Goal: Task Accomplishment & Management: Manage account settings

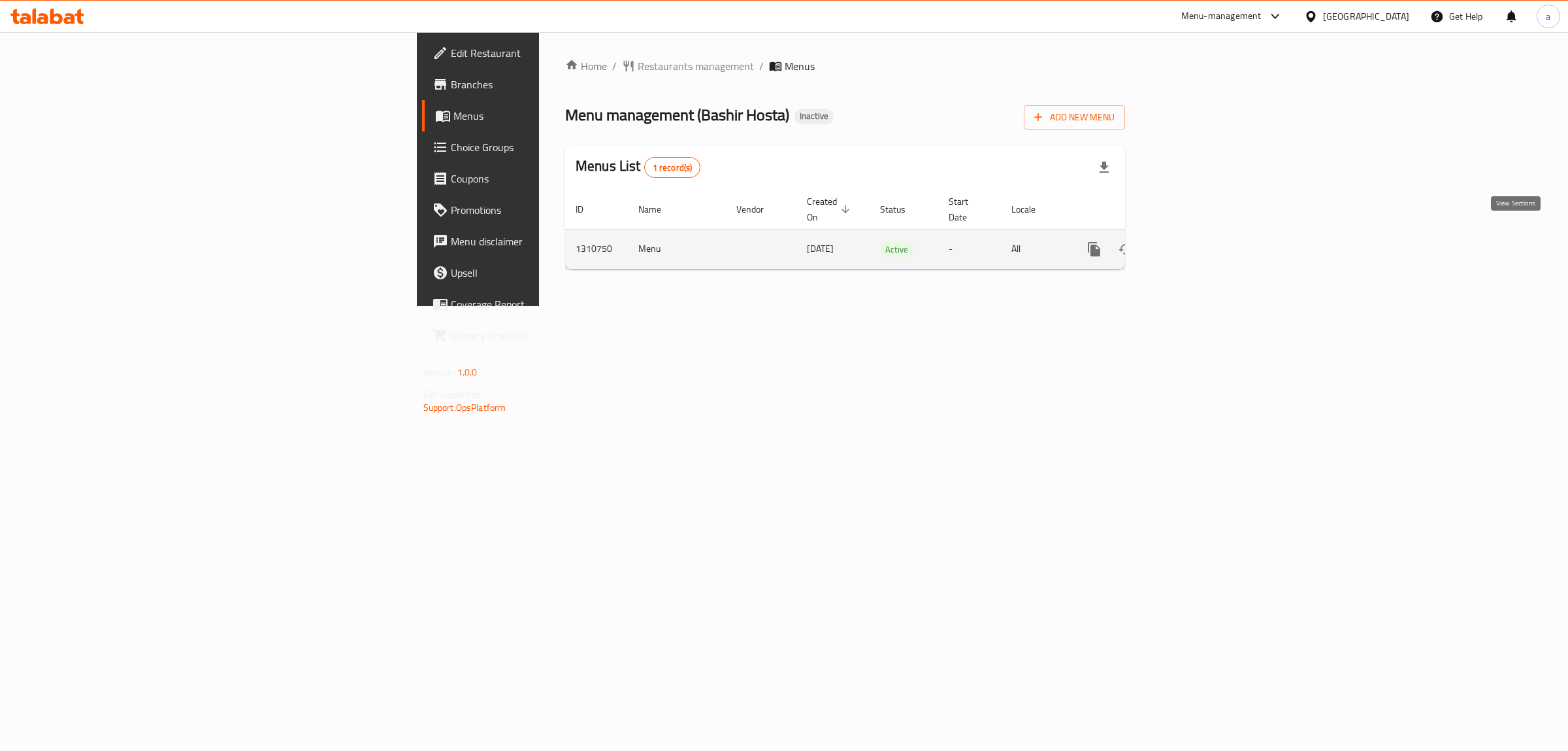
click at [1196, 241] on icon "enhanced table" at bounding box center [1189, 249] width 15 height 15
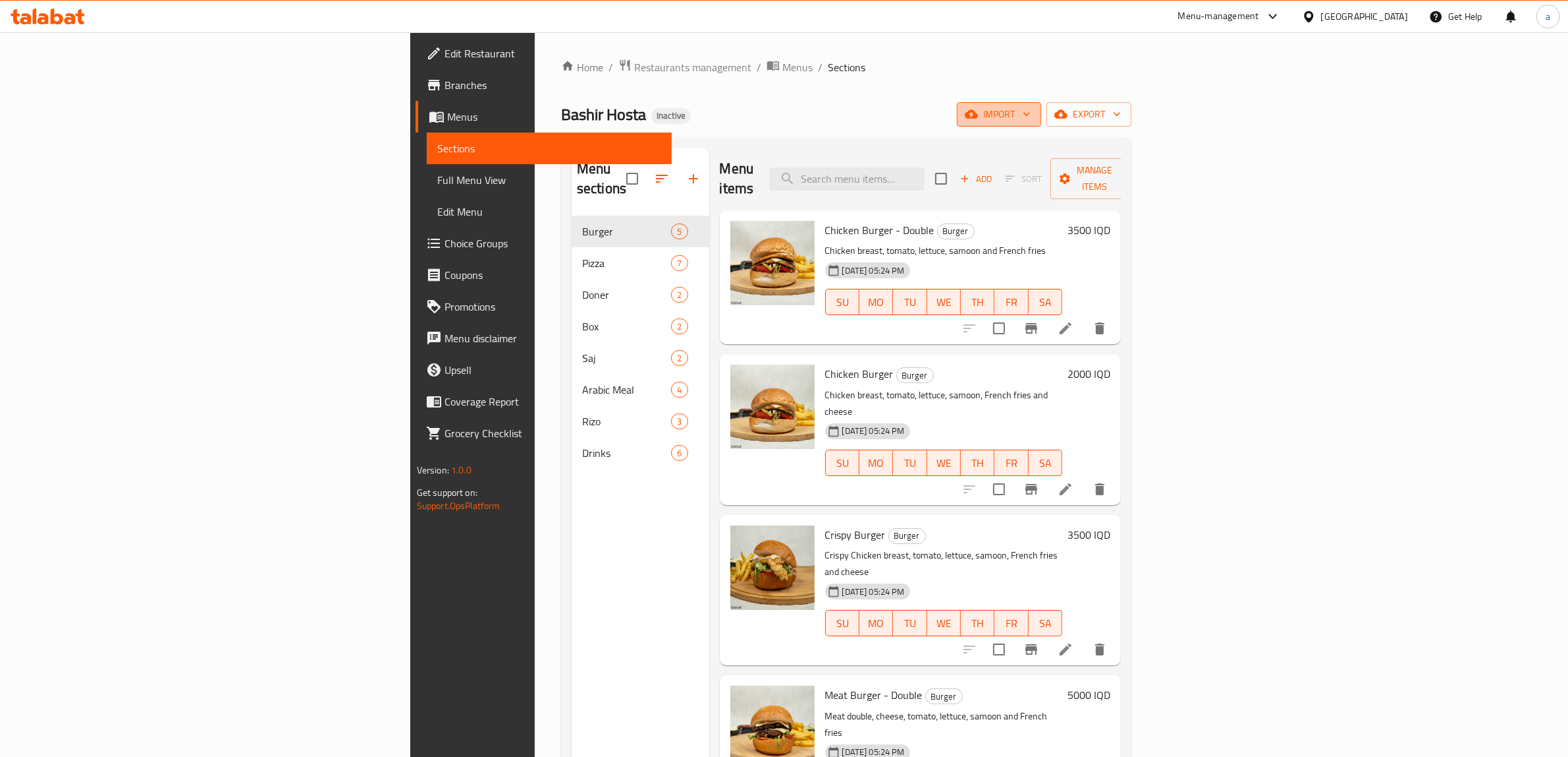
click at [1042, 102] on button "import" at bounding box center [1000, 113] width 84 height 24
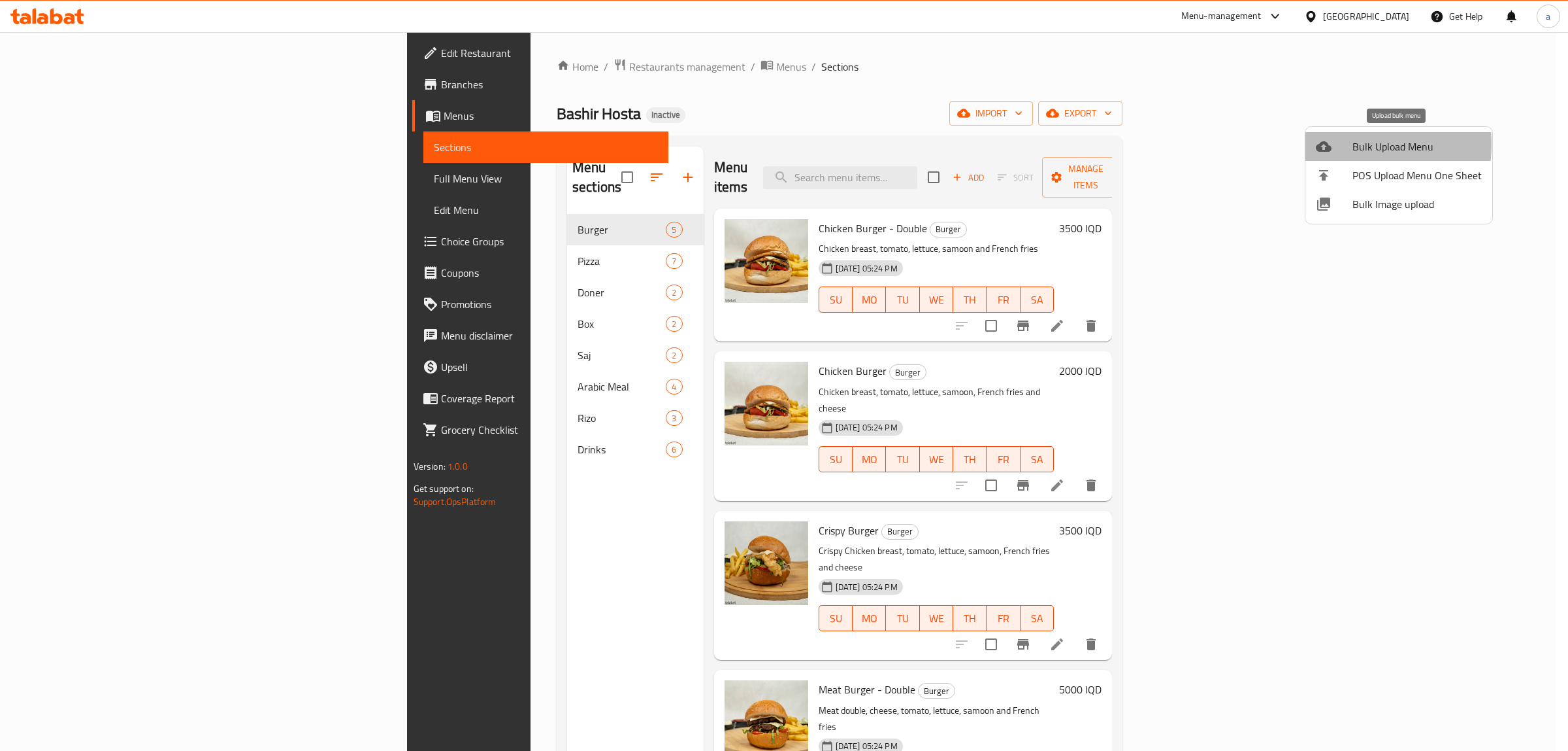
click at [1341, 145] on div at bounding box center [1335, 146] width 36 height 15
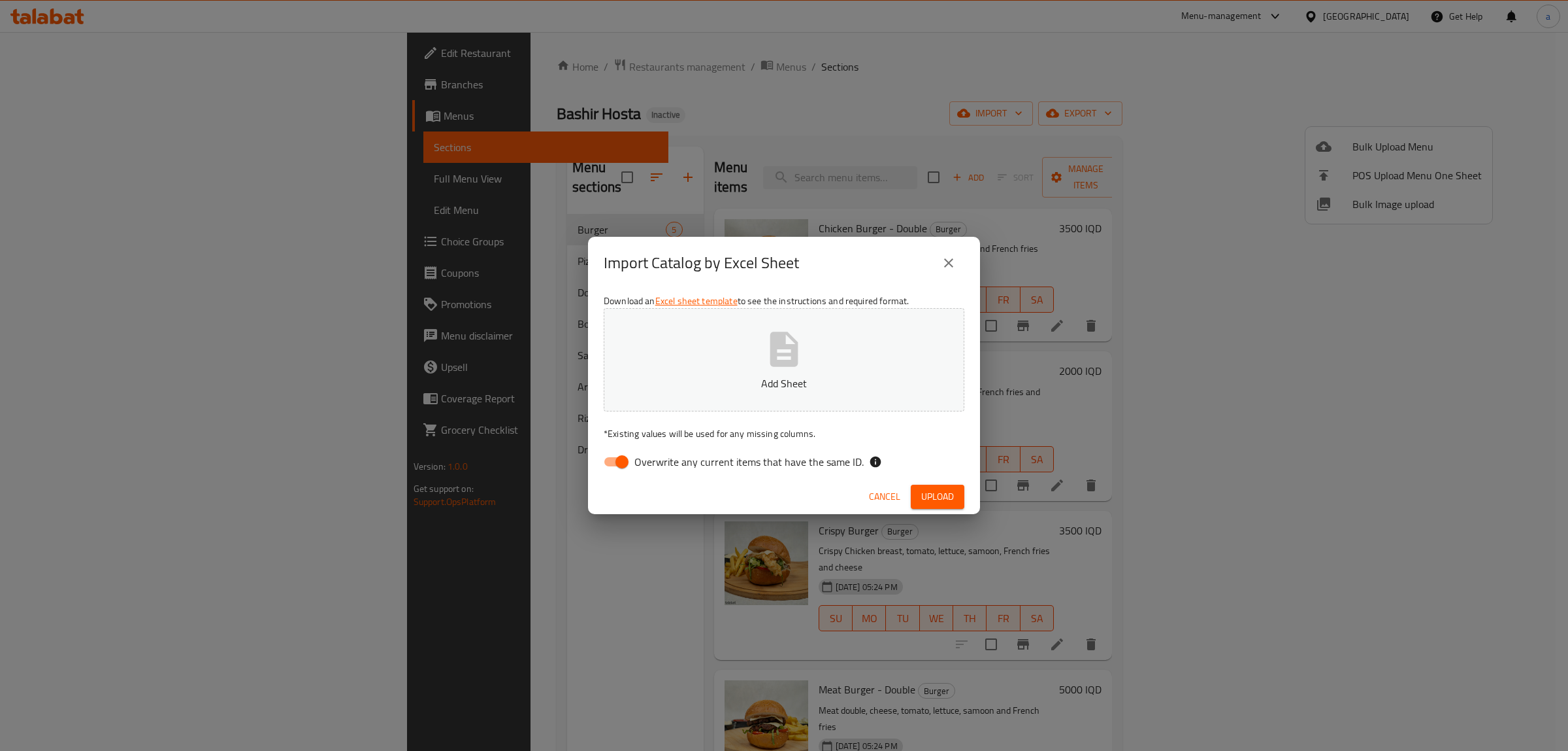
click at [622, 458] on input "Overwrite any current items that have the same ID." at bounding box center [622, 461] width 74 height 25
checkbox input "false"
click at [719, 356] on button "Add Sheet" at bounding box center [784, 359] width 361 height 103
click at [955, 494] on button "Upload" at bounding box center [937, 496] width 53 height 24
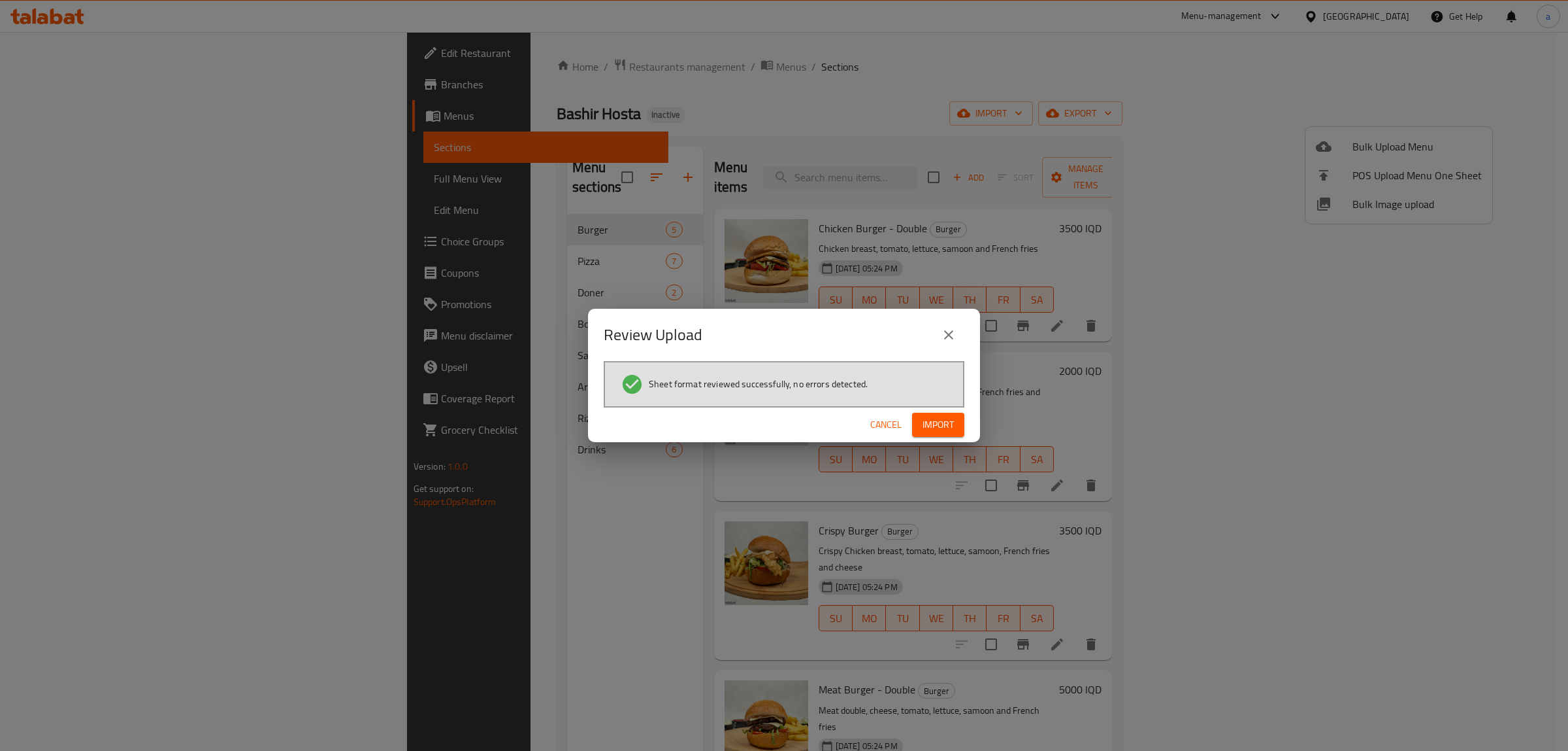
click at [929, 428] on span "Import" at bounding box center [938, 424] width 31 height 16
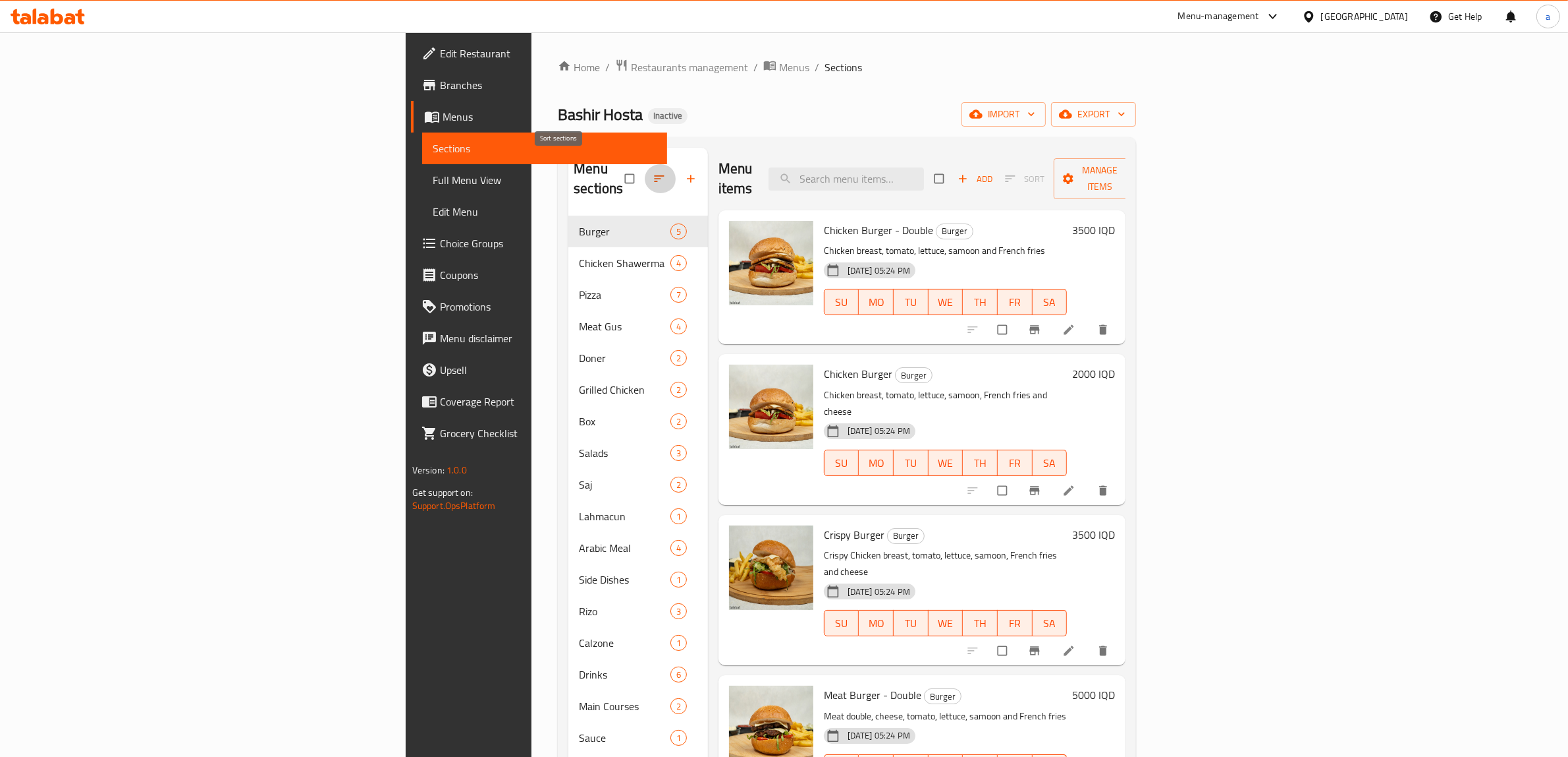
click at [654, 175] on icon "button" at bounding box center [659, 178] width 10 height 7
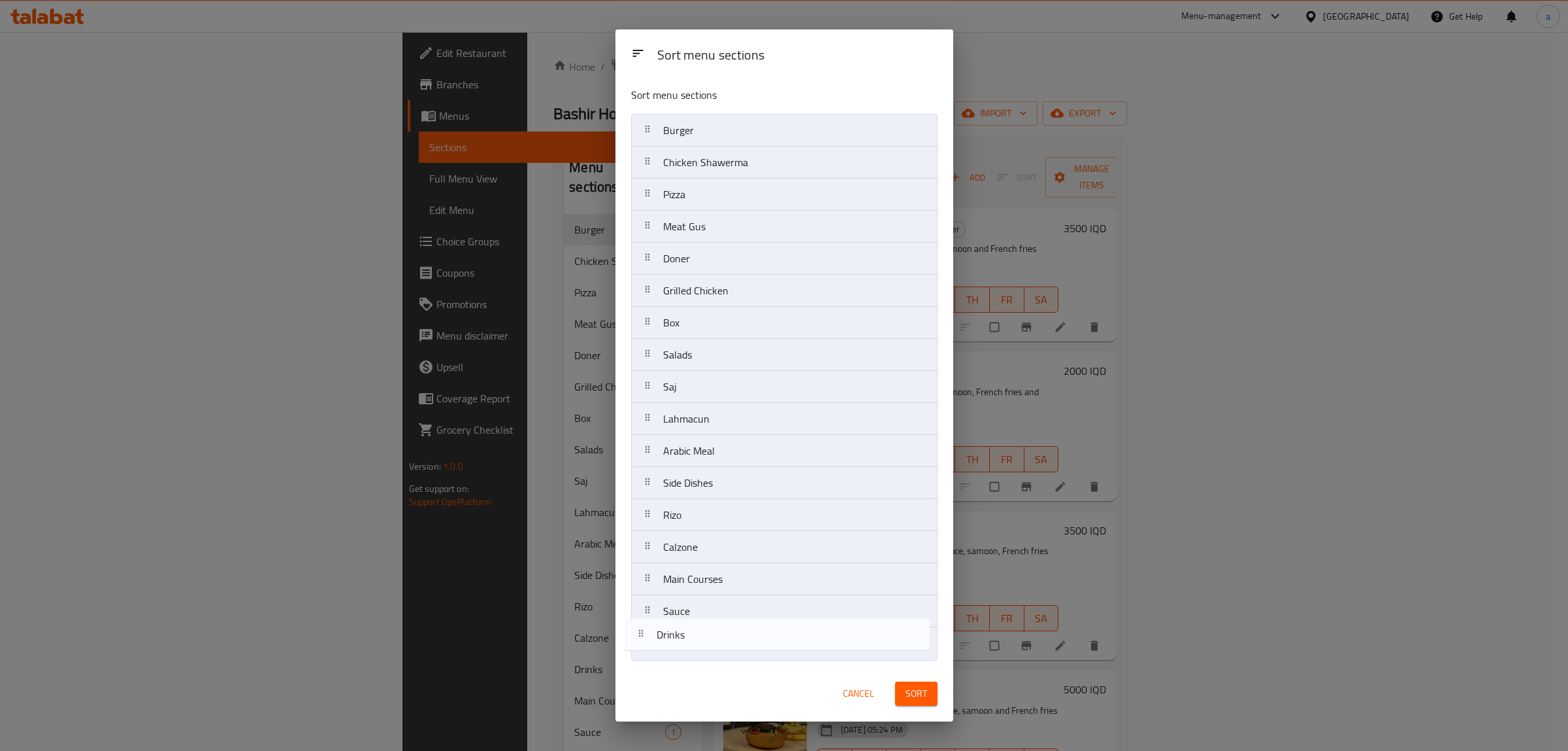
drag, startPoint x: 694, startPoint y: 587, endPoint x: 687, endPoint y: 651, distance: 64.4
click at [687, 651] on nav "Burger Chicken Shawerma Pizza Meat Gus Doner Grilled Chicken Box Salads Saj Lah…" at bounding box center [785, 386] width 307 height 546
drag, startPoint x: 707, startPoint y: 521, endPoint x: 707, endPoint y: 476, distance: 45.0
click at [707, 476] on nav "Burger Chicken Shawerma Pizza Meat Gus Doner Grilled Chicken Box Salads Saj Lah…" at bounding box center [785, 386] width 307 height 546
drag, startPoint x: 719, startPoint y: 419, endPoint x: 716, endPoint y: 482, distance: 63.1
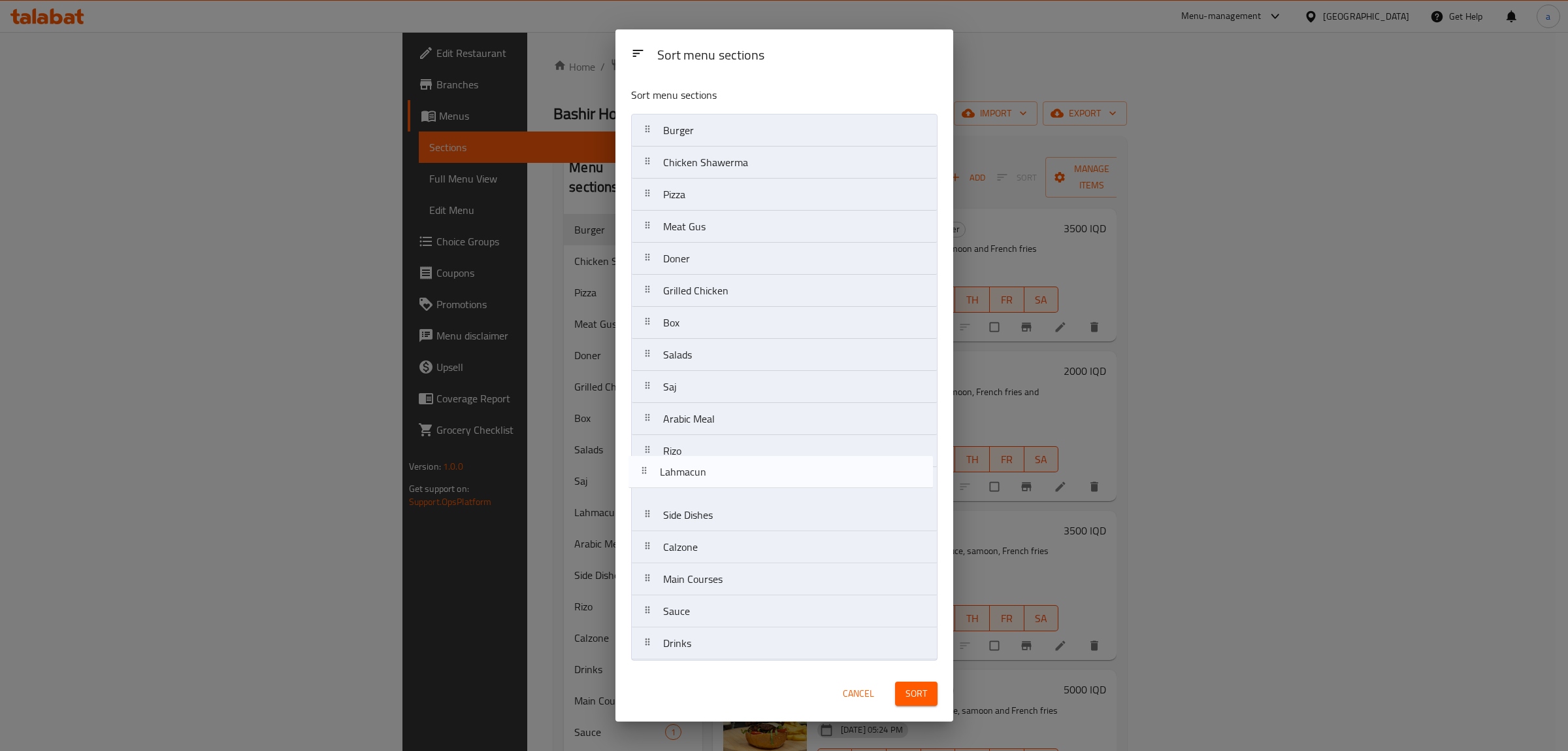
click at [716, 482] on nav "Burger Chicken Shawerma Pizza Meat Gus Doner Grilled Chicken Box Salads Saj Lah…" at bounding box center [785, 386] width 307 height 546
drag, startPoint x: 707, startPoint y: 353, endPoint x: 713, endPoint y: 470, distance: 117.2
click at [713, 470] on nav "Burger Chicken Shawerma Pizza Meat Gus Doner Grilled Chicken Box Salads Saj Ara…" at bounding box center [785, 386] width 307 height 546
drag, startPoint x: 723, startPoint y: 294, endPoint x: 734, endPoint y: 468, distance: 174.3
click at [734, 468] on nav "Burger Chicken Shawerma Pizza Meat Gus Doner Grilled Chicken Box Saj Arabic Mea…" at bounding box center [785, 386] width 307 height 546
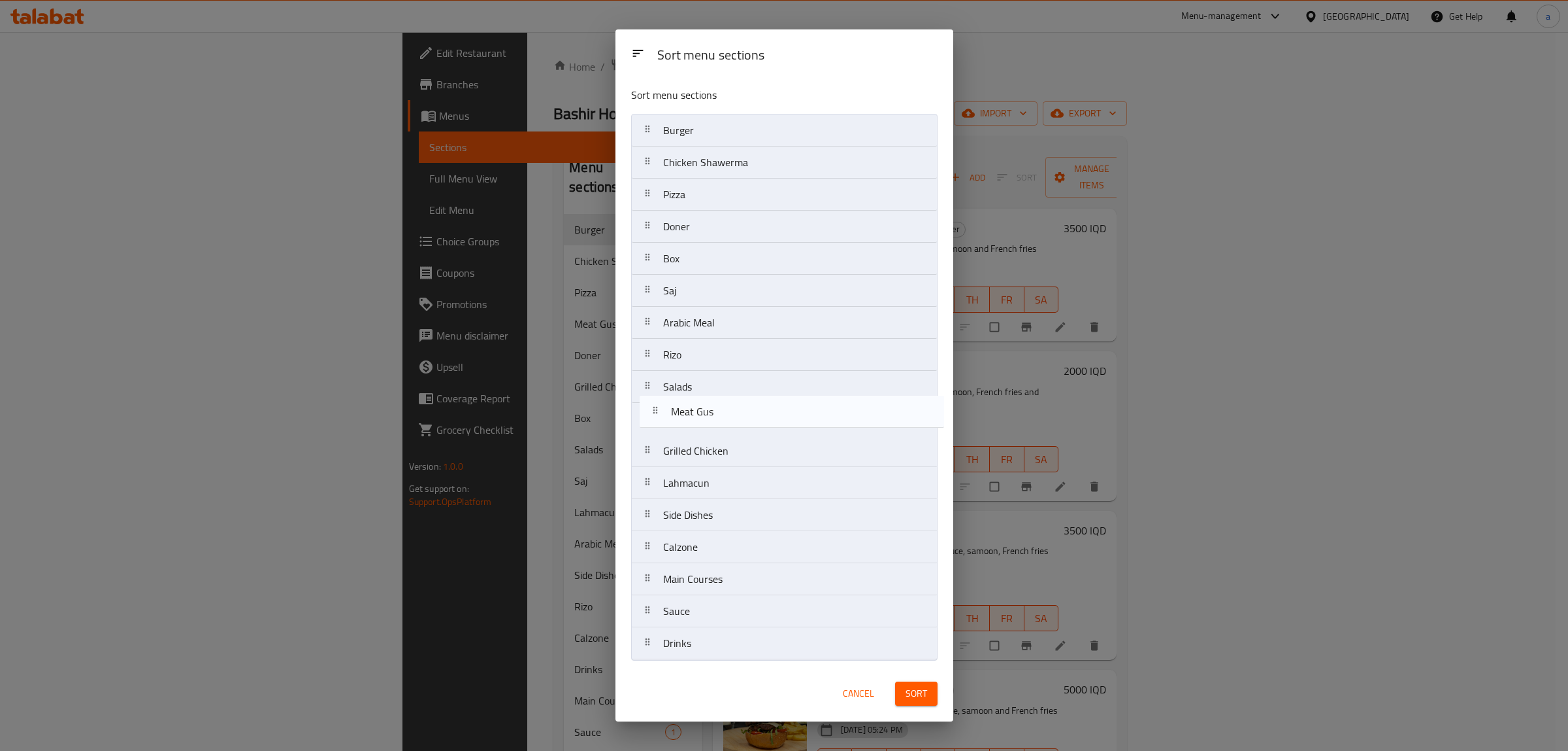
drag, startPoint x: 716, startPoint y: 236, endPoint x: 724, endPoint y: 427, distance: 191.2
click at [724, 427] on nav "Burger Chicken Shawerma Pizza Meat Gus Doner Box Saj Arabic Meal Rizo Salads Gr…" at bounding box center [785, 386] width 307 height 546
drag, startPoint x: 711, startPoint y: 165, endPoint x: 714, endPoint y: 172, distance: 7.6
click at [714, 172] on nav "Burger Chicken Shawerma Pizza Doner Box Saj Arabic Meal Rizo Salads Meat Gus Gr…" at bounding box center [785, 386] width 307 height 546
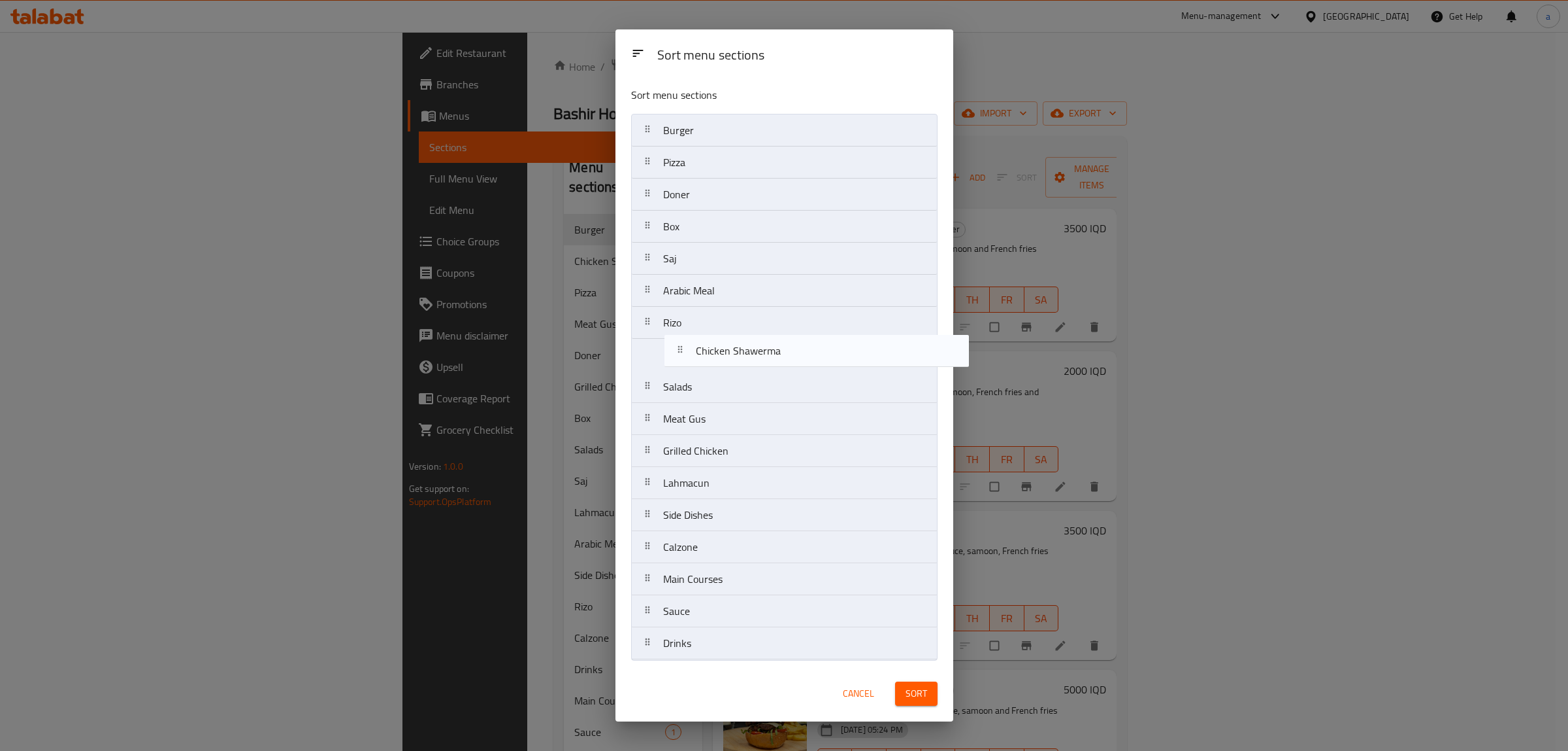
drag, startPoint x: 678, startPoint y: 165, endPoint x: 715, endPoint y: 367, distance: 205.4
click at [715, 367] on nav "Burger Chicken Shawerma Pizza Doner Box Saj Arabic Meal Rizo Salads Meat Gus Gr…" at bounding box center [785, 386] width 307 height 546
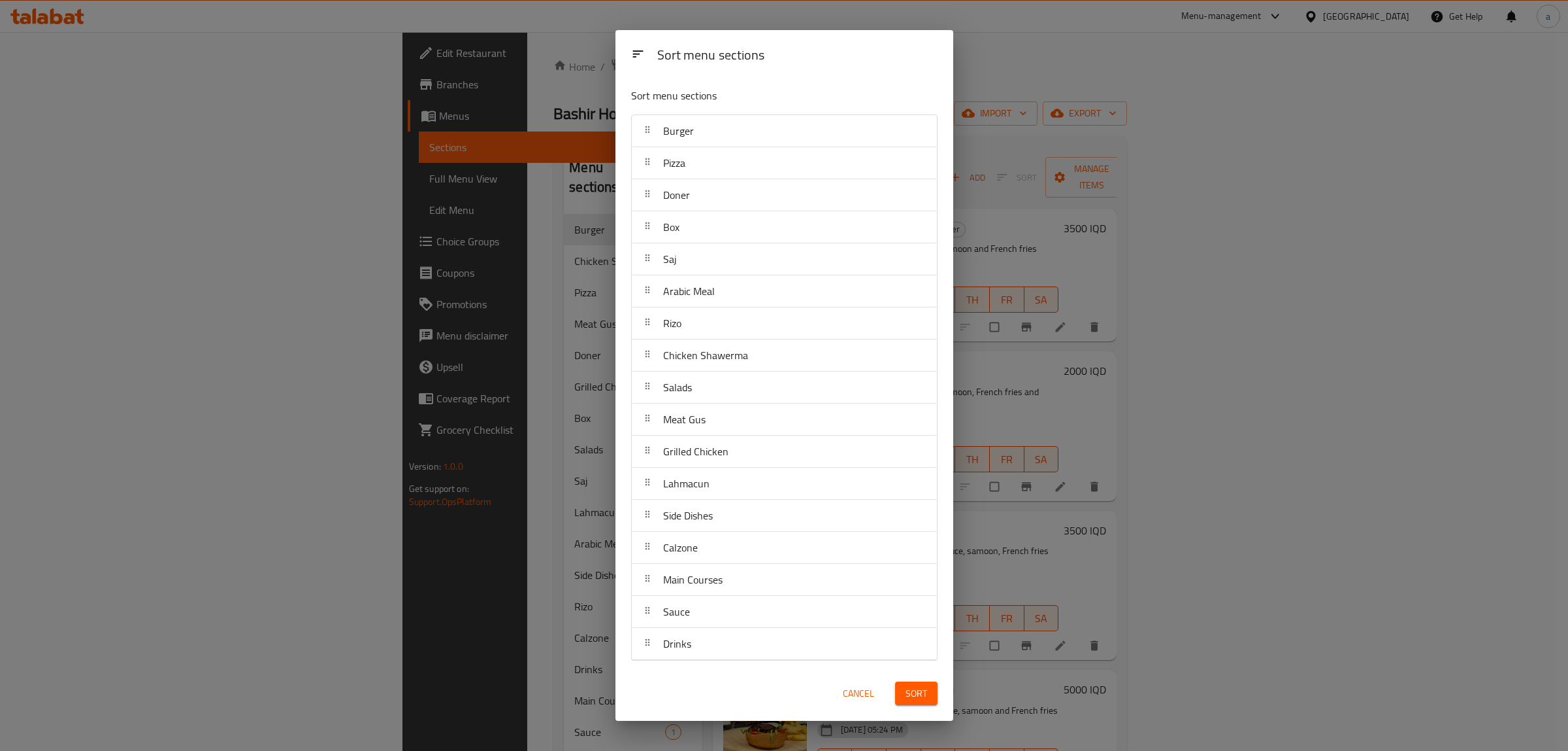
click at [917, 701] on span "Sort" at bounding box center [916, 693] width 22 height 16
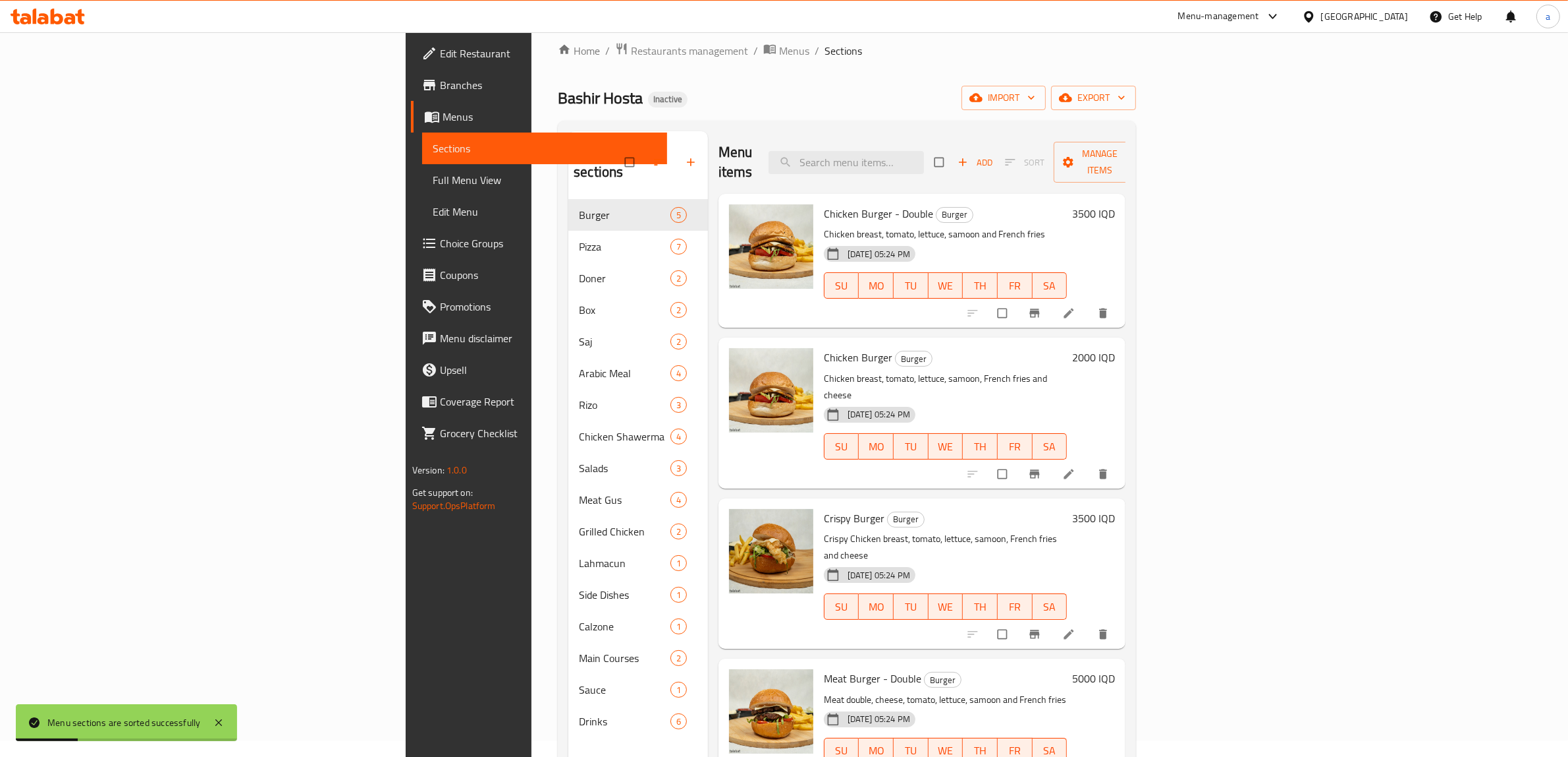
scroll to position [110, 0]
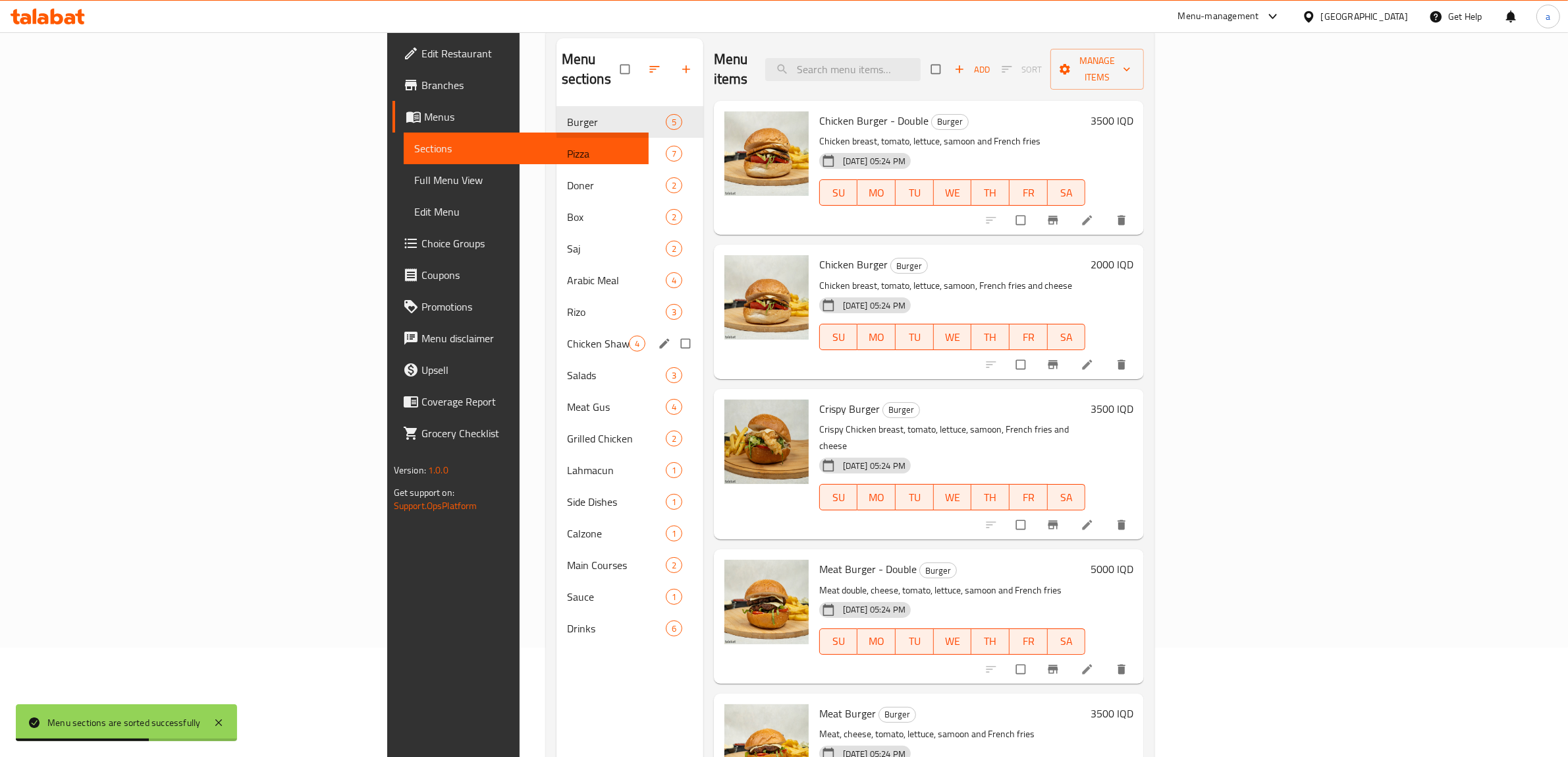
click at [557, 328] on div "Chicken Shawerma 4" at bounding box center [630, 343] width 147 height 32
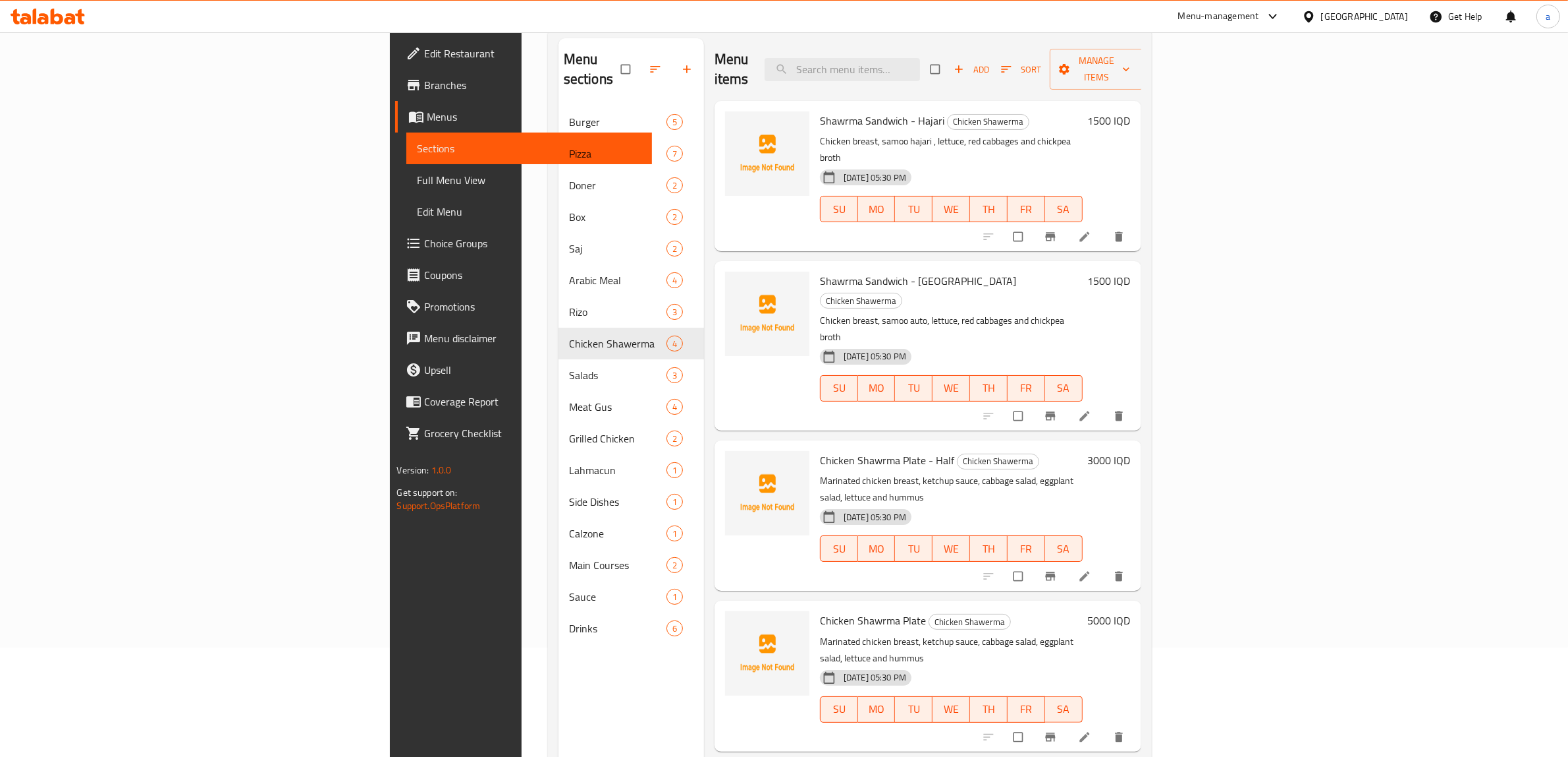
click at [820, 110] on span "Shawrma Sandwich - Hajari" at bounding box center [882, 120] width 125 height 20
copy span "Shawrma"
click at [1092, 230] on icon at bounding box center [1085, 236] width 13 height 13
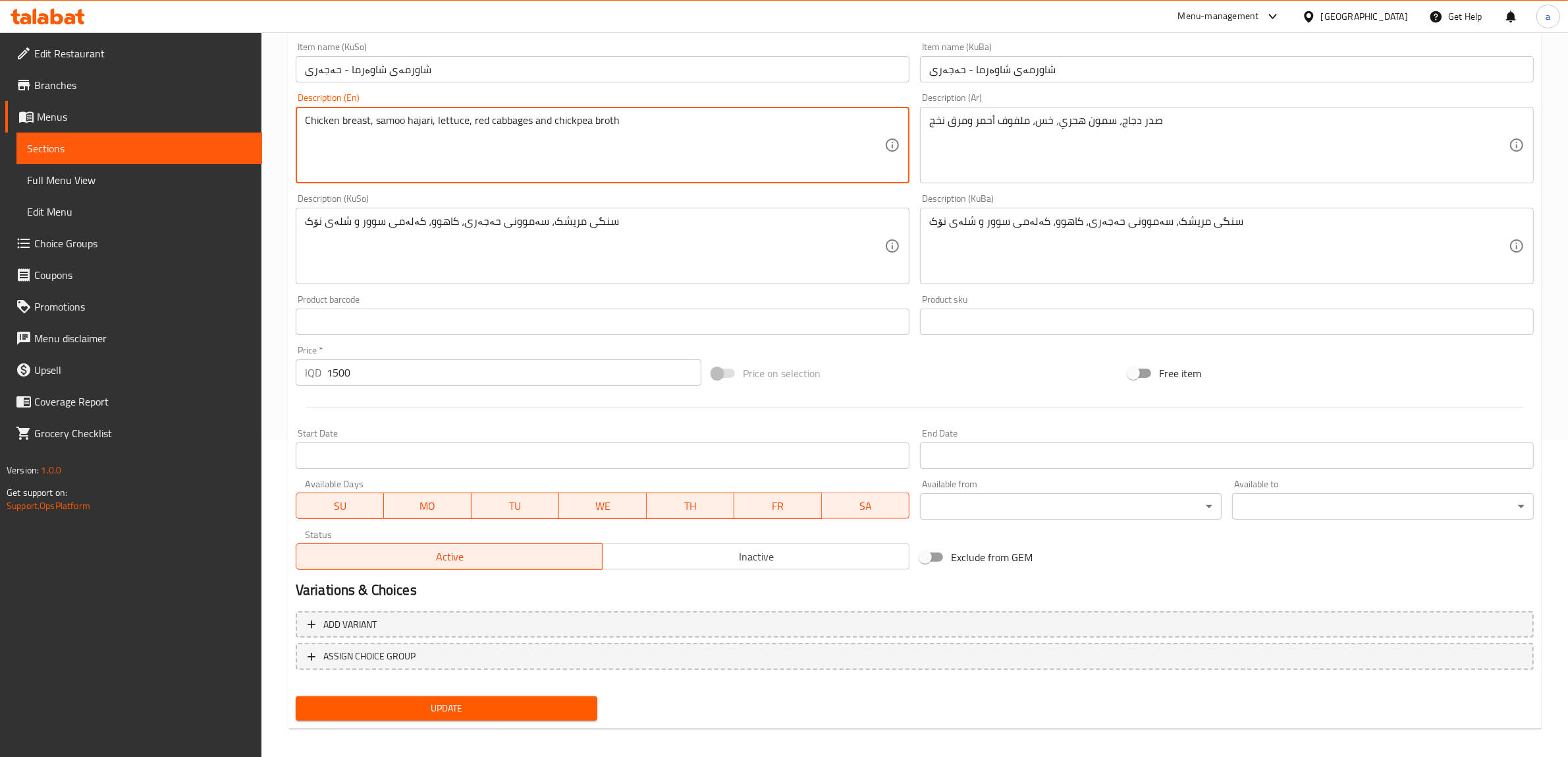
scroll to position [324, 0]
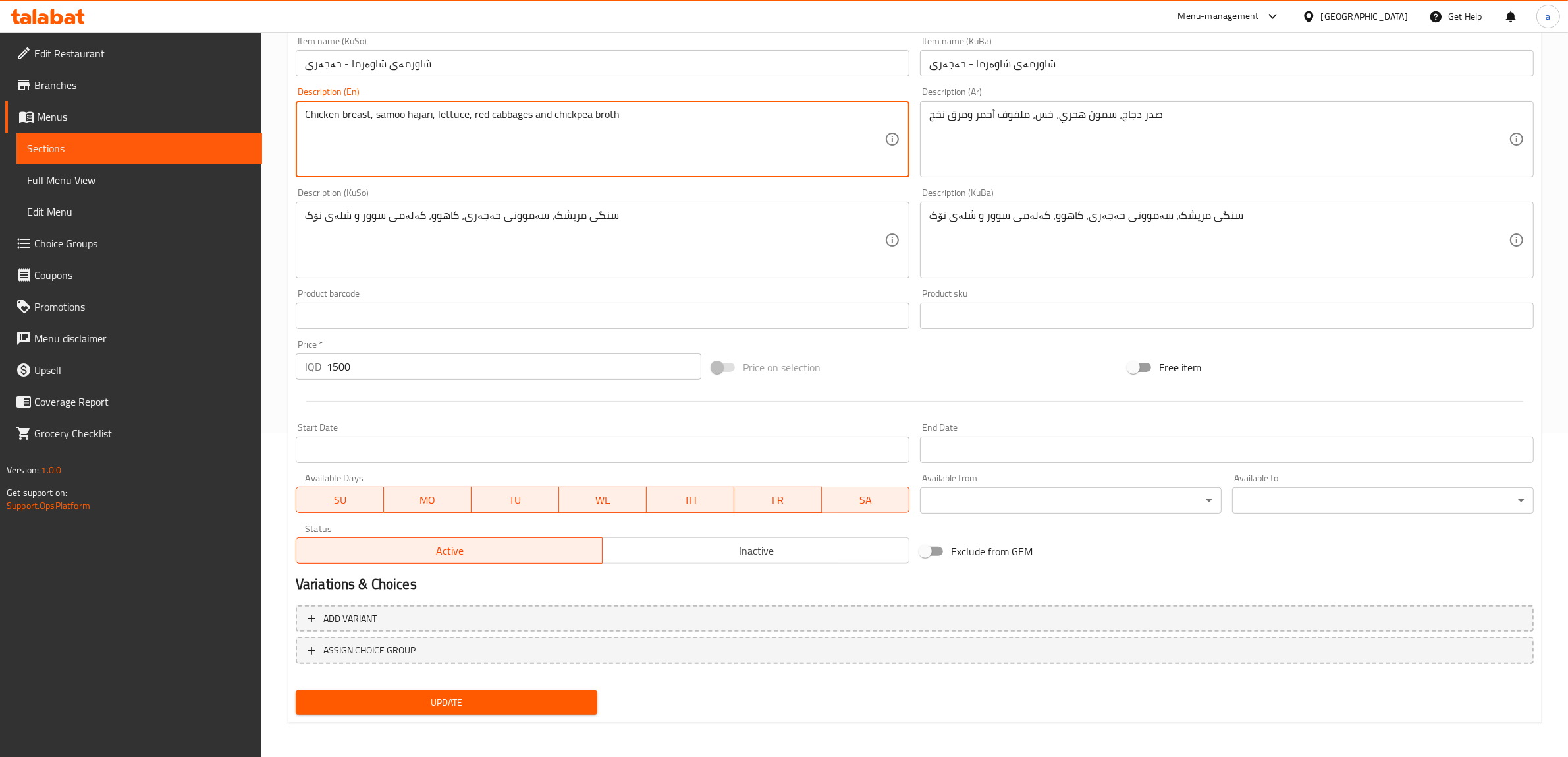
type textarea "Chicken breast, samoo hajari, lettuce, red cabbages and chickpea broth"
click at [507, 696] on span "Update" at bounding box center [446, 701] width 280 height 16
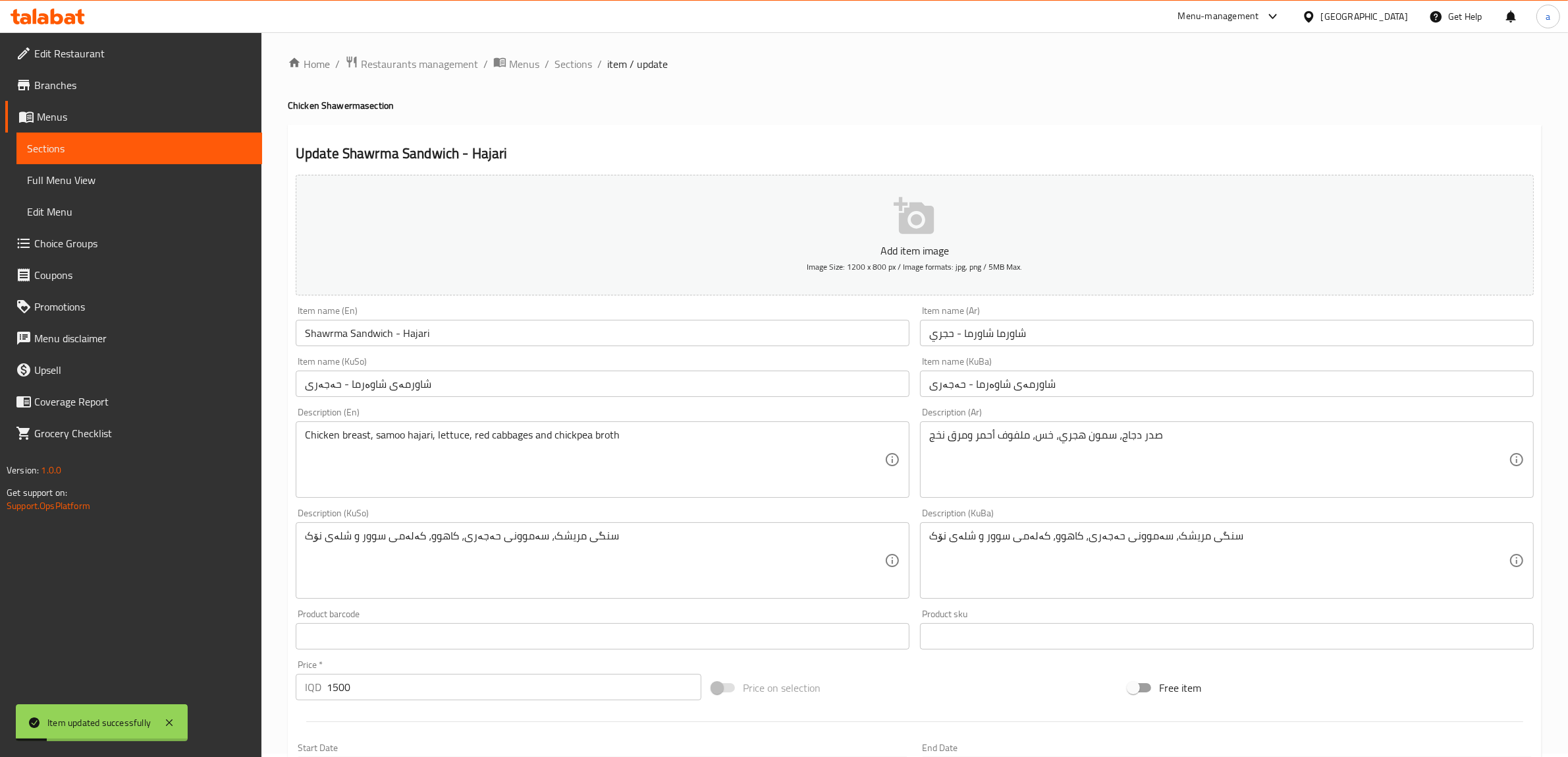
scroll to position [0, 0]
click at [574, 69] on span "Sections" at bounding box center [573, 67] width 37 height 15
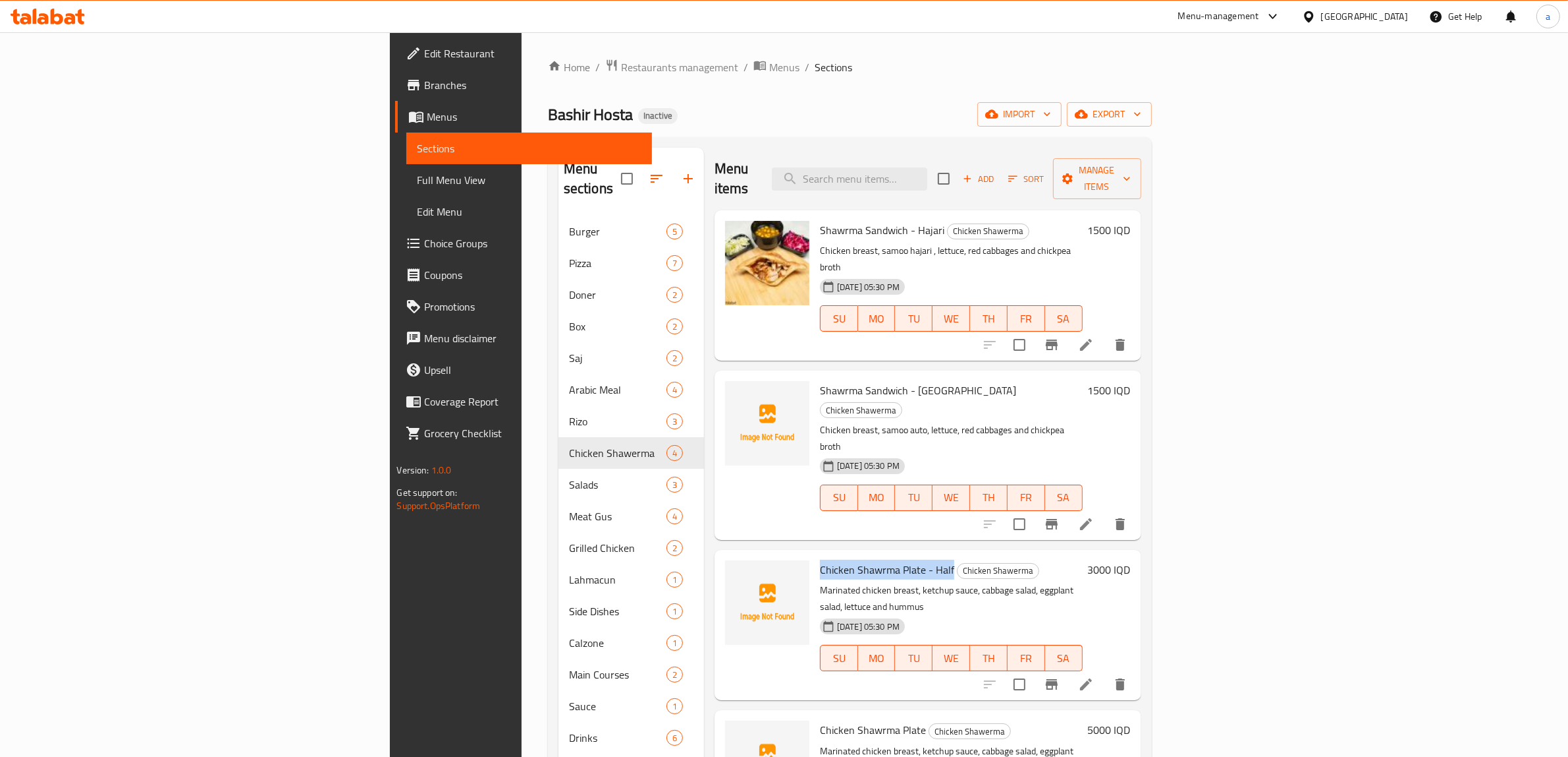
drag, startPoint x: 855, startPoint y: 497, endPoint x: 720, endPoint y: 484, distance: 135.6
click at [815, 555] on div "Chicken Shawrma Plate - Half Chicken Shawerma Marinated chicken breast, ketchup…" at bounding box center [952, 624] width 274 height 139
copy span "Chicken Shawrma Plate - Half"
click at [1009, 222] on div "Shawrma Sandwich - Hajari Chicken Shawerma Chicken breast, samoo hajari , lettu…" at bounding box center [952, 284] width 274 height 139
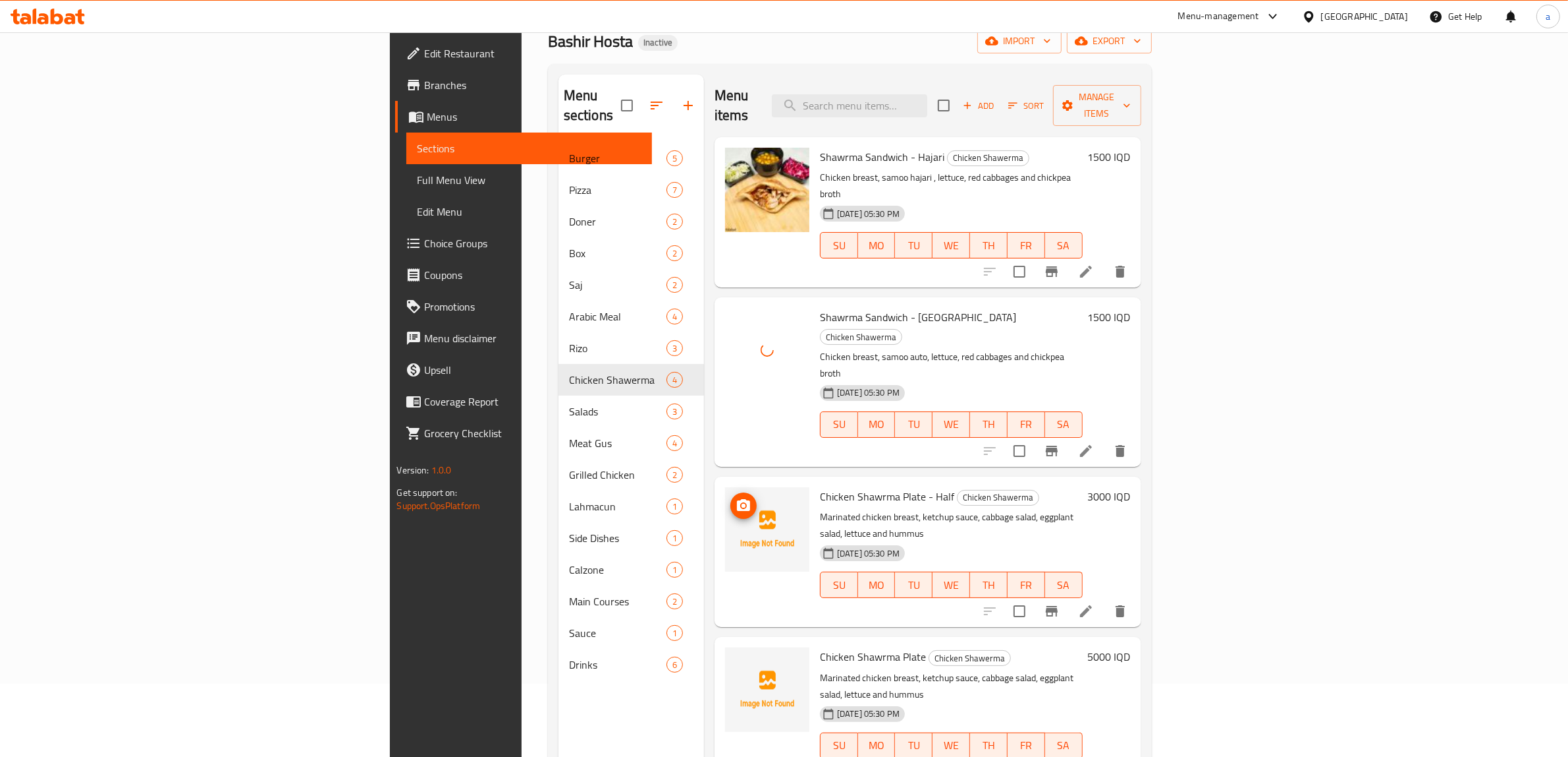
scroll to position [110, 0]
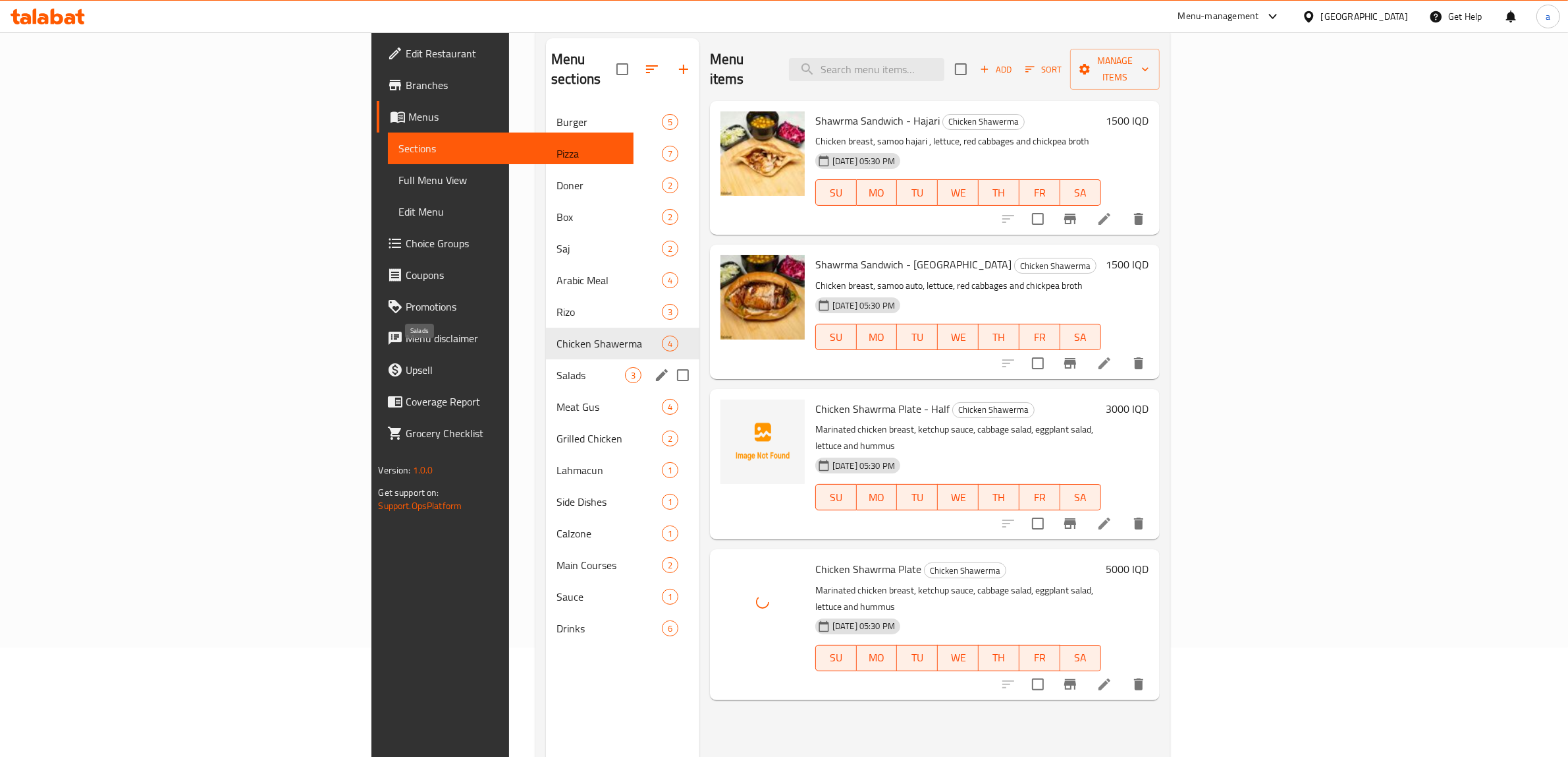
click at [557, 367] on span "Salads" at bounding box center [591, 375] width 68 height 15
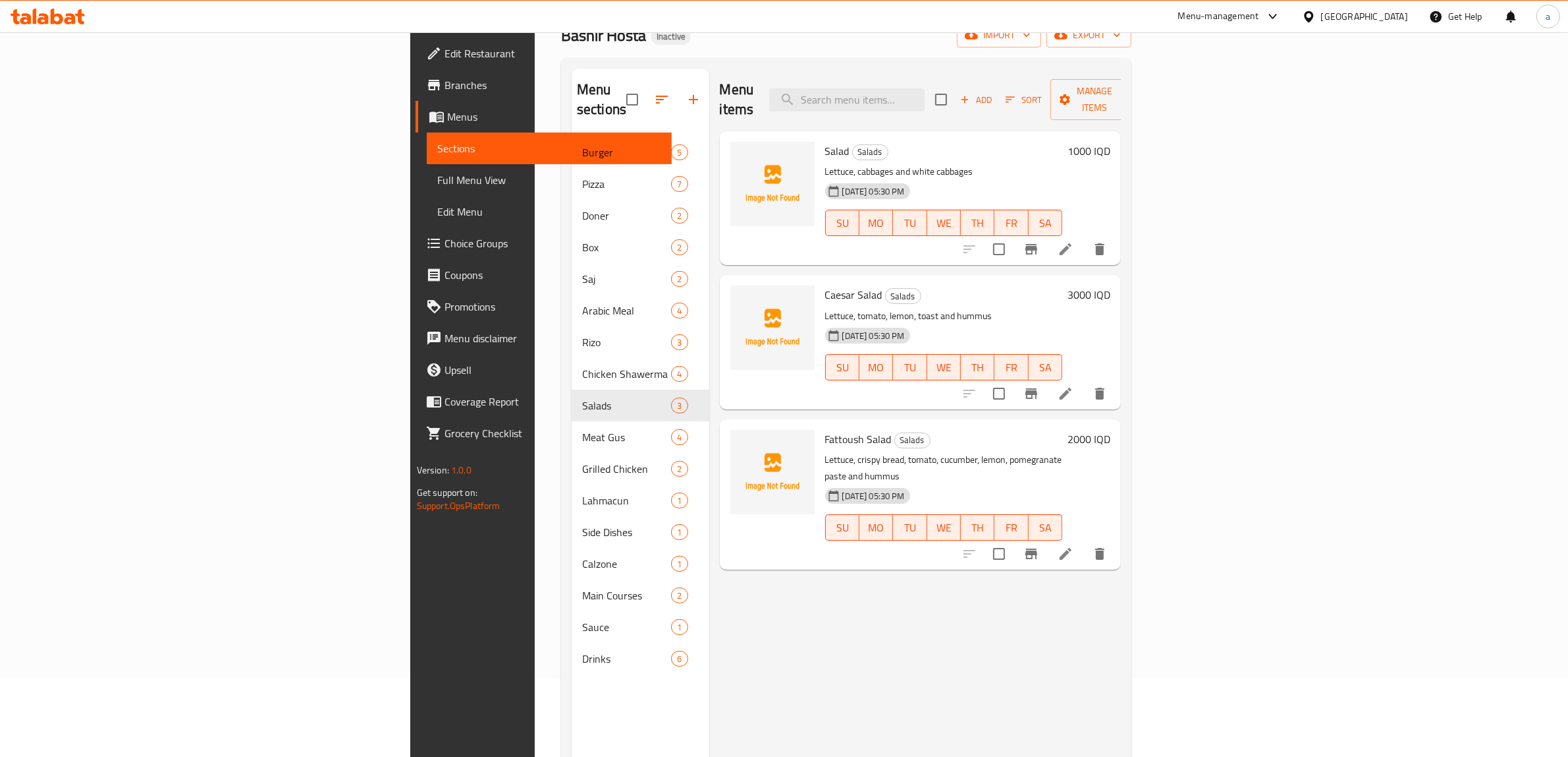
scroll to position [110, 0]
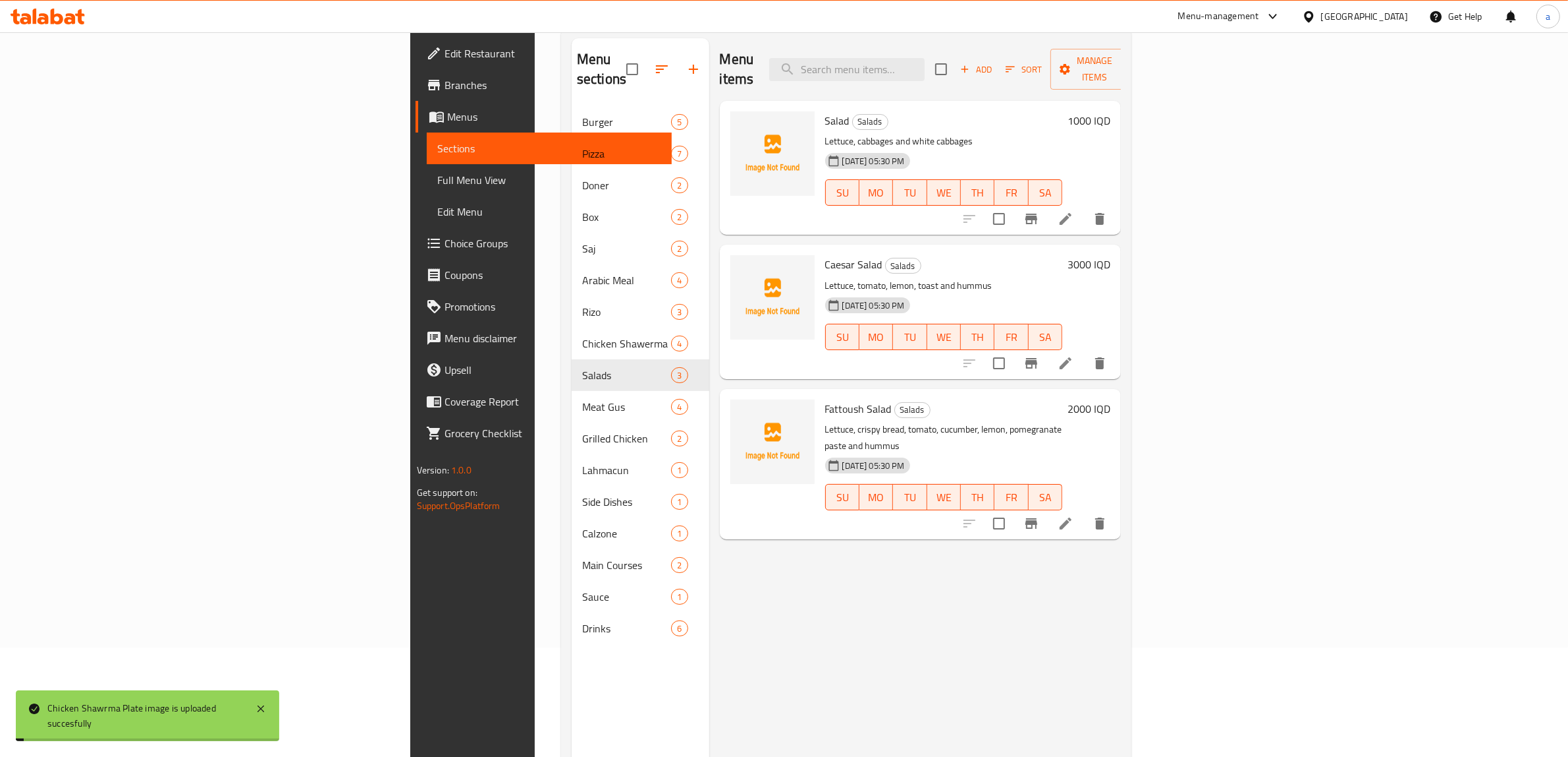
click at [826, 110] on span "Salad" at bounding box center [837, 120] width 24 height 20
copy h6 "Salad"
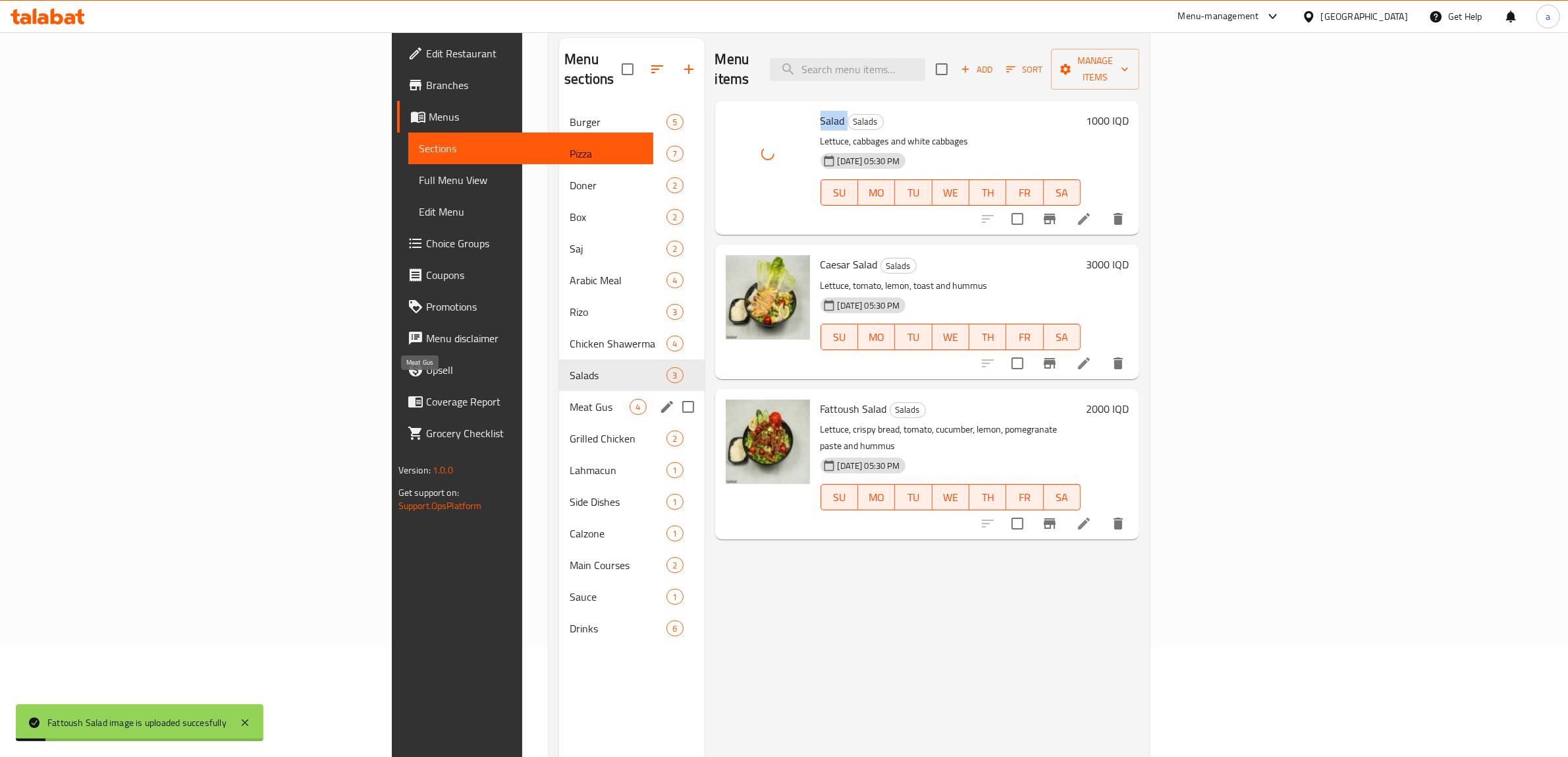
click at [569, 399] on span "Meat Gus" at bounding box center [599, 406] width 60 height 15
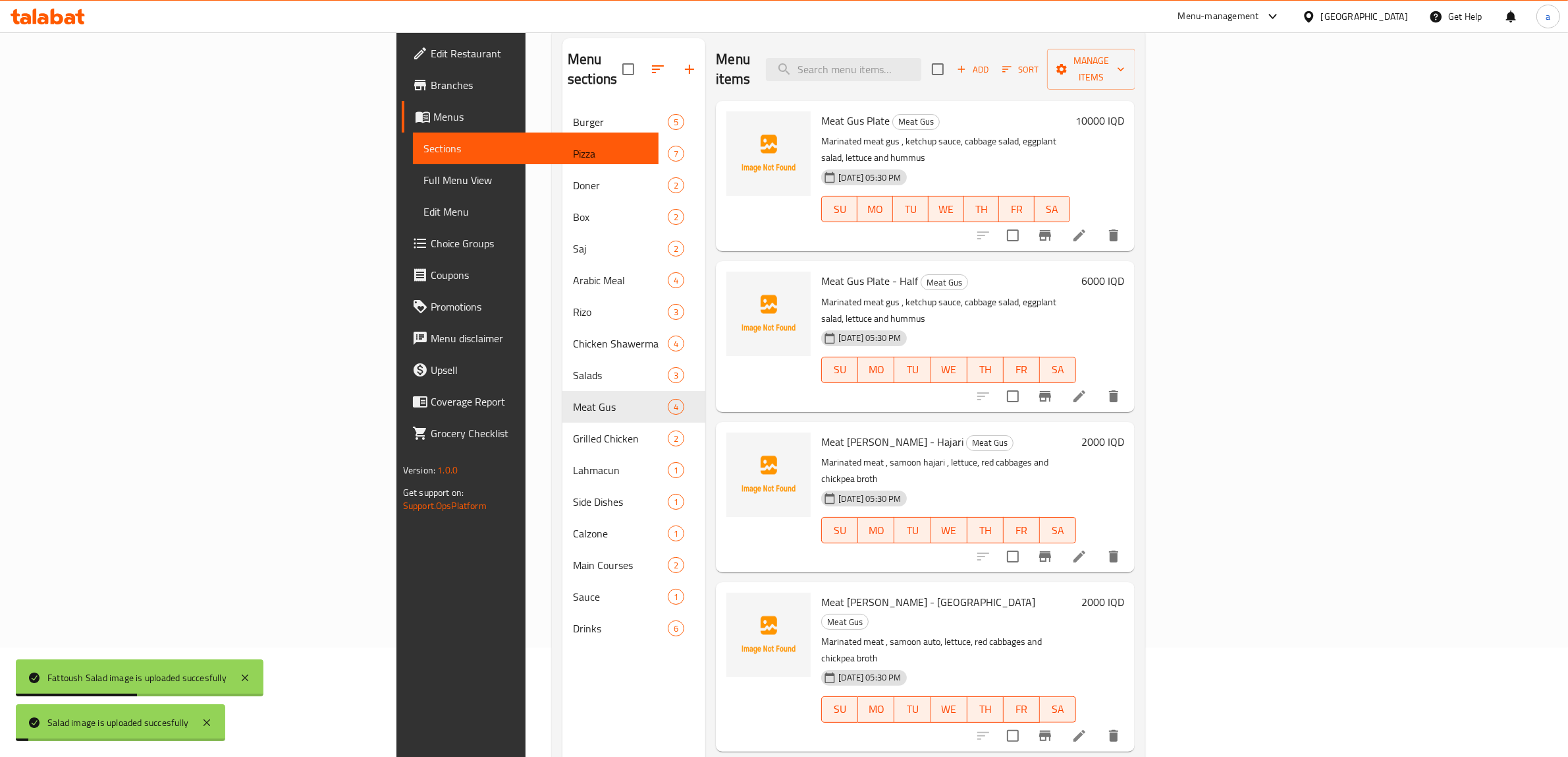
click at [821, 110] on span "Meat Gus Plate" at bounding box center [855, 120] width 68 height 20
copy span "Meat"
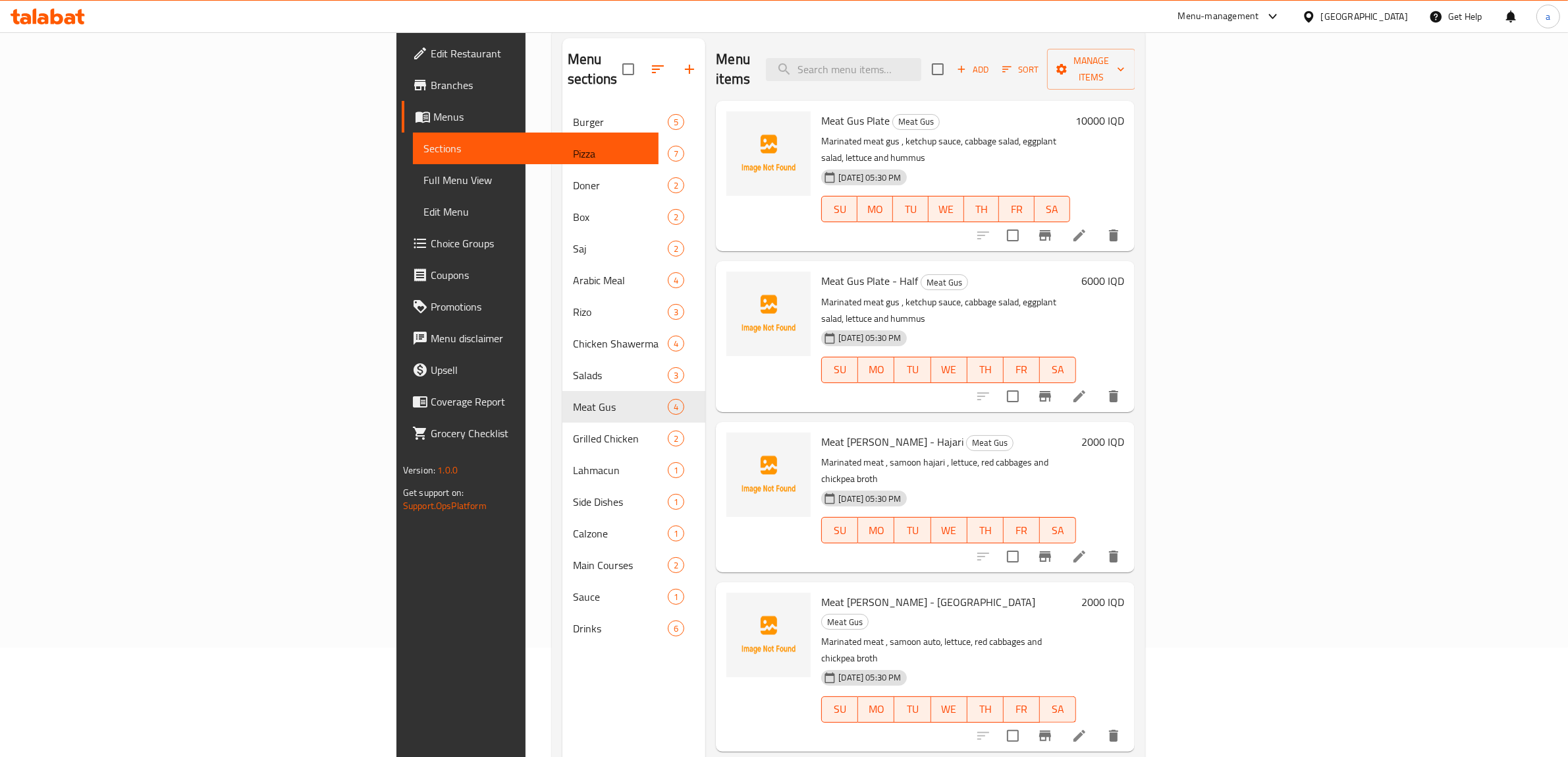
click at [821, 271] on span "Meat Gus Plate - Half" at bounding box center [869, 281] width 97 height 20
copy span "Gus"
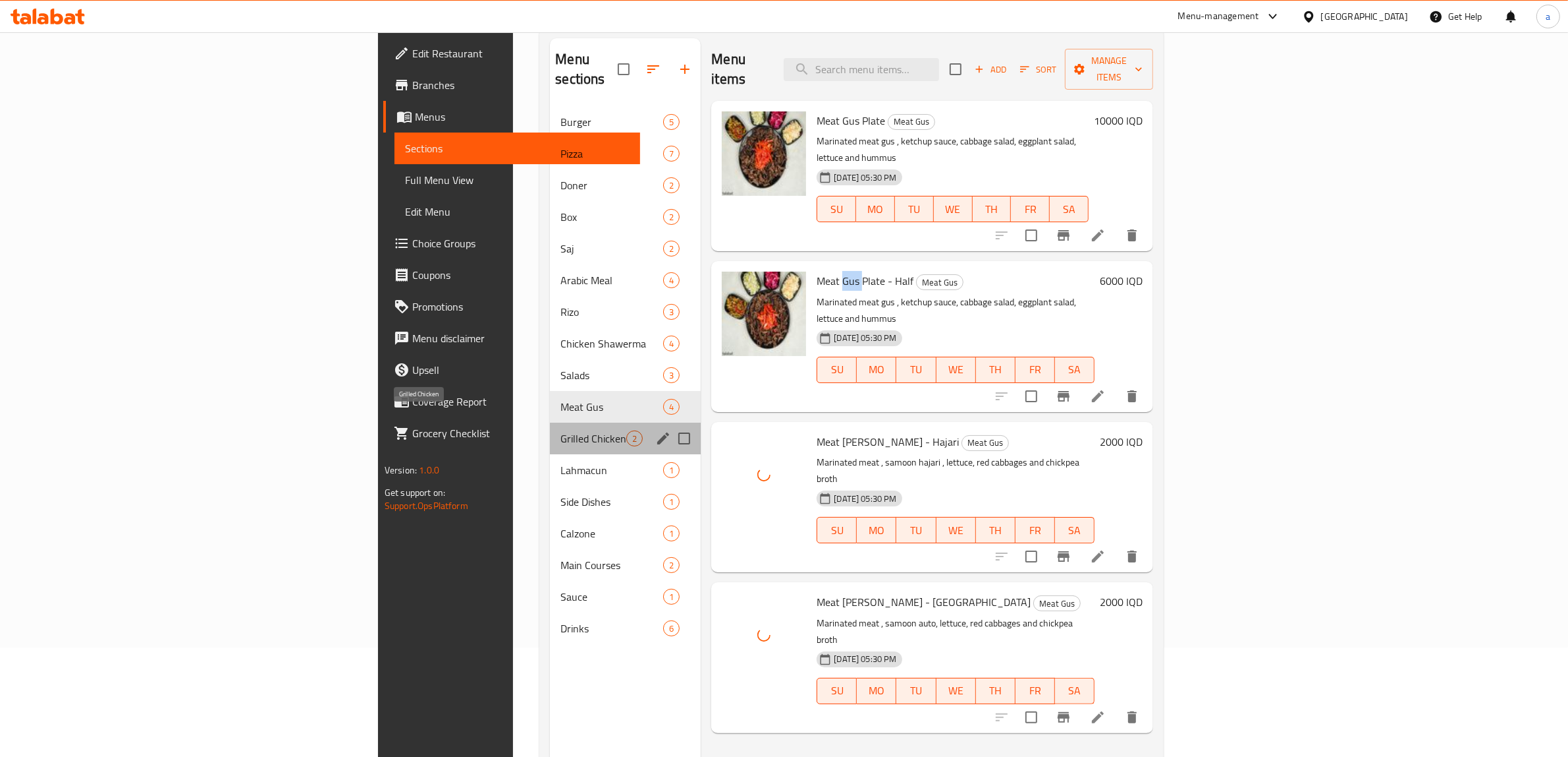
click at [561, 430] on span "Grilled Chicken" at bounding box center [593, 438] width 66 height 15
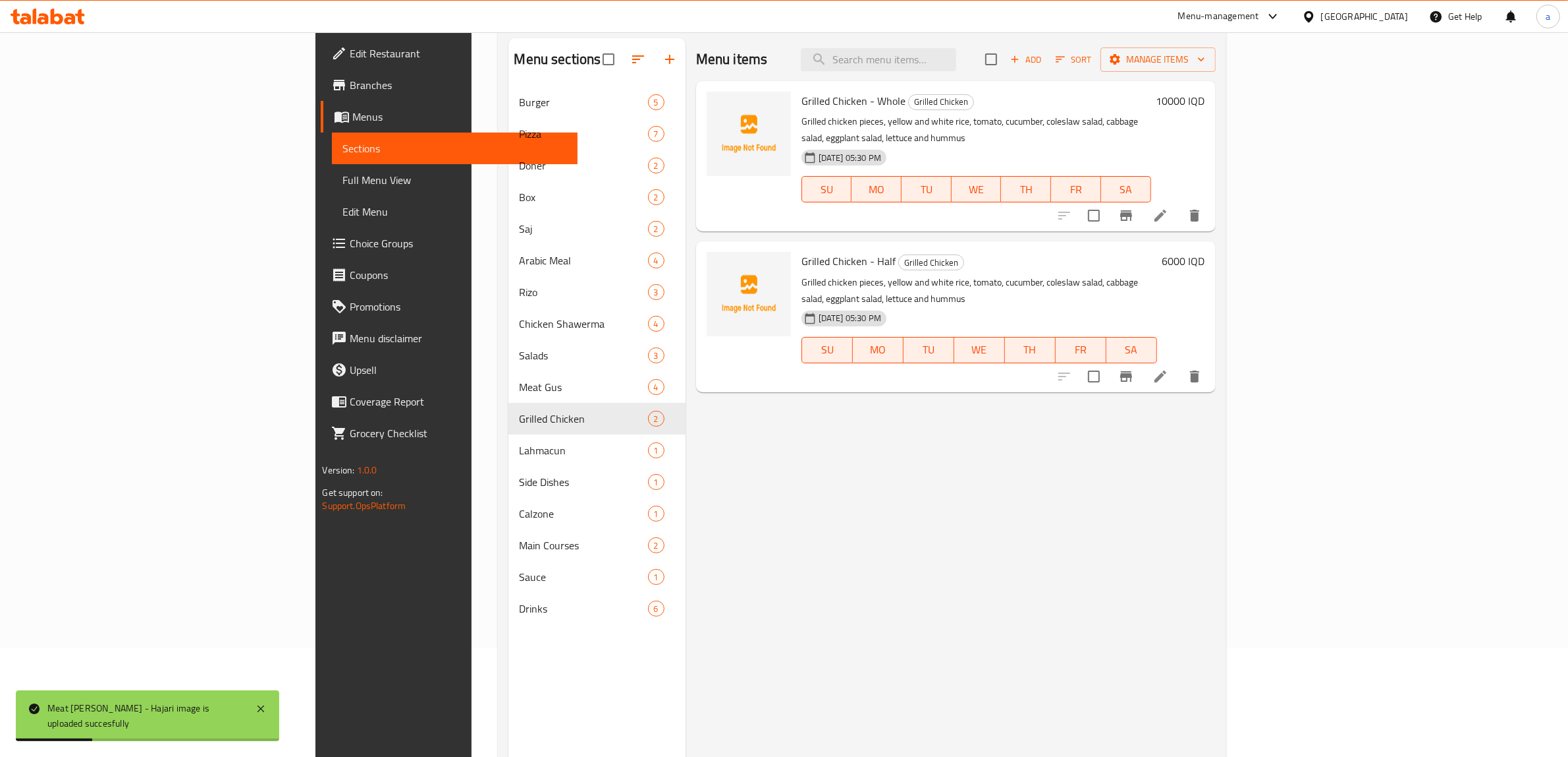
click at [802, 103] on span "Grilled Chicken - Whole" at bounding box center [854, 101] width 104 height 20
click at [802, 95] on span "Grilled Chicken - Whole" at bounding box center [854, 101] width 104 height 20
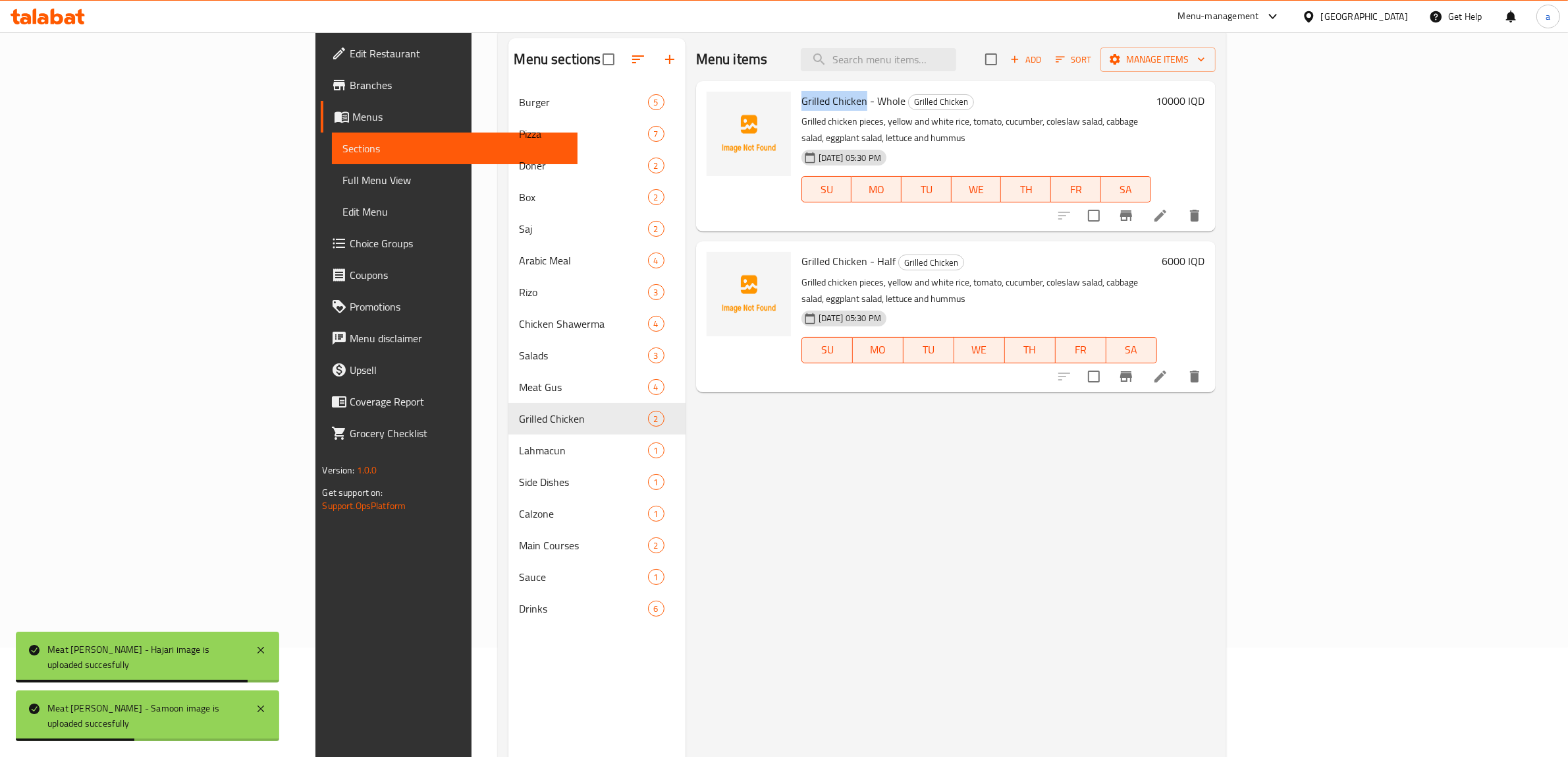
drag, startPoint x: 787, startPoint y: 106, endPoint x: 721, endPoint y: 104, distance: 66.0
click at [796, 104] on div "Grilled Chicken - Whole Grilled Chicken Grilled chicken pieces, yellow and whit…" at bounding box center [976, 156] width 360 height 139
copy span "Grilled Chicken"
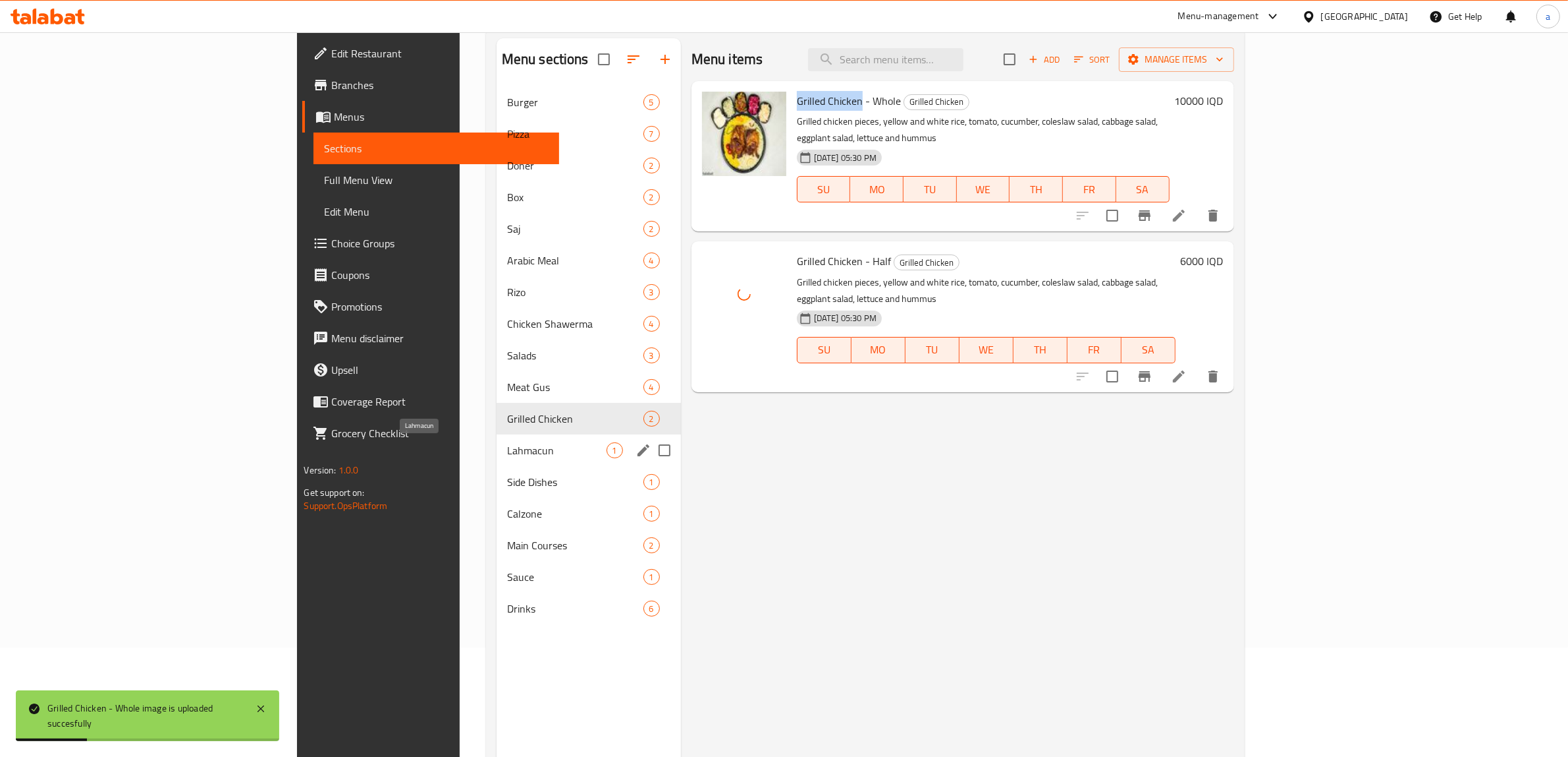
click at [507, 453] on span "Lahmacun" at bounding box center [557, 450] width 100 height 15
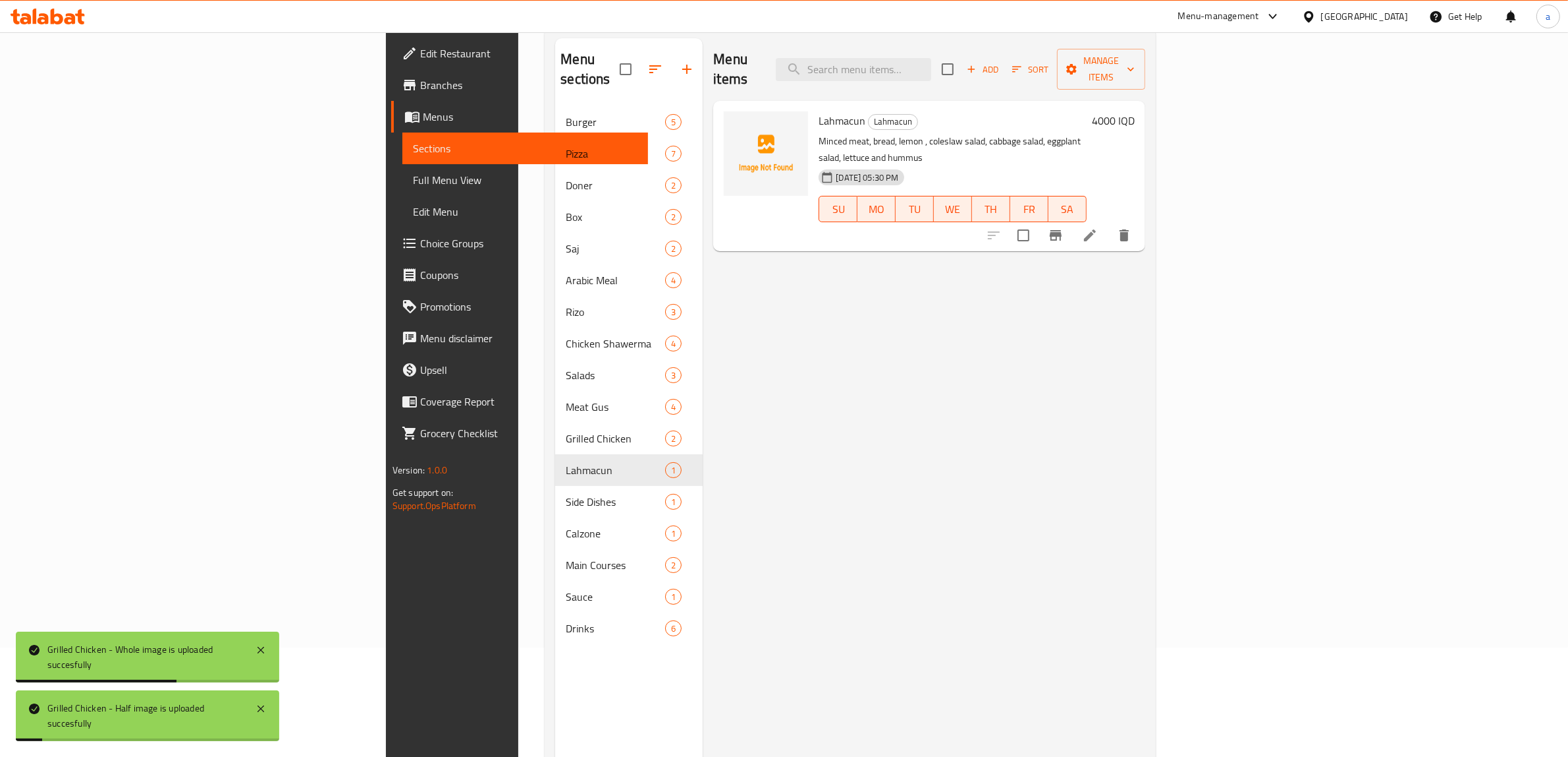
click at [819, 110] on span "Lahmacun" at bounding box center [842, 120] width 47 height 20
copy h6 "Lahmacun"
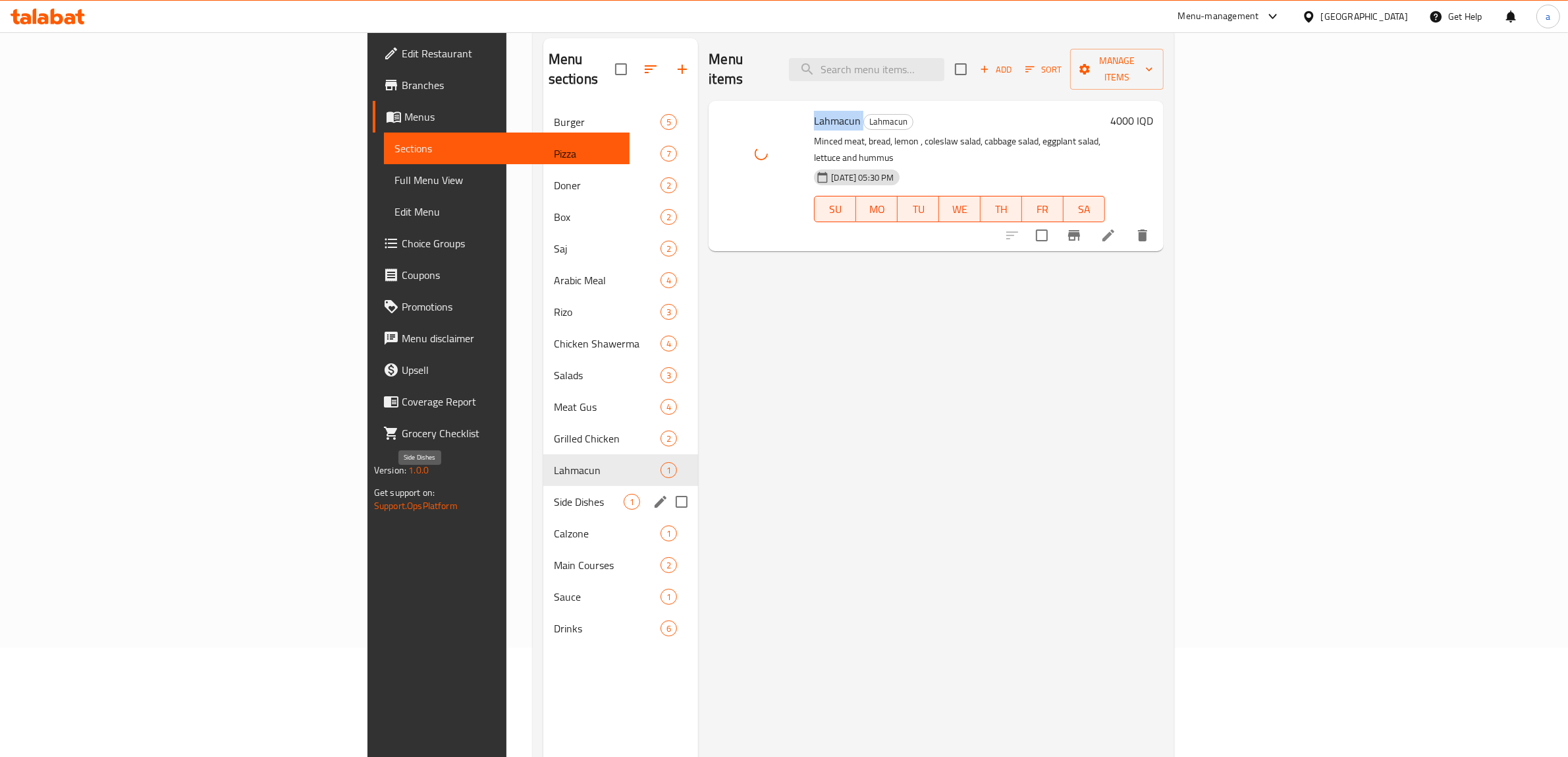
click at [554, 494] on span "Side Dishes" at bounding box center [589, 501] width 70 height 15
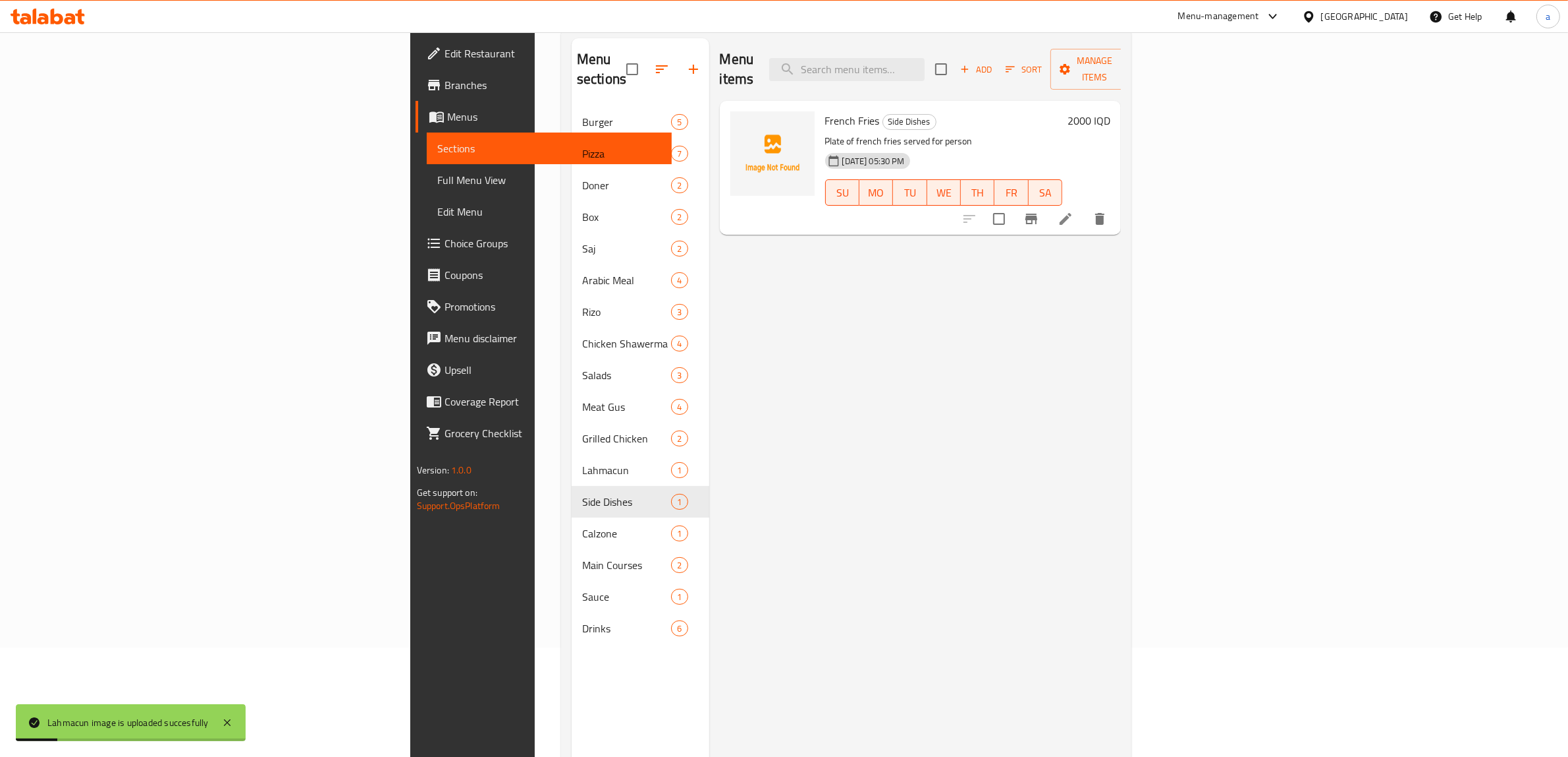
click at [826, 110] on span "French Fries" at bounding box center [853, 120] width 55 height 20
copy span "French"
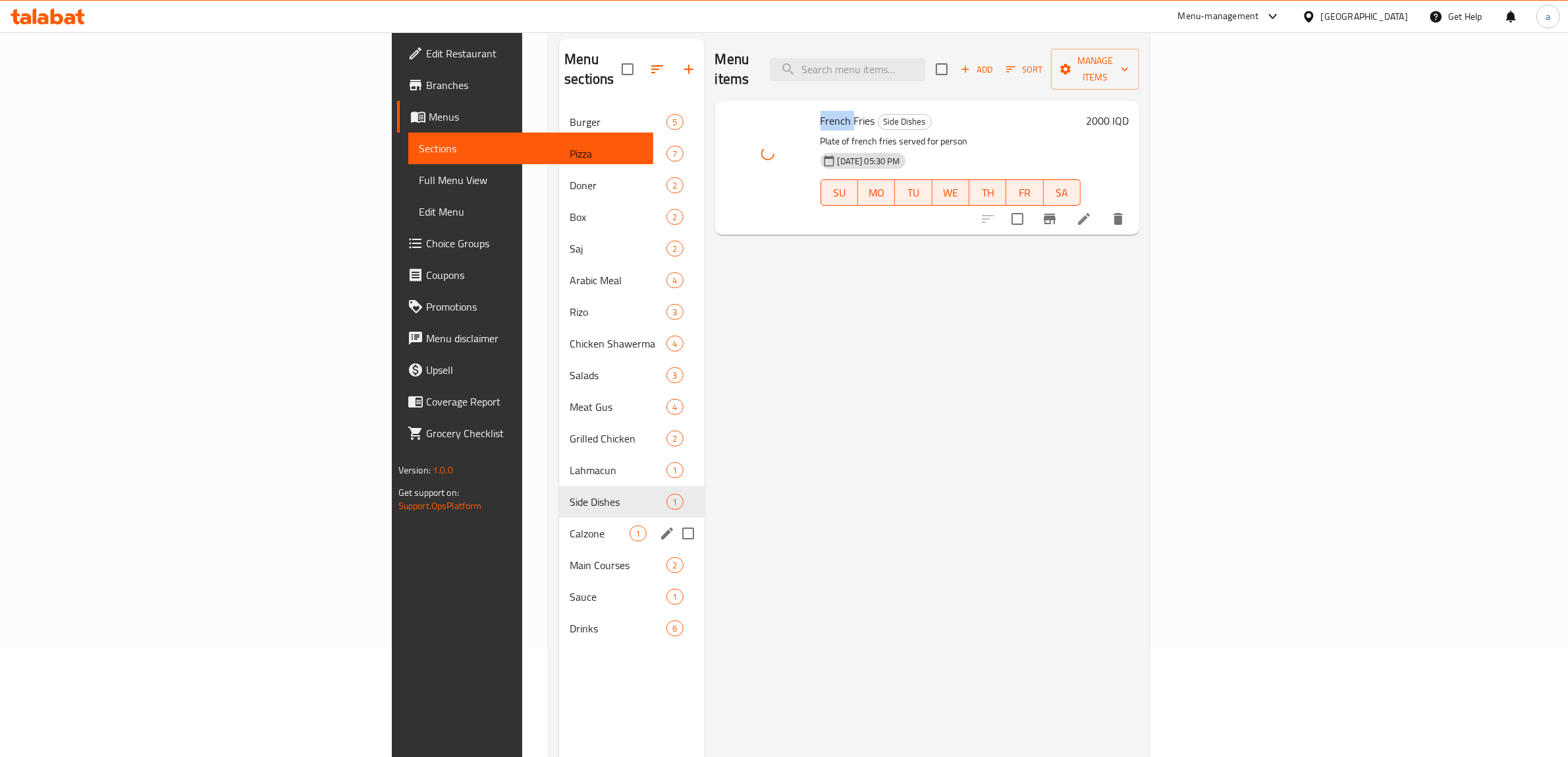
click at [569, 525] on span "Calzone" at bounding box center [599, 533] width 60 height 15
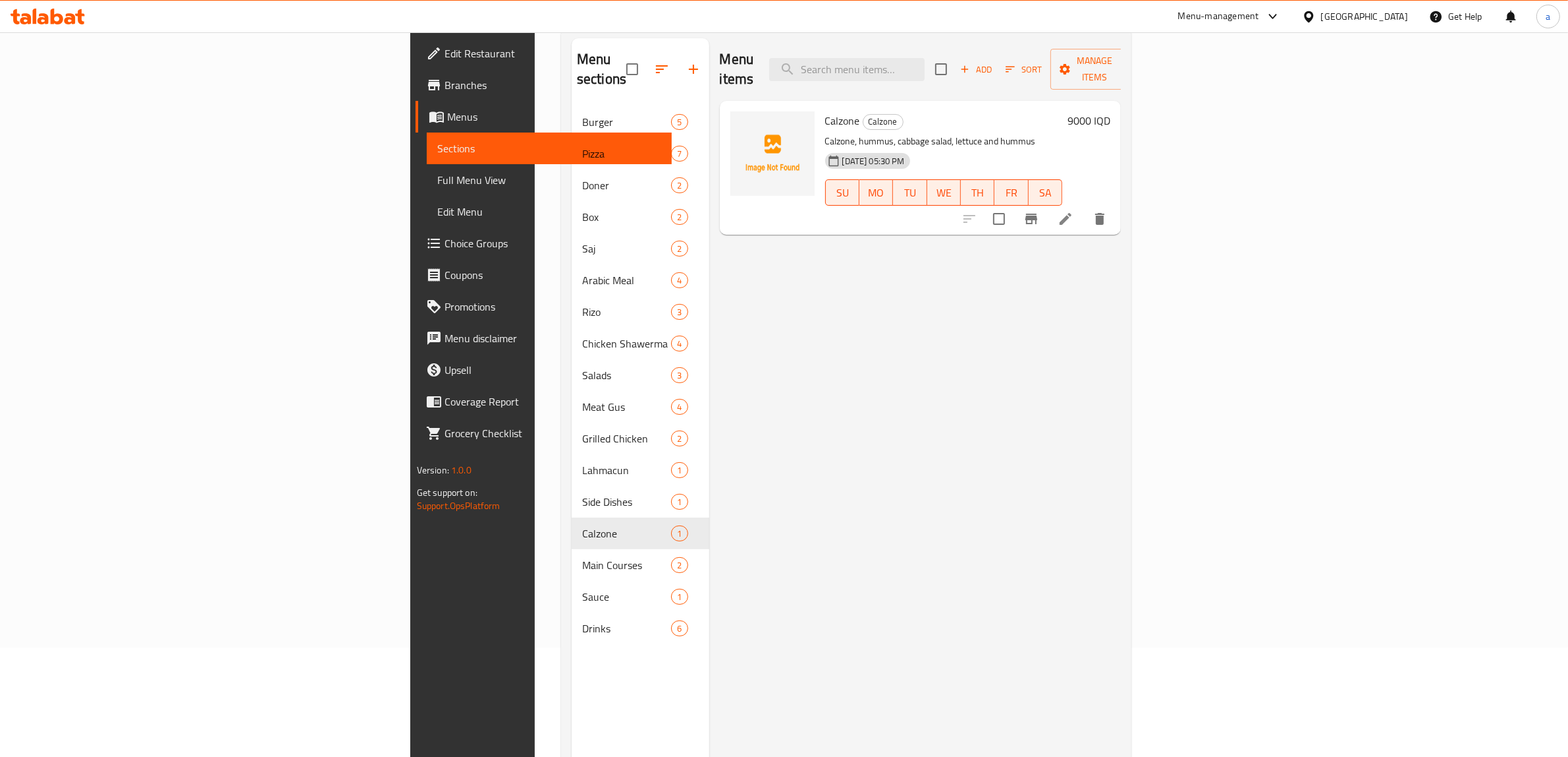
click at [826, 110] on span "Calzone" at bounding box center [843, 120] width 35 height 20
copy h6 "Calzone"
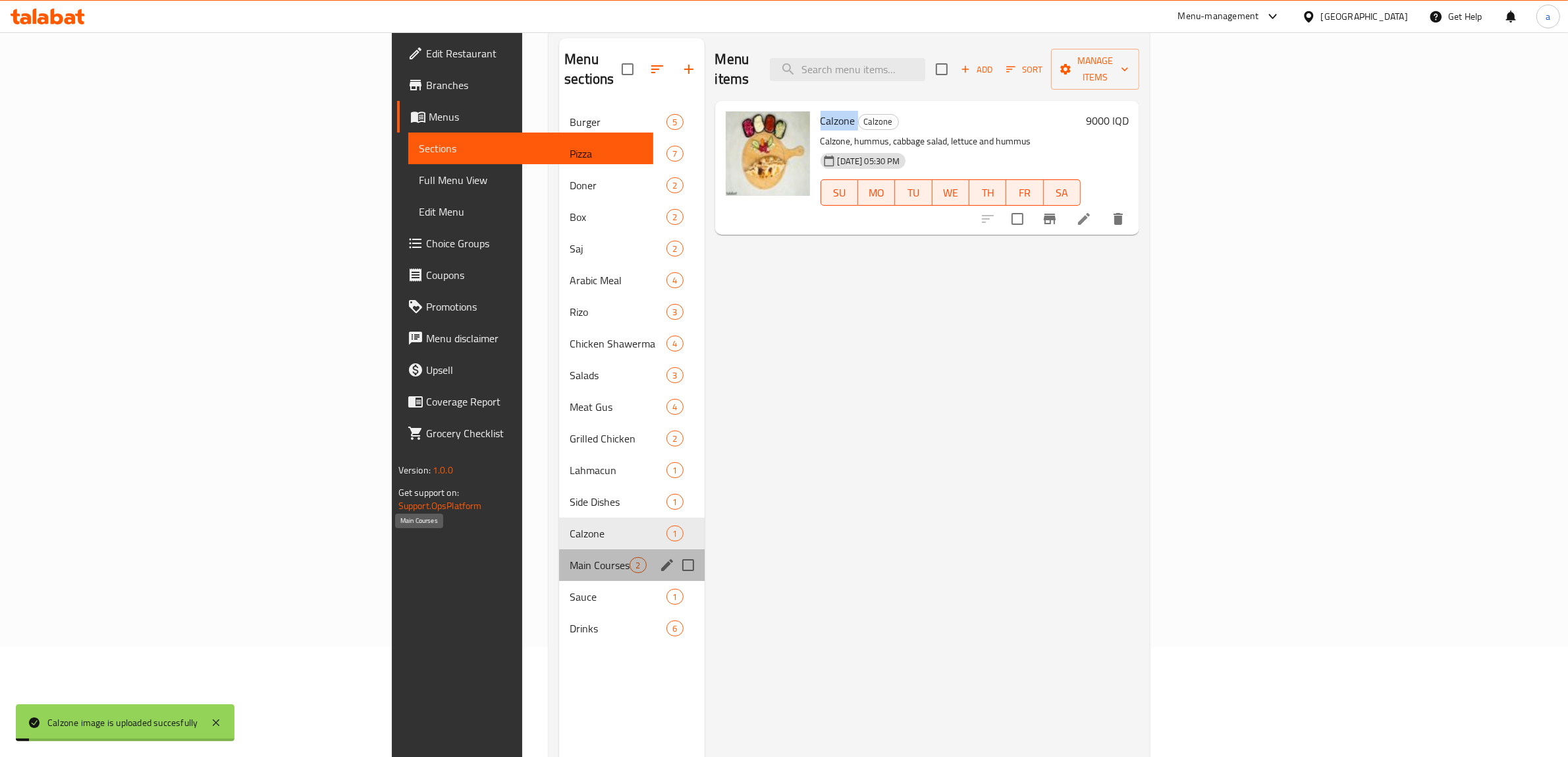
click at [569, 557] on span "Main Courses" at bounding box center [599, 565] width 60 height 15
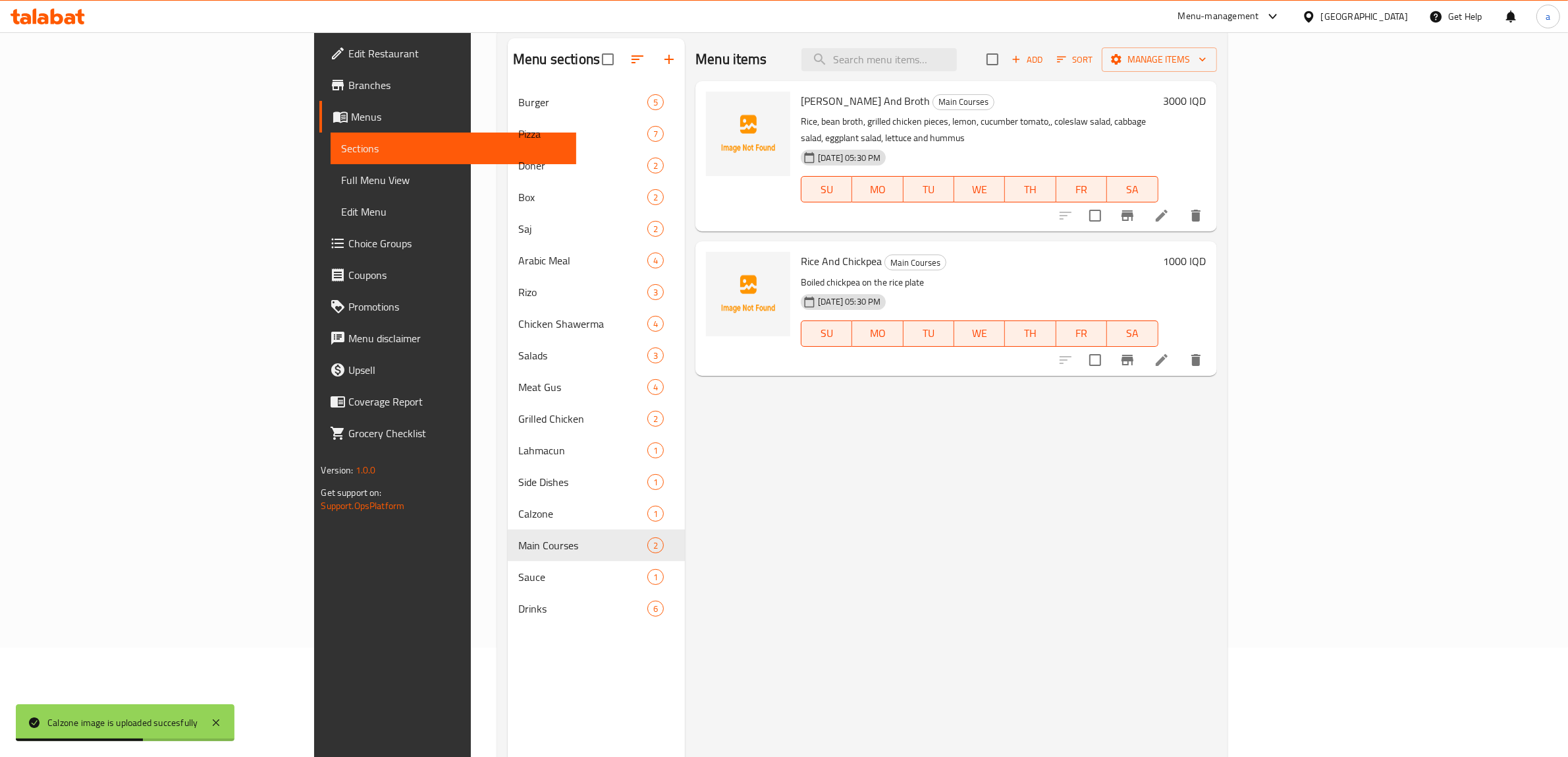
click at [801, 99] on span "Adi Rice And Broth" at bounding box center [865, 101] width 129 height 20
copy span "Adi"
click at [801, 98] on span "Adi Rice And Broth" at bounding box center [865, 101] width 129 height 20
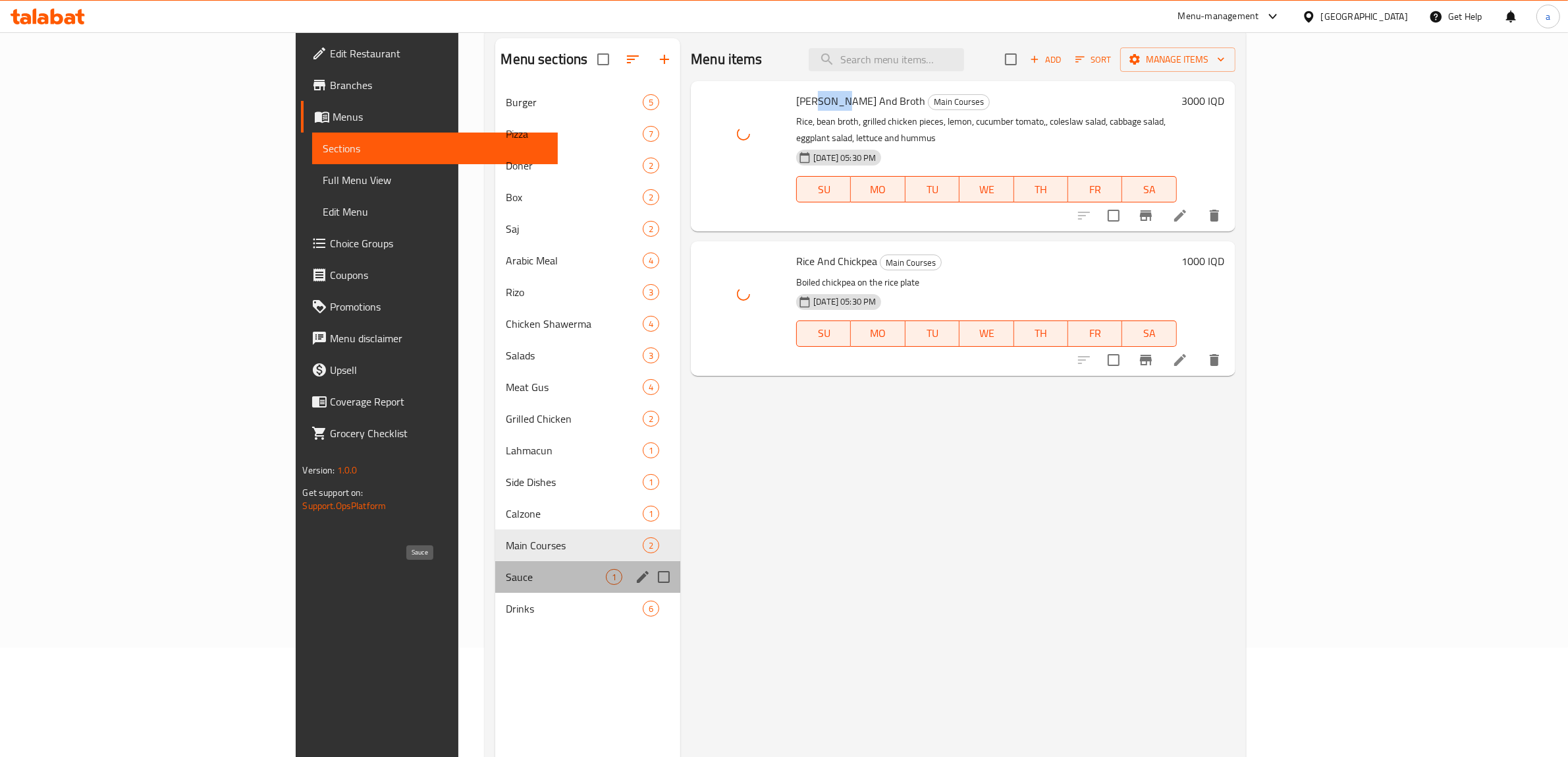
click at [506, 574] on span "Sauce" at bounding box center [556, 576] width 100 height 15
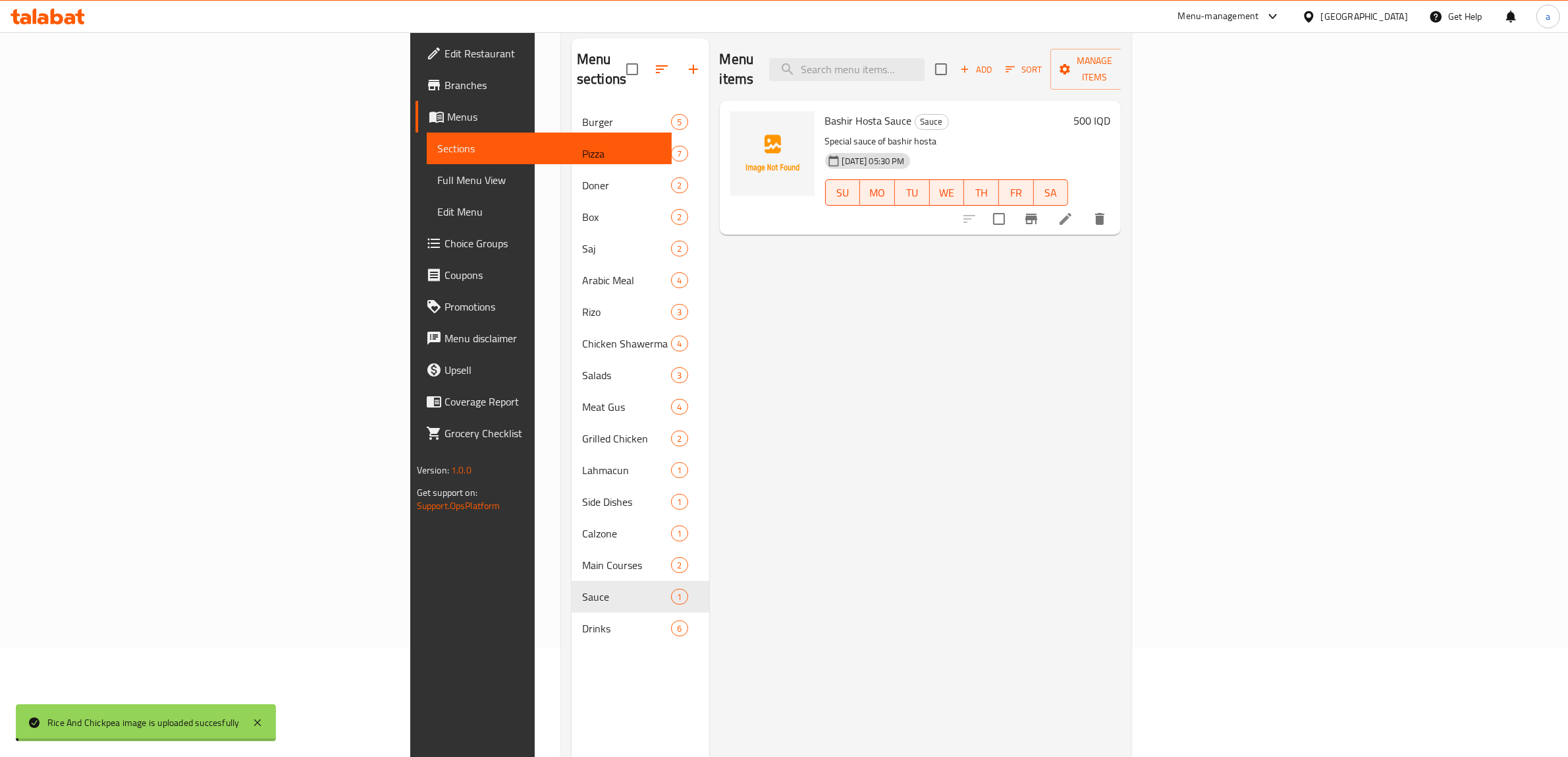
click at [826, 110] on span "Bashir Hosta Sauce" at bounding box center [869, 120] width 87 height 20
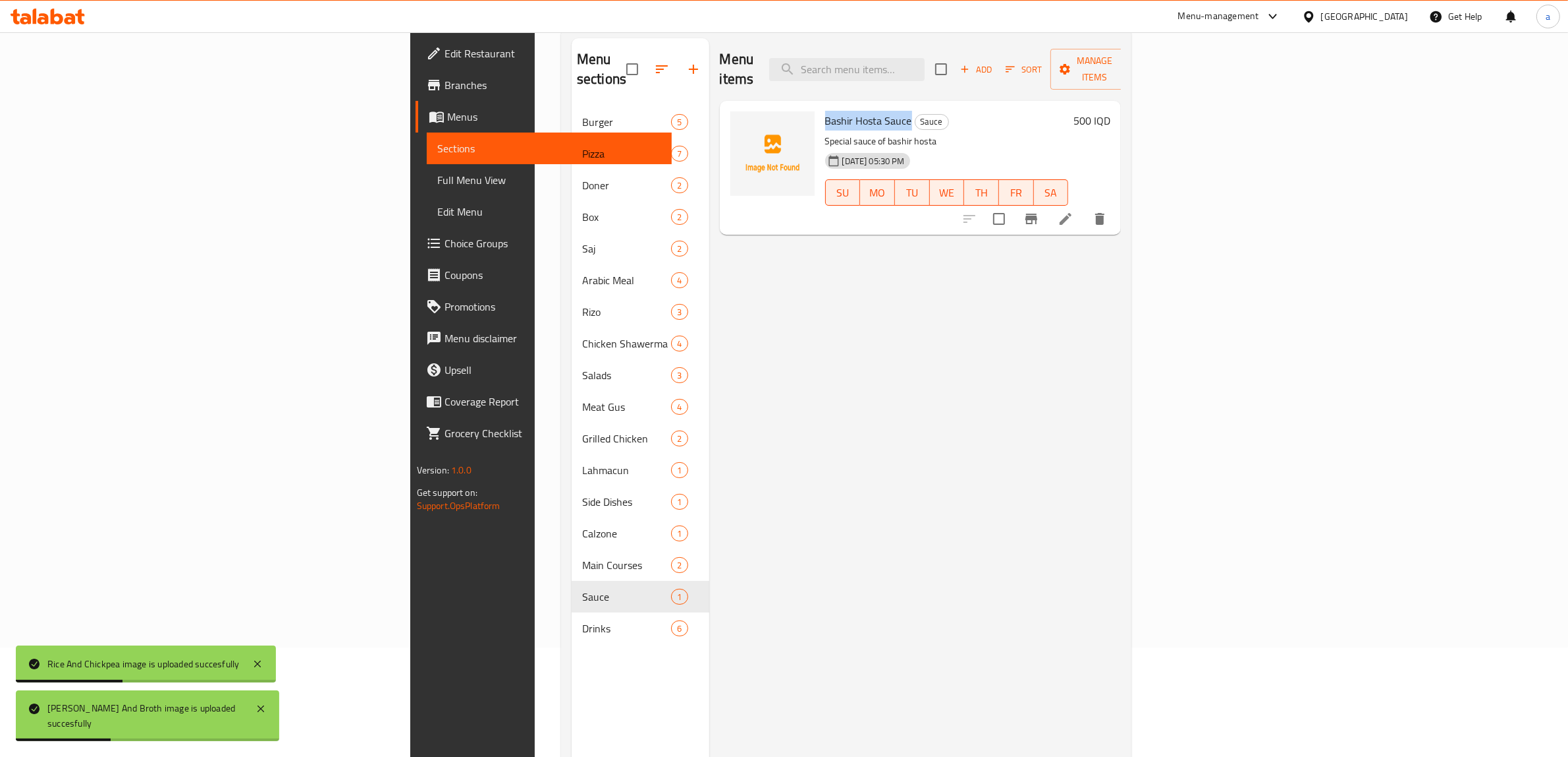
drag, startPoint x: 723, startPoint y: 101, endPoint x: 808, endPoint y: 106, distance: 85.1
click at [826, 110] on span "Bashir Hosta Sauce" at bounding box center [869, 120] width 87 height 20
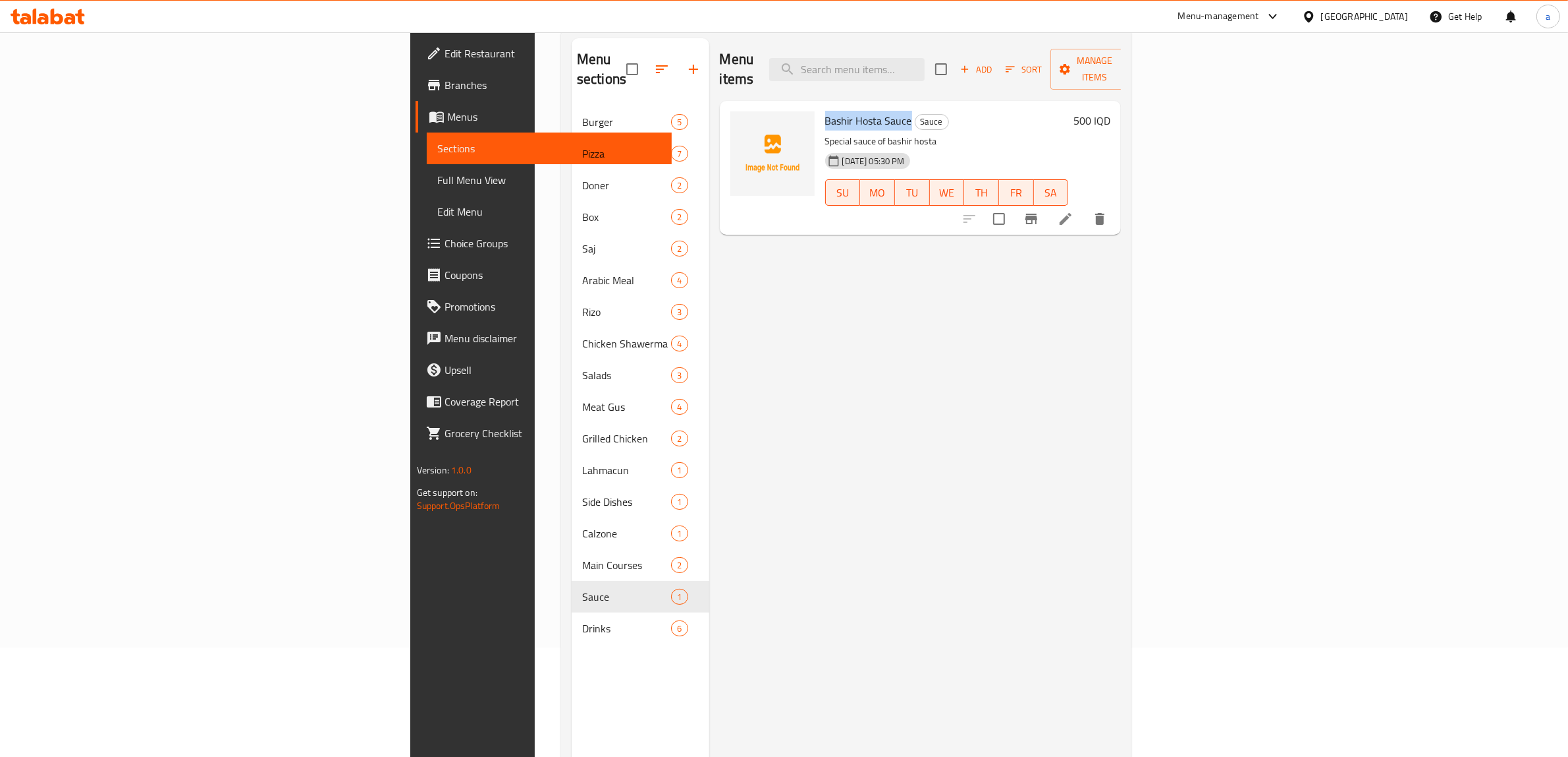
drag, startPoint x: 725, startPoint y: 102, endPoint x: 808, endPoint y: 106, distance: 83.1
click at [826, 111] on h6 "Bashir Hosta Sauce Sauce" at bounding box center [948, 120] width 244 height 18
drag, startPoint x: 597, startPoint y: 320, endPoint x: 657, endPoint y: 135, distance: 194.5
click at [731, 135] on div at bounding box center [773, 154] width 84 height 85
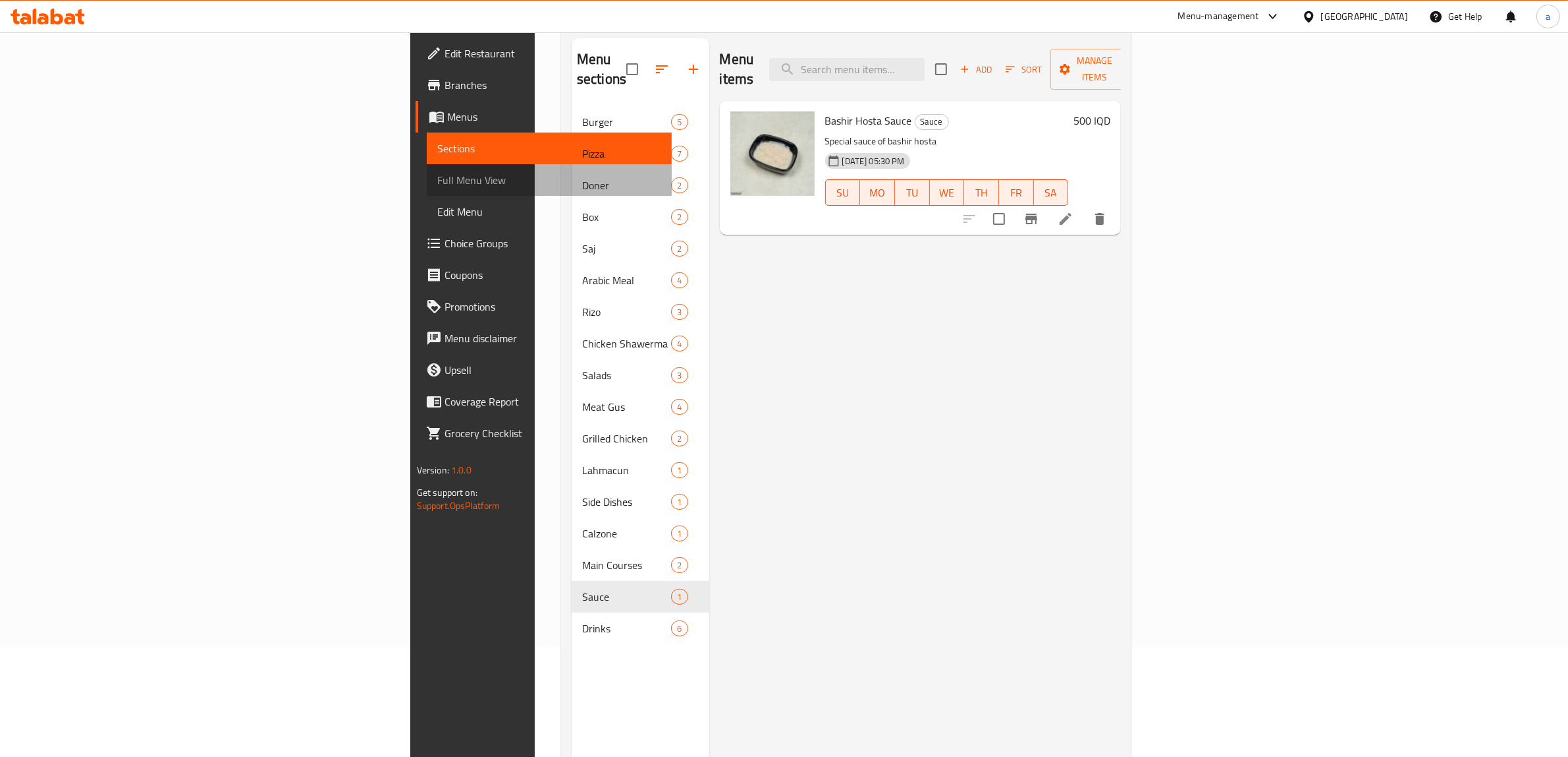
click at [438, 172] on span "Full Menu View" at bounding box center [550, 180] width 225 height 15
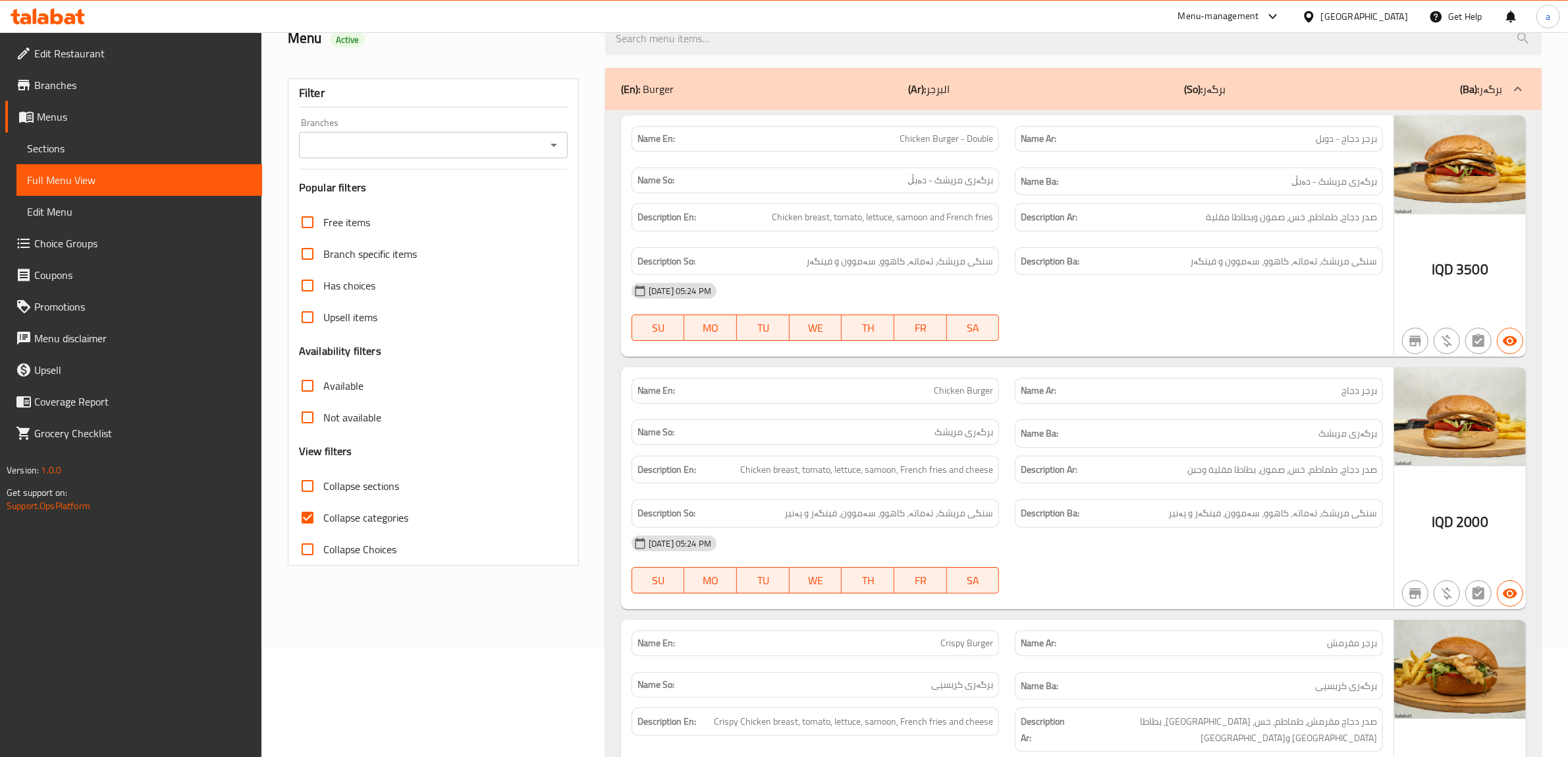
click at [306, 514] on input "Collapse categories" at bounding box center [307, 517] width 32 height 32
checkbox input "false"
click at [306, 488] on input "Collapse sections" at bounding box center [307, 485] width 32 height 32
checkbox input "true"
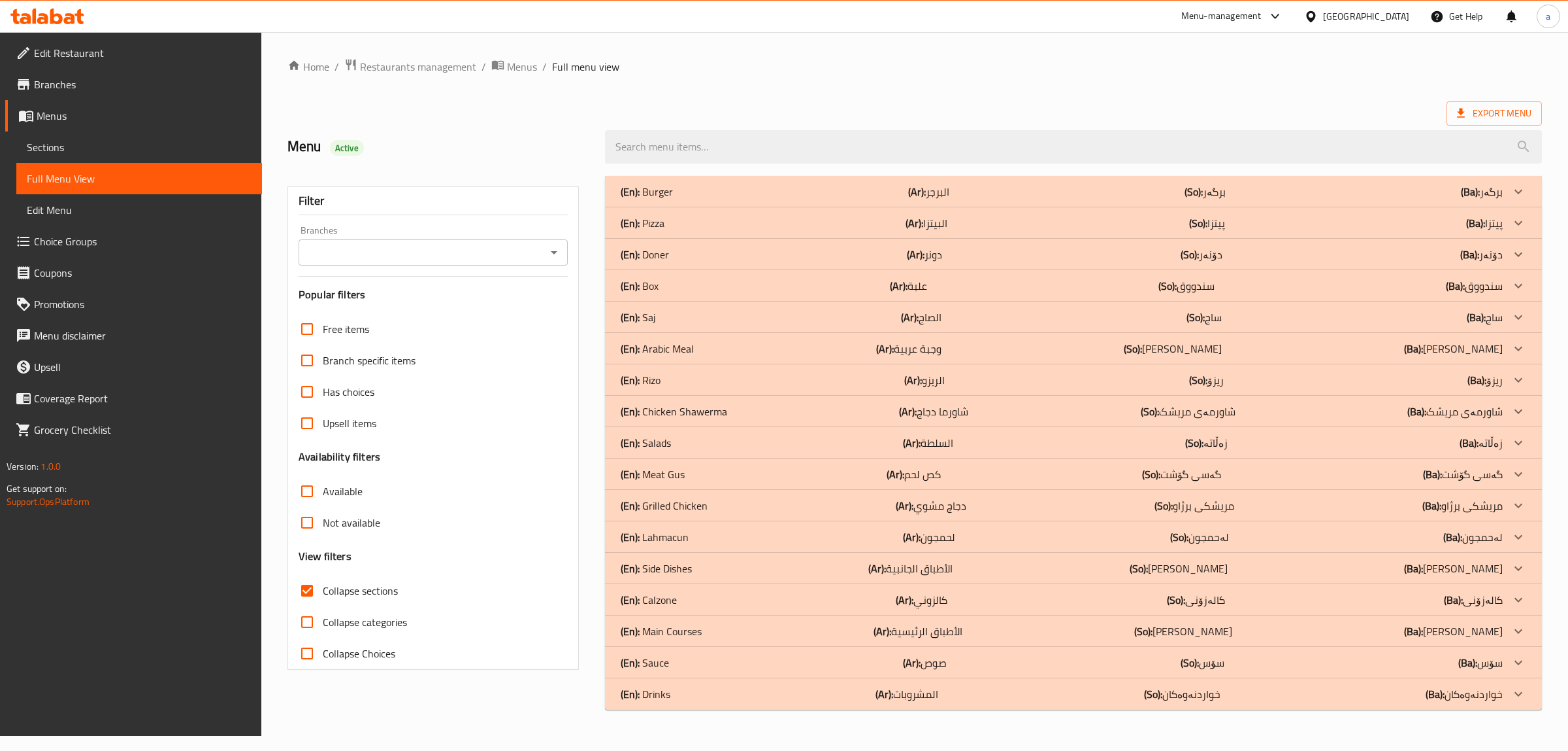
click at [670, 661] on div "(En): Sauce (Ar): صوص (So): سۆس (Ba): سۆس" at bounding box center [1062, 662] width 882 height 15
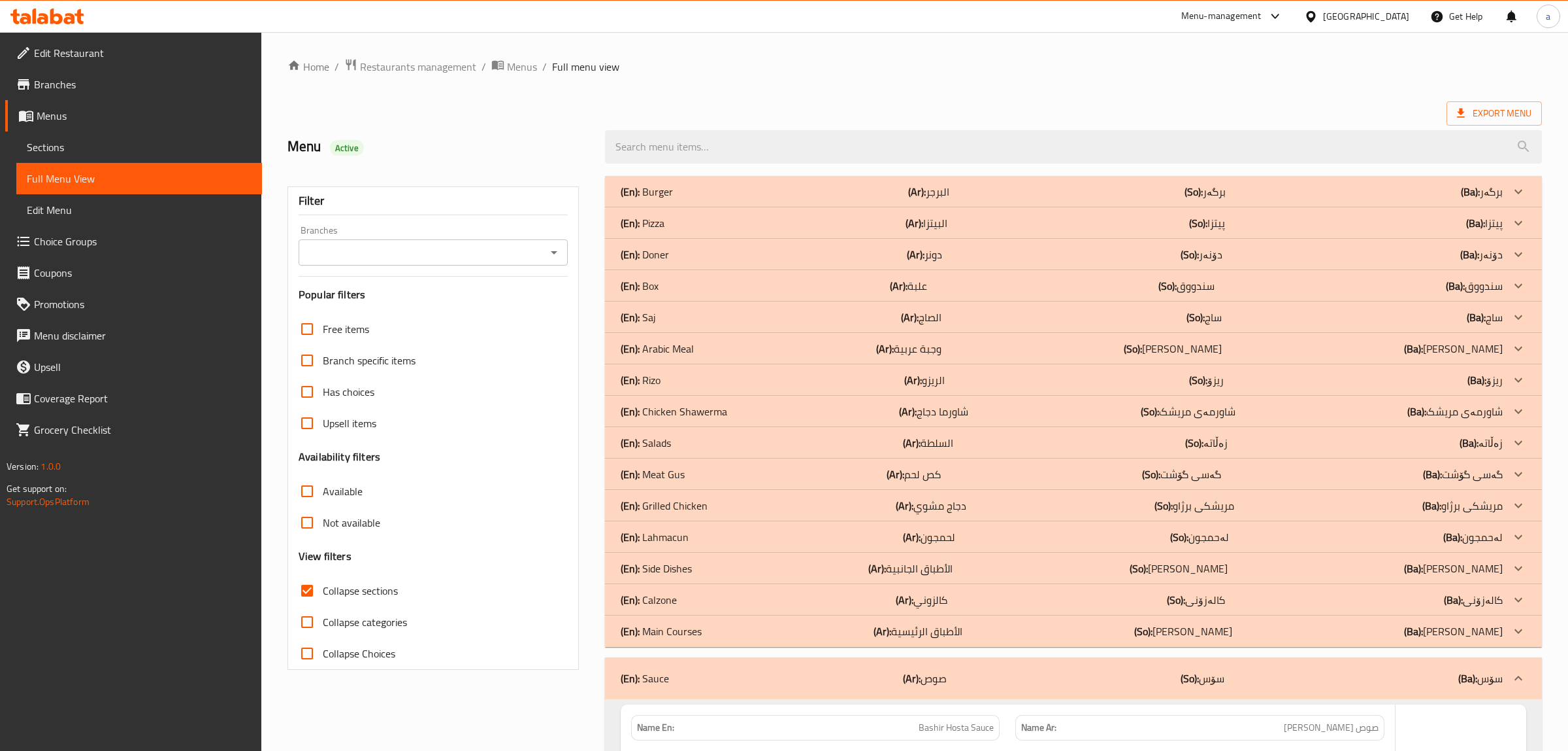
click at [658, 628] on p "(En): Main Courses" at bounding box center [661, 631] width 81 height 15
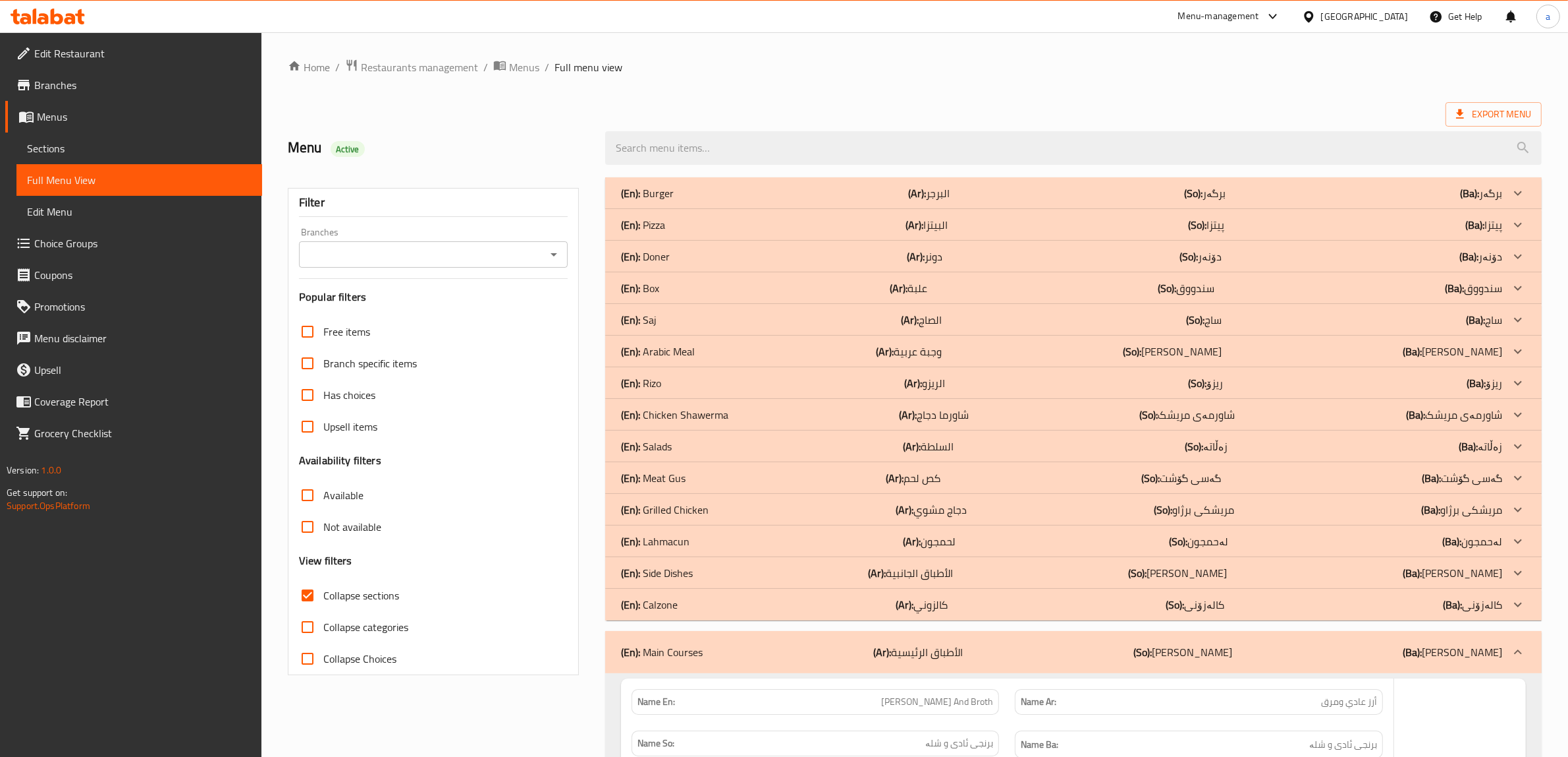
click at [665, 601] on p "(En): Calzone" at bounding box center [649, 604] width 57 height 15
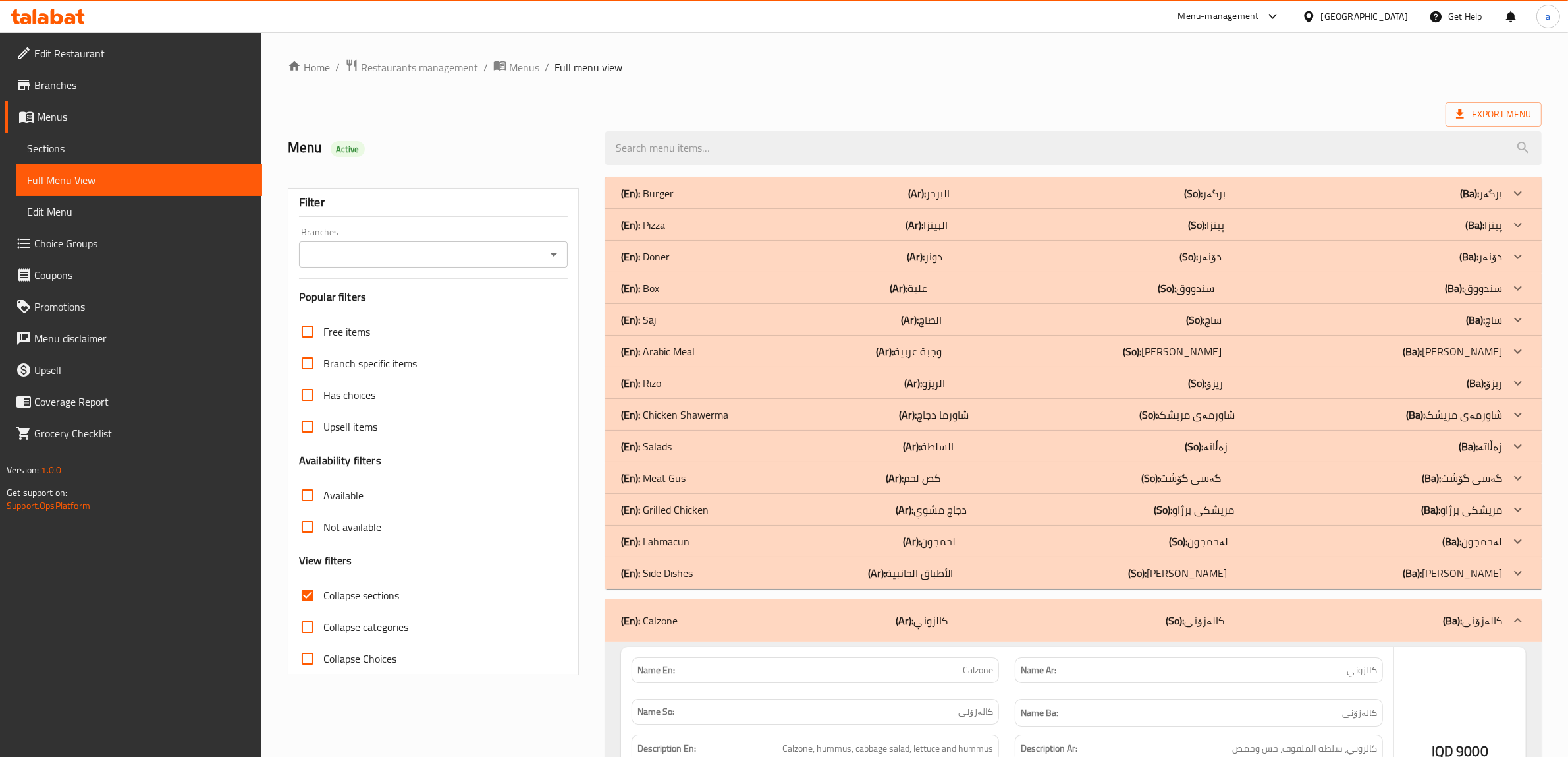
click at [661, 569] on p "(En): Side Dishes" at bounding box center [657, 573] width 72 height 15
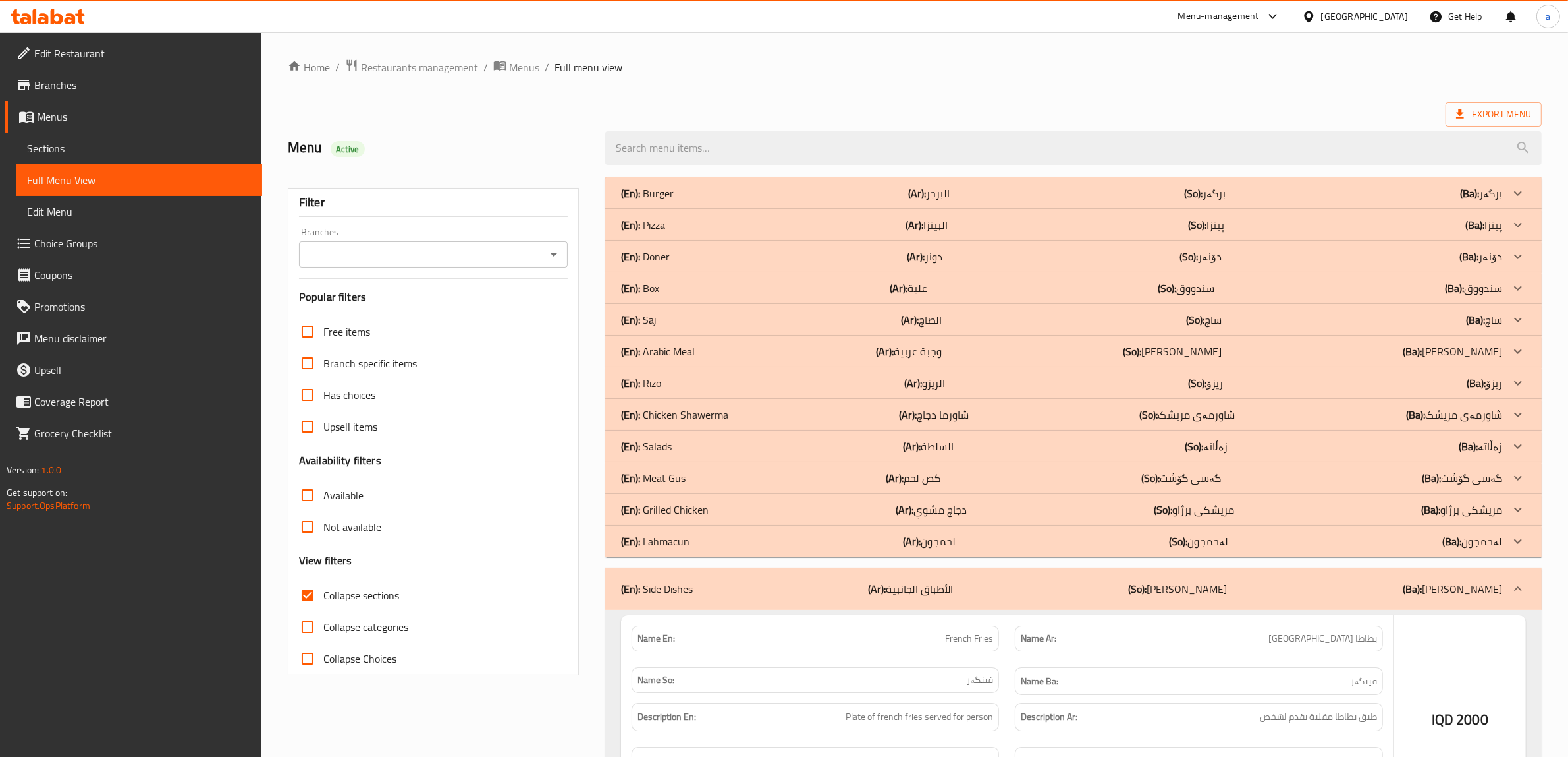
click at [657, 538] on p "(En): Lahmacun" at bounding box center [655, 541] width 68 height 15
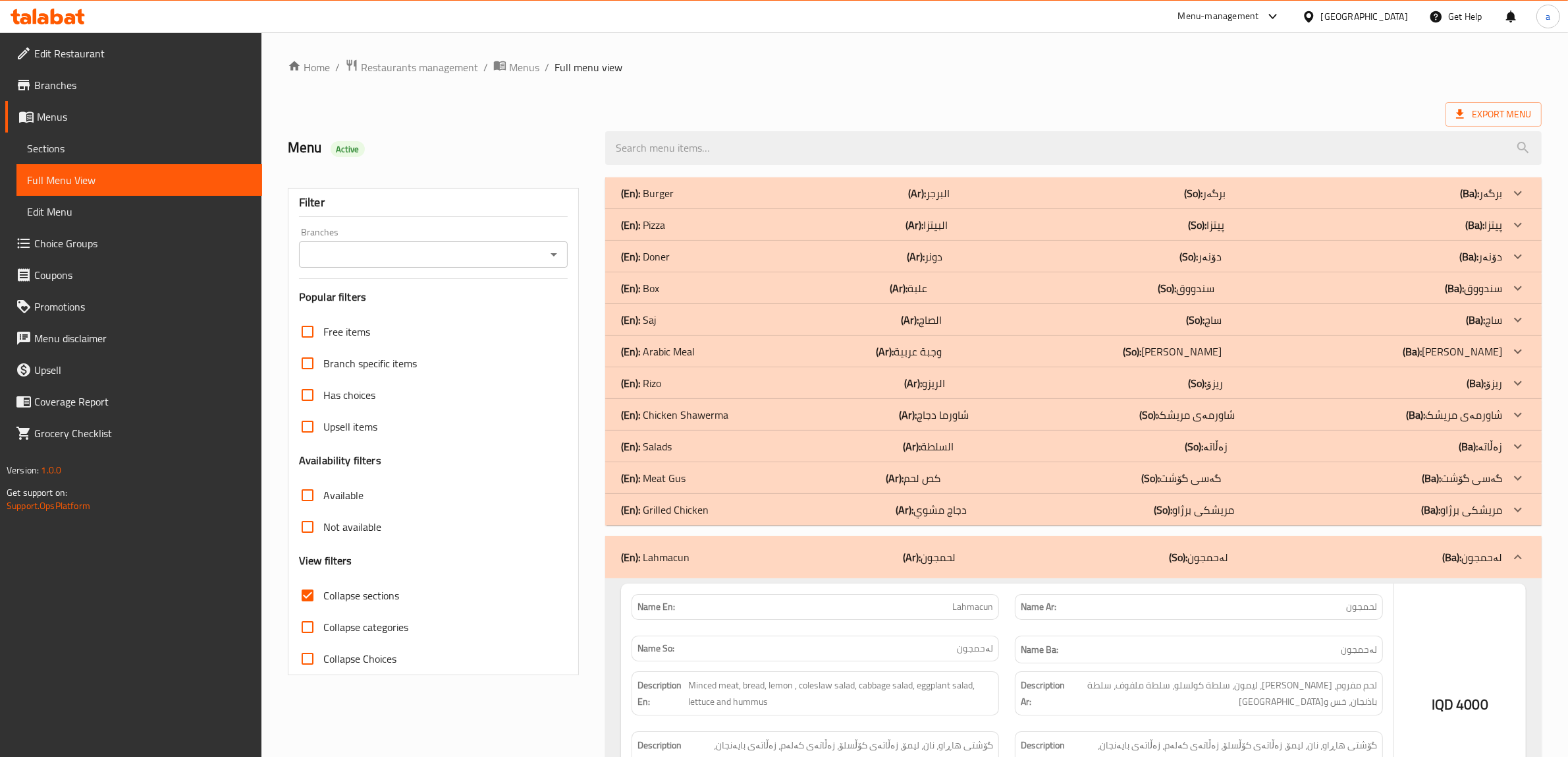
click at [654, 504] on p "(En): Grilled Chicken" at bounding box center [664, 509] width 87 height 15
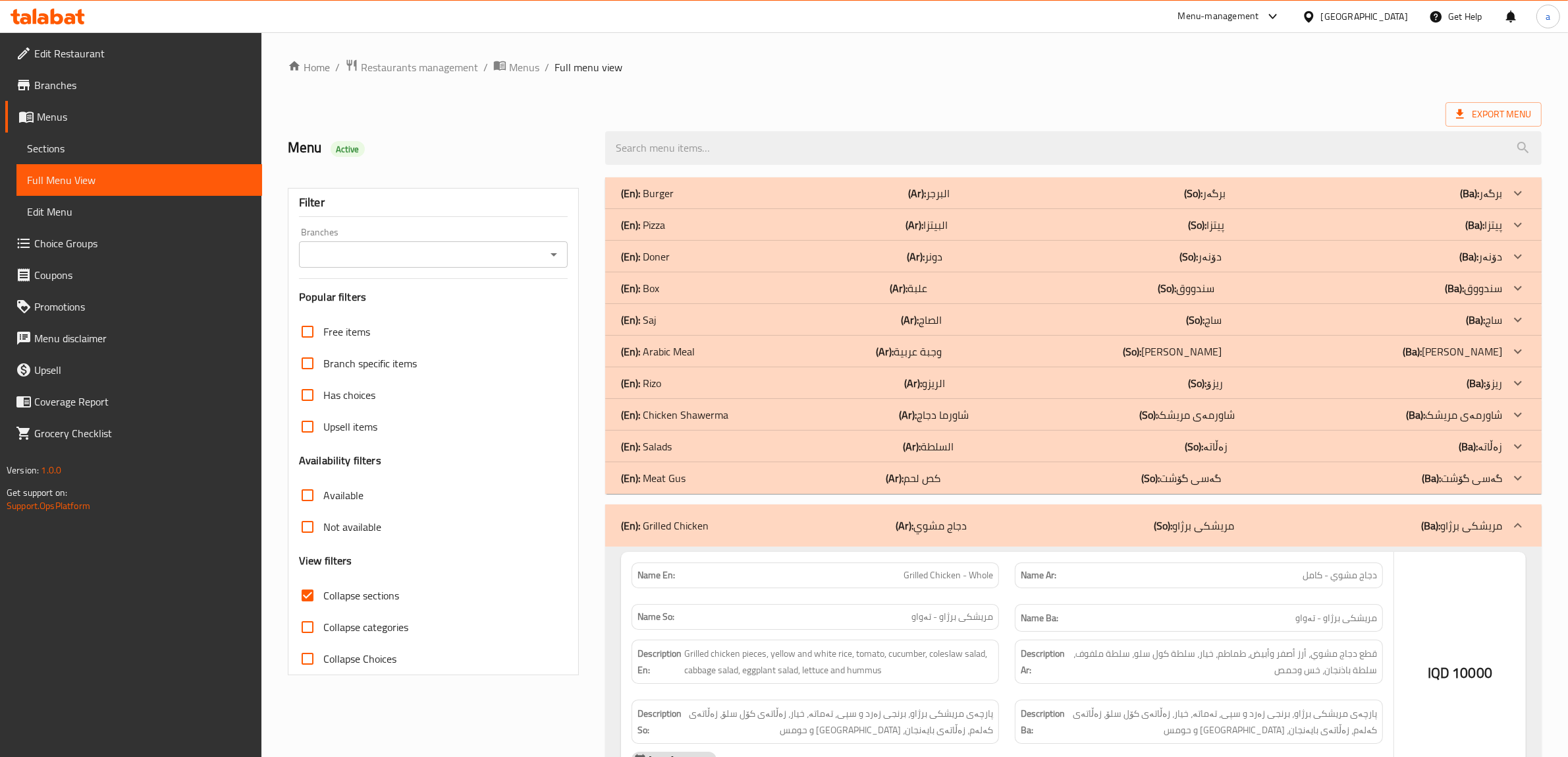
click at [650, 473] on p "(En): Meat Gus" at bounding box center [653, 477] width 64 height 15
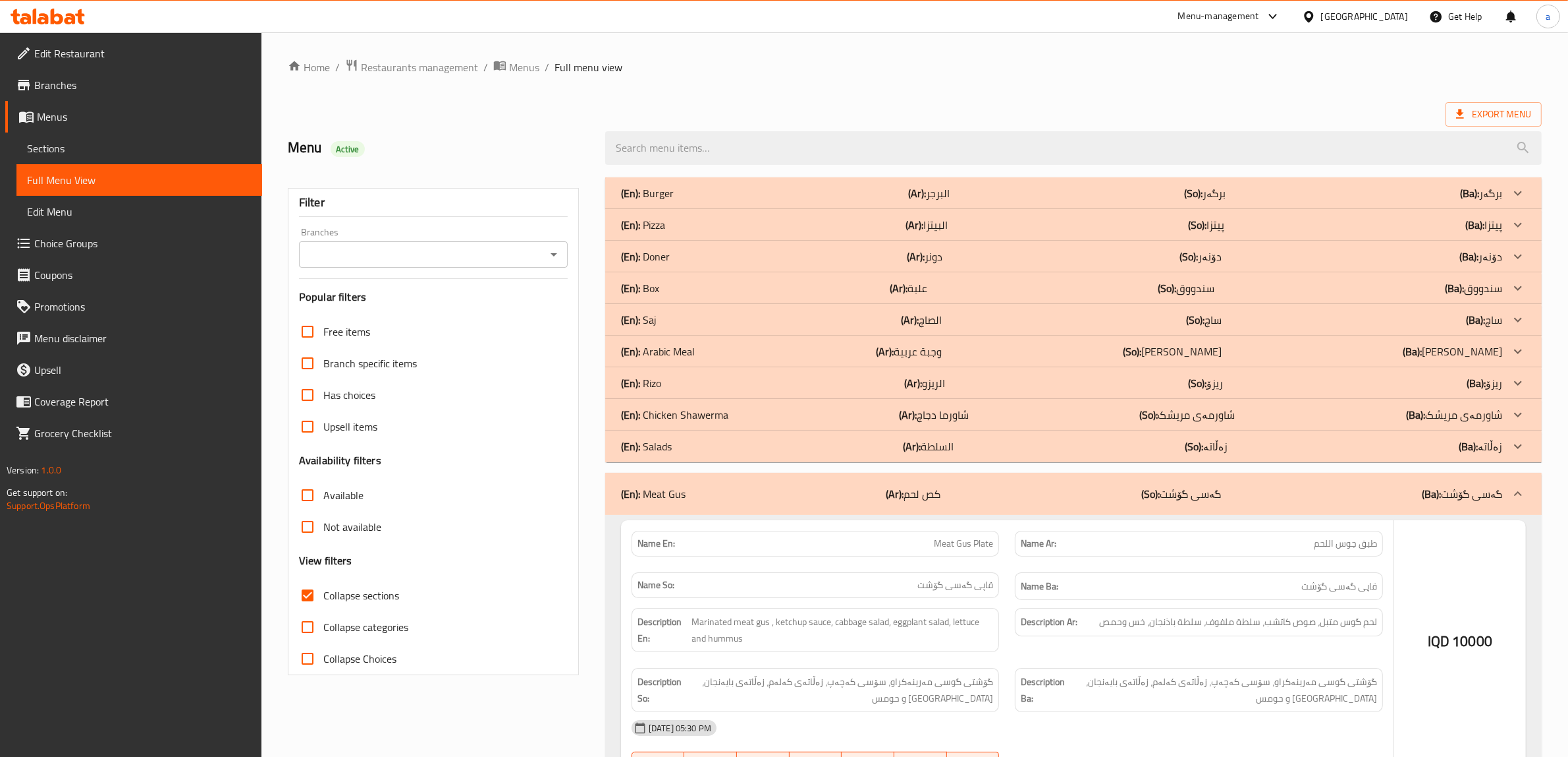
click at [649, 442] on p "(En): Salads" at bounding box center [646, 446] width 51 height 15
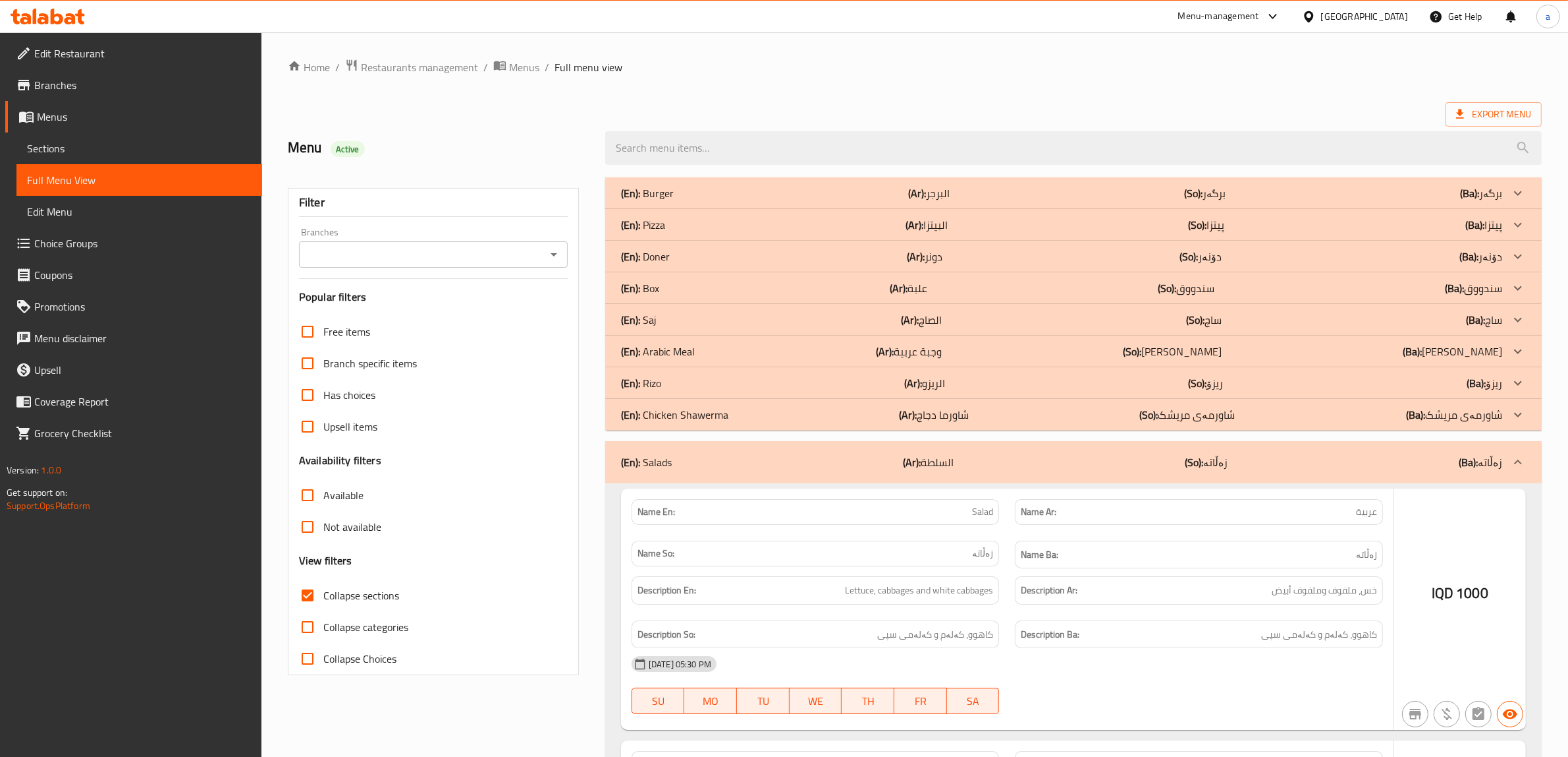
click at [649, 417] on p "(En): Chicken Shawerma" at bounding box center [675, 414] width 108 height 15
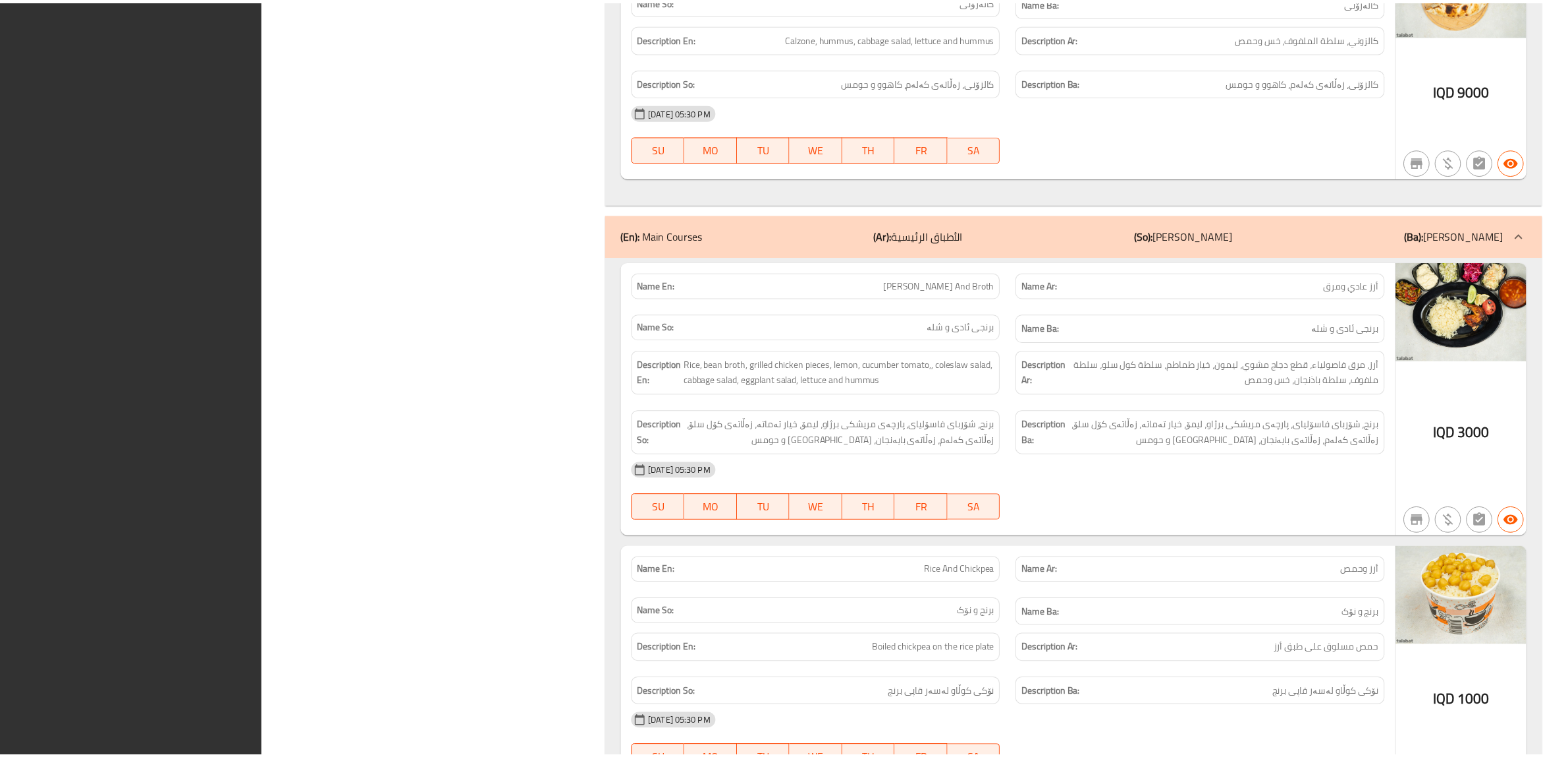
scroll to position [5460, 0]
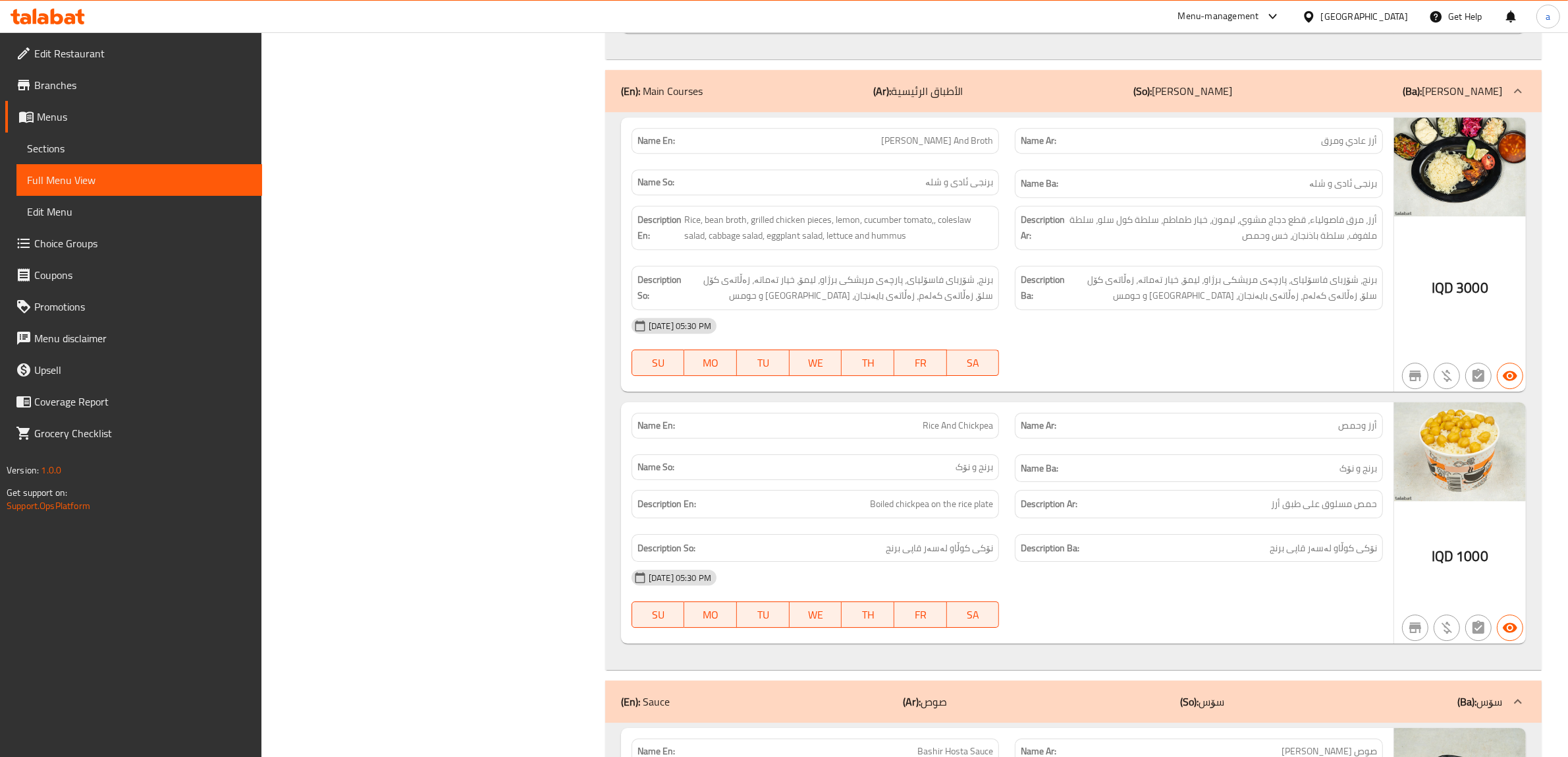
click at [114, 143] on span "Sections" at bounding box center [139, 148] width 225 height 15
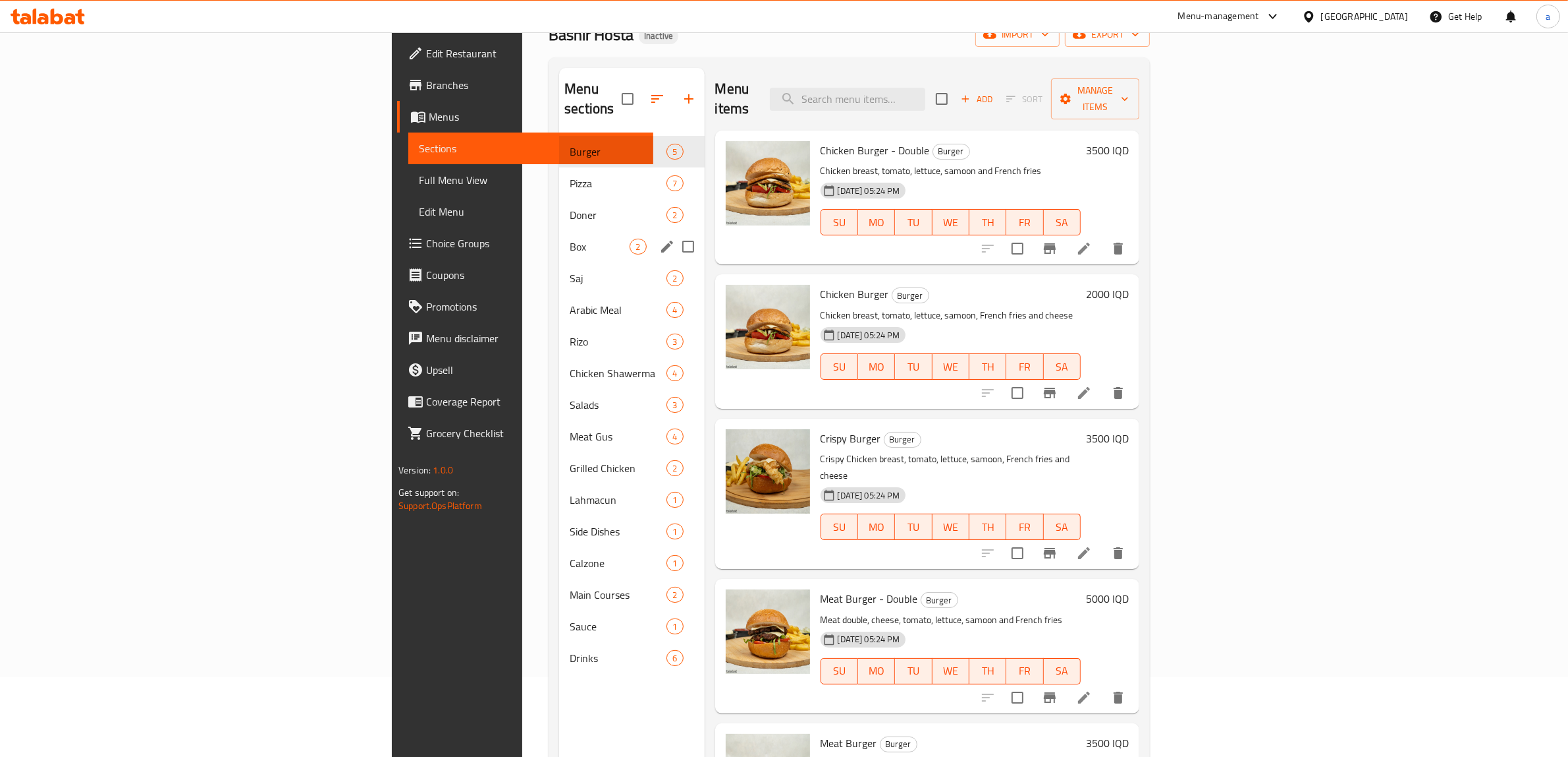
scroll to position [76, 0]
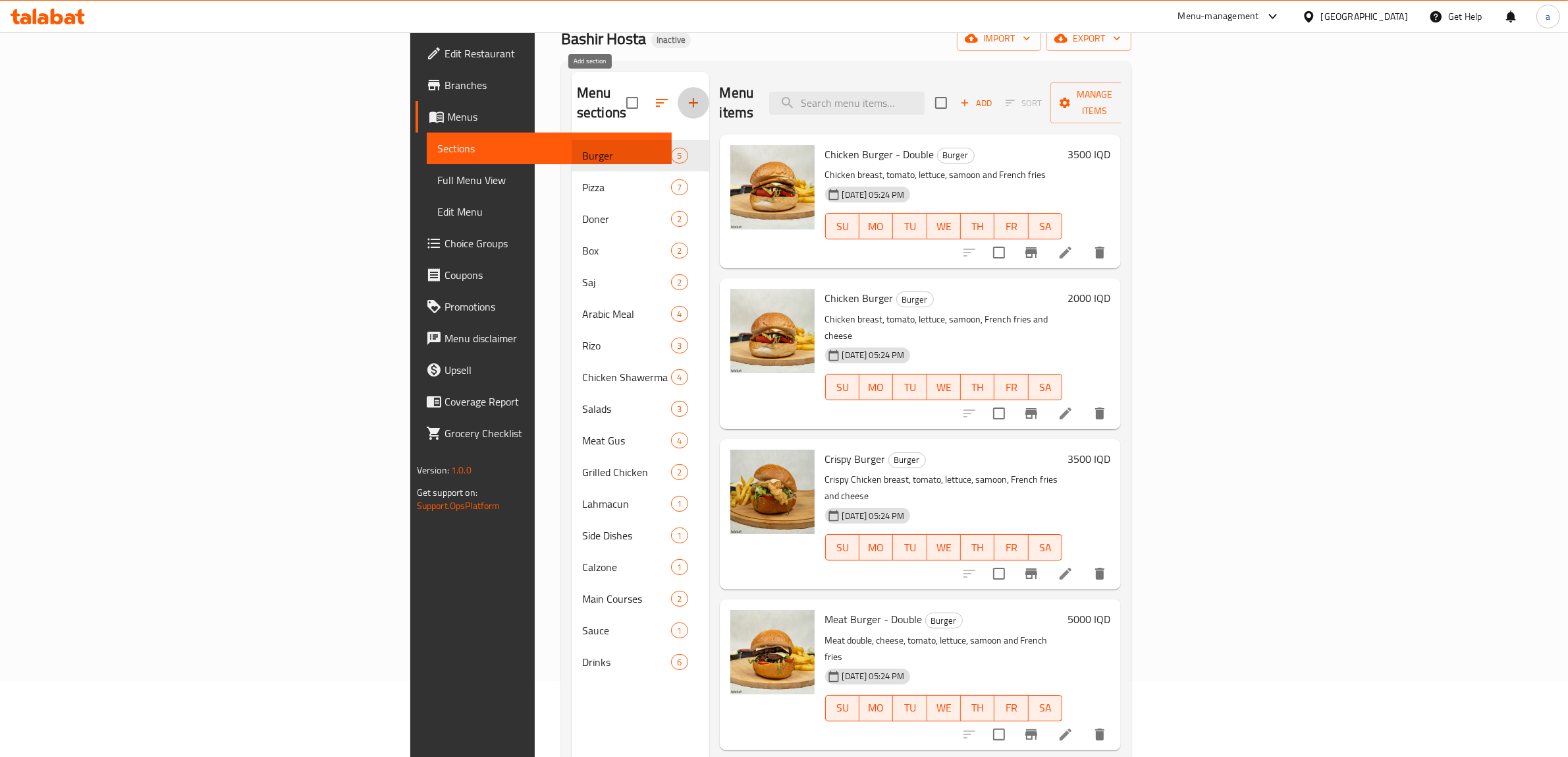
click at [686, 95] on icon "button" at bounding box center [693, 103] width 15 height 15
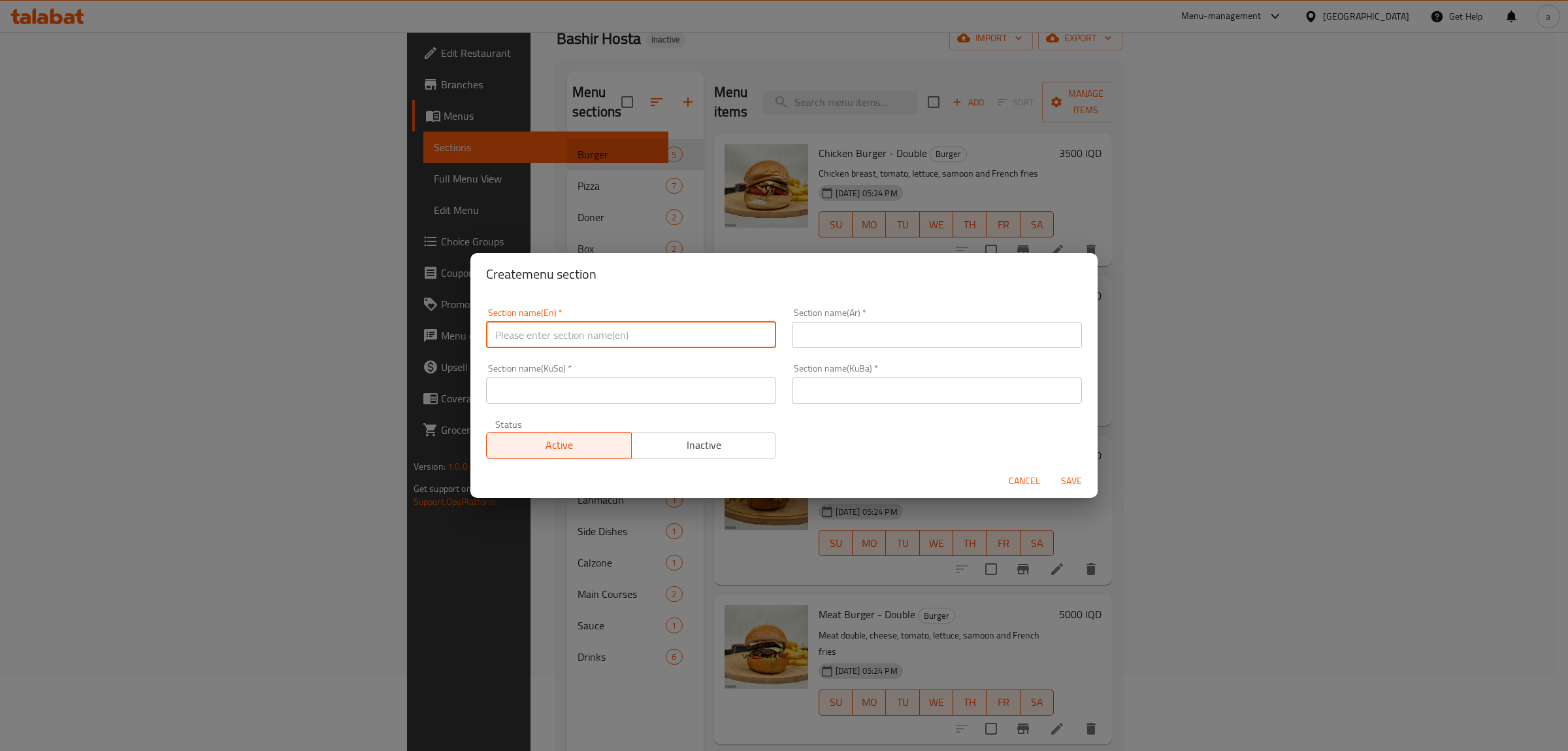
click at [654, 347] on input "text" at bounding box center [631, 335] width 291 height 26
paste input "Crispy Chicken"
type input "Crispy Chicken"
click at [851, 347] on input "text" at bounding box center [936, 335] width 291 height 26
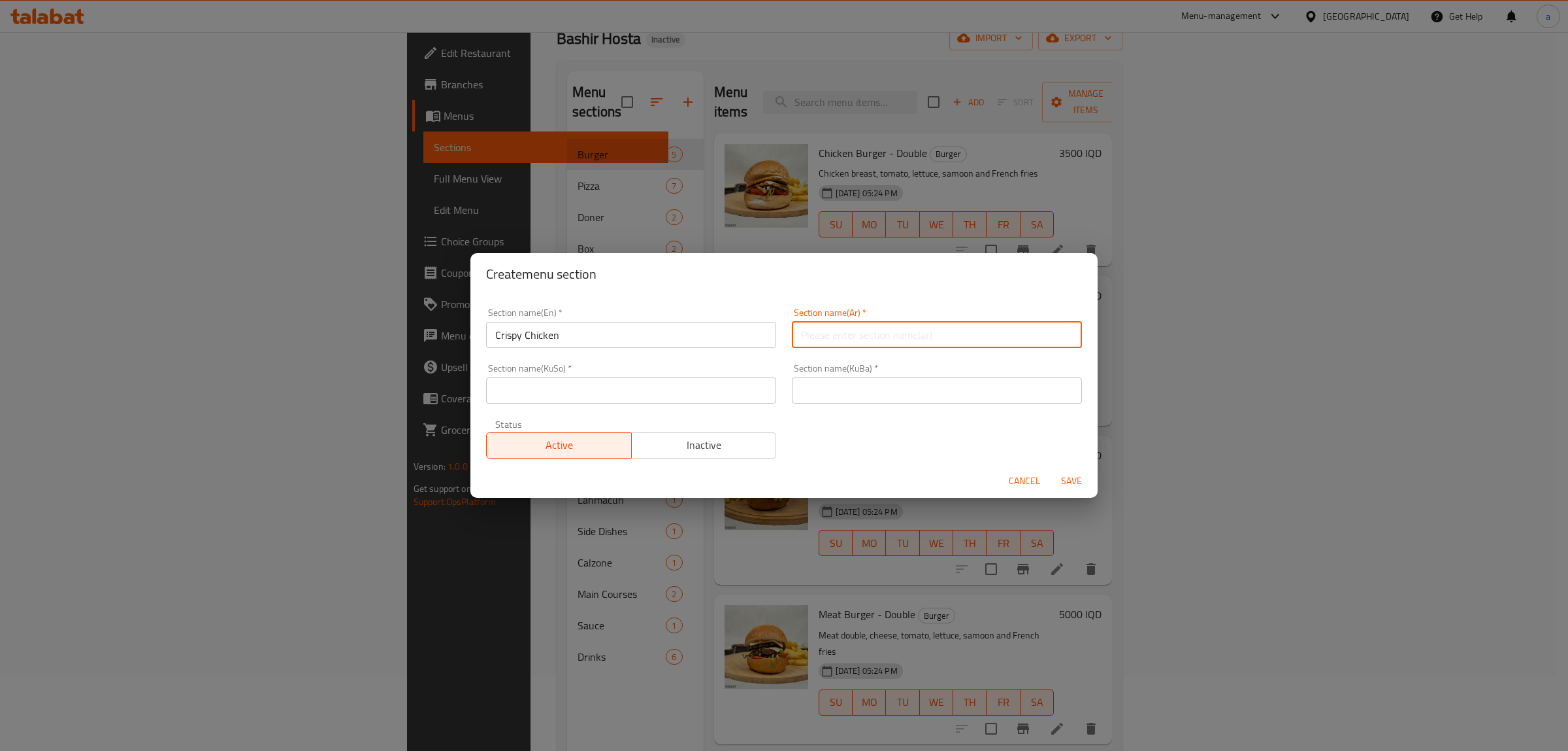
paste input "دجاج مقرمش"
type input "دجاج مقرمش"
click at [744, 391] on input "text" at bounding box center [631, 390] width 291 height 26
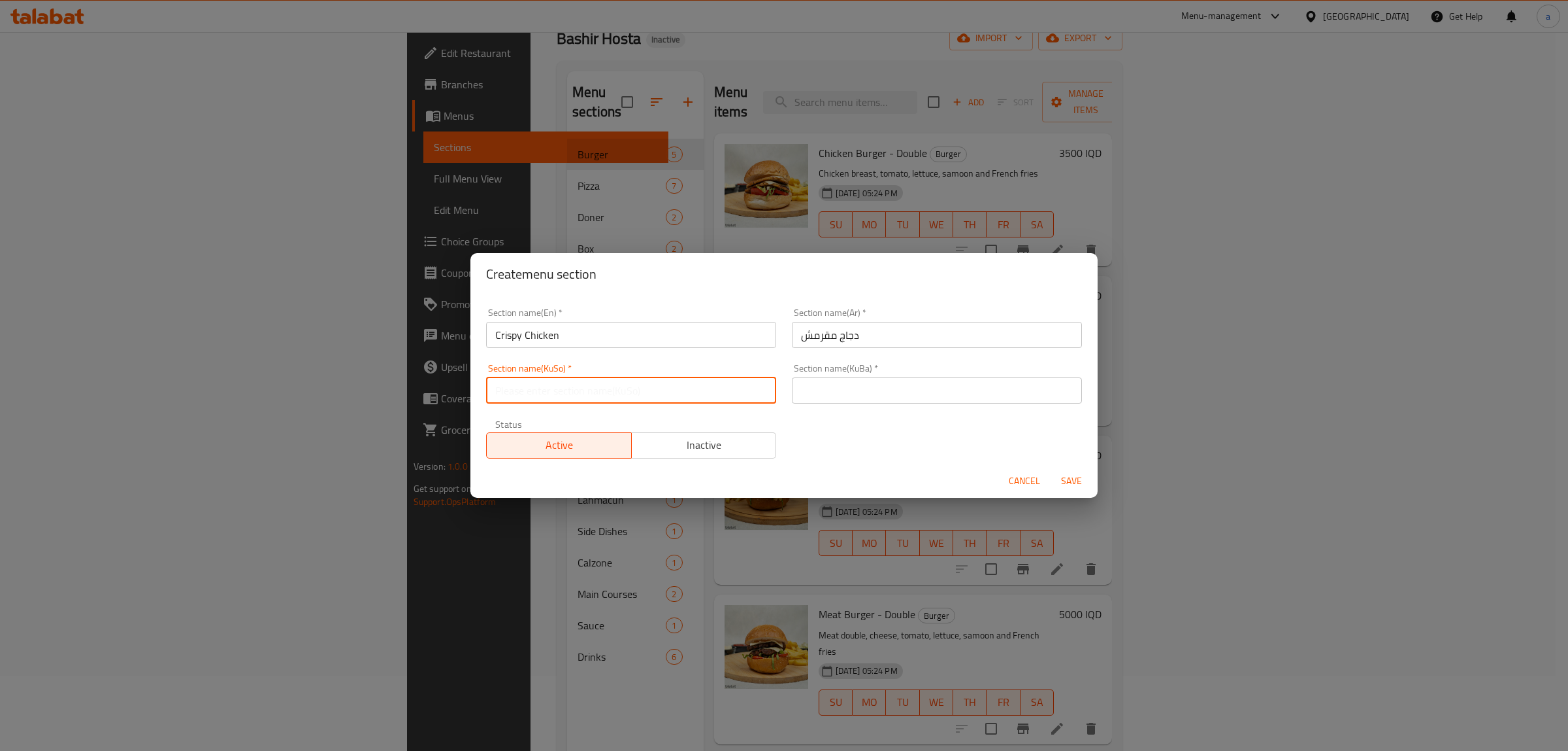
paste input "مریشکی کریسپی"
type input "مریشکی کریسپی"
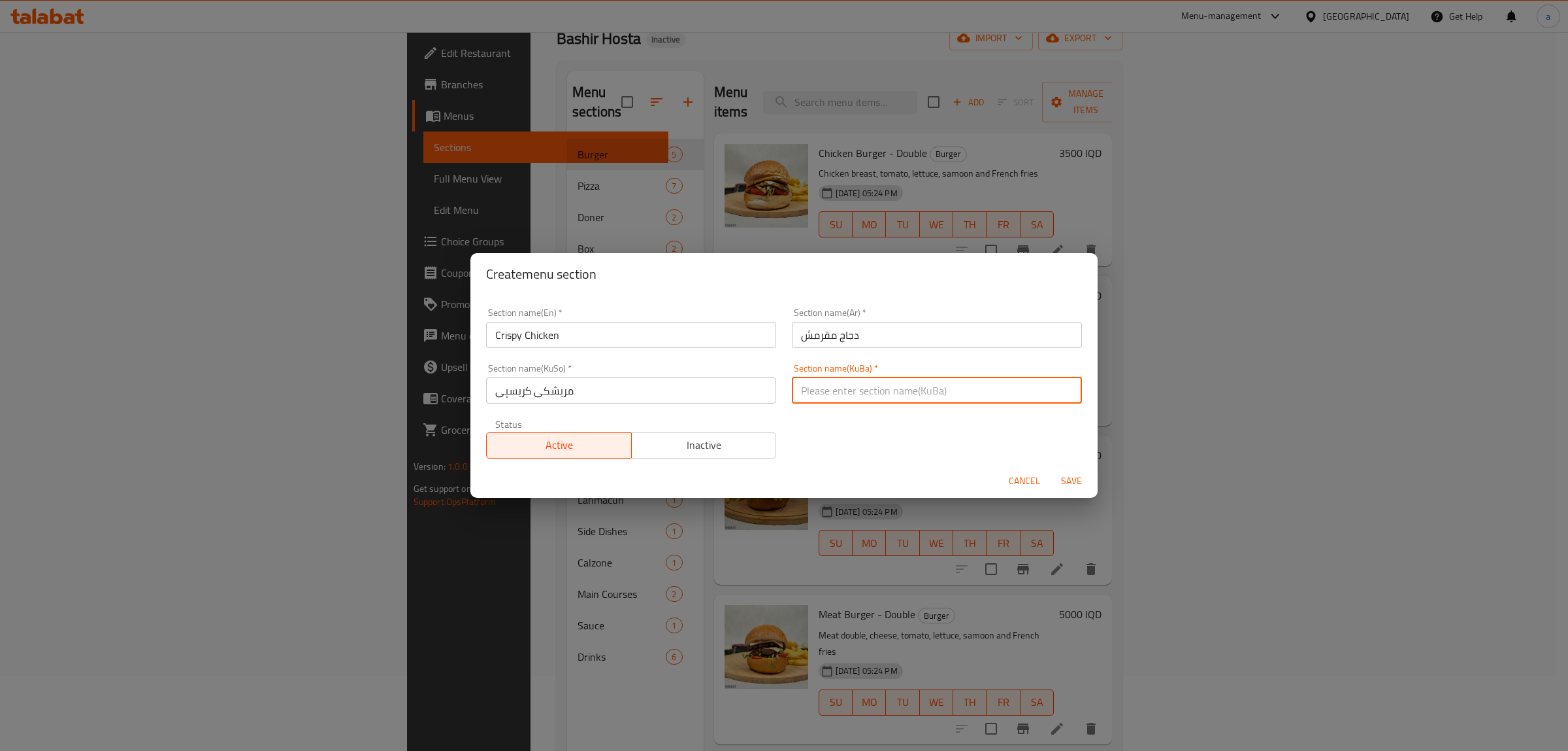
click at [842, 399] on input "text" at bounding box center [936, 390] width 291 height 26
paste input "مریشکی کریسپی"
type input "مریشکی کریسپی"
click at [1064, 470] on button "Save" at bounding box center [1072, 480] width 42 height 24
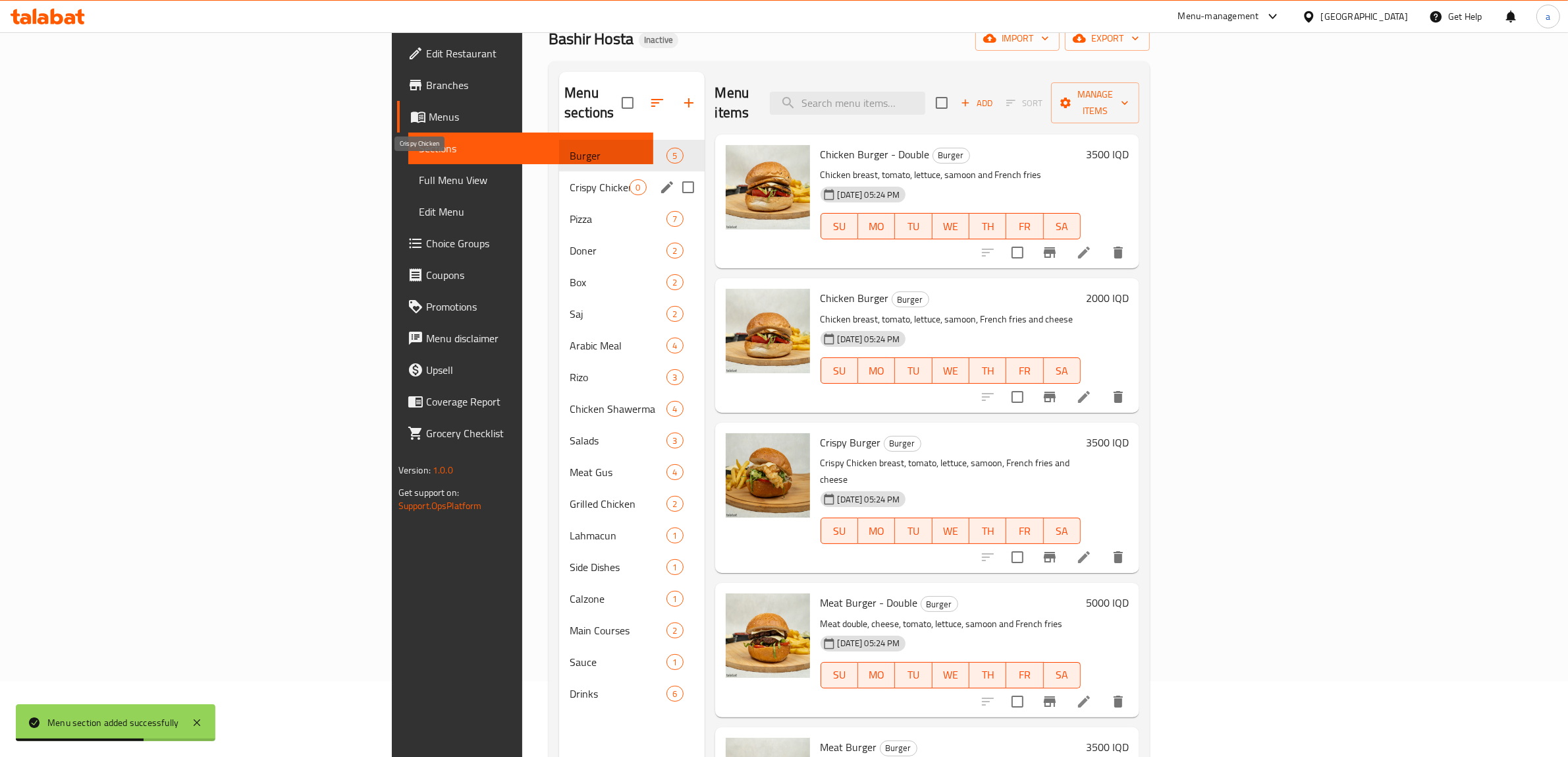
click at [569, 180] on span "Crispy Chicken" at bounding box center [599, 187] width 60 height 15
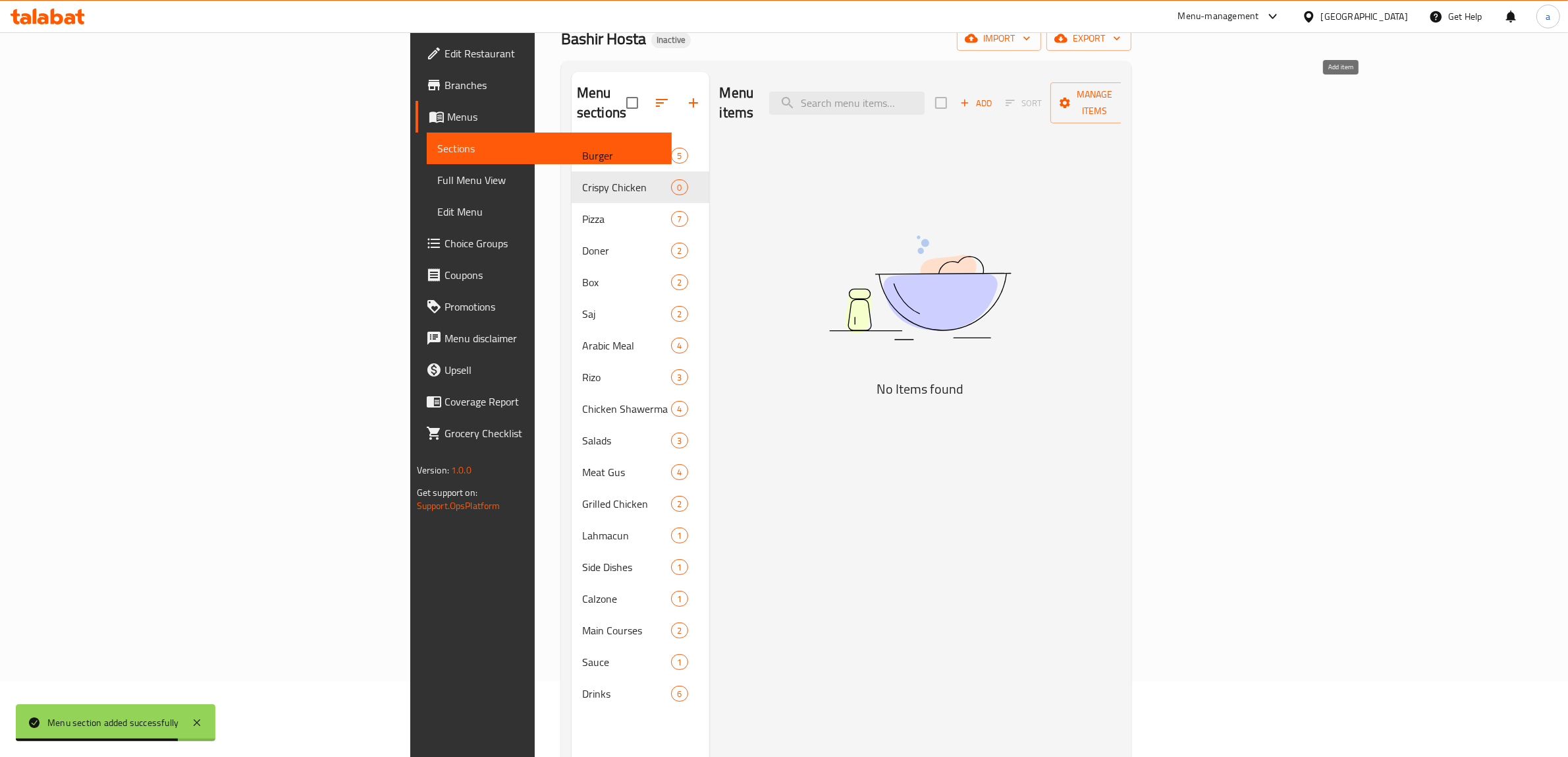
click at [994, 97] on span "Add" at bounding box center [976, 103] width 36 height 15
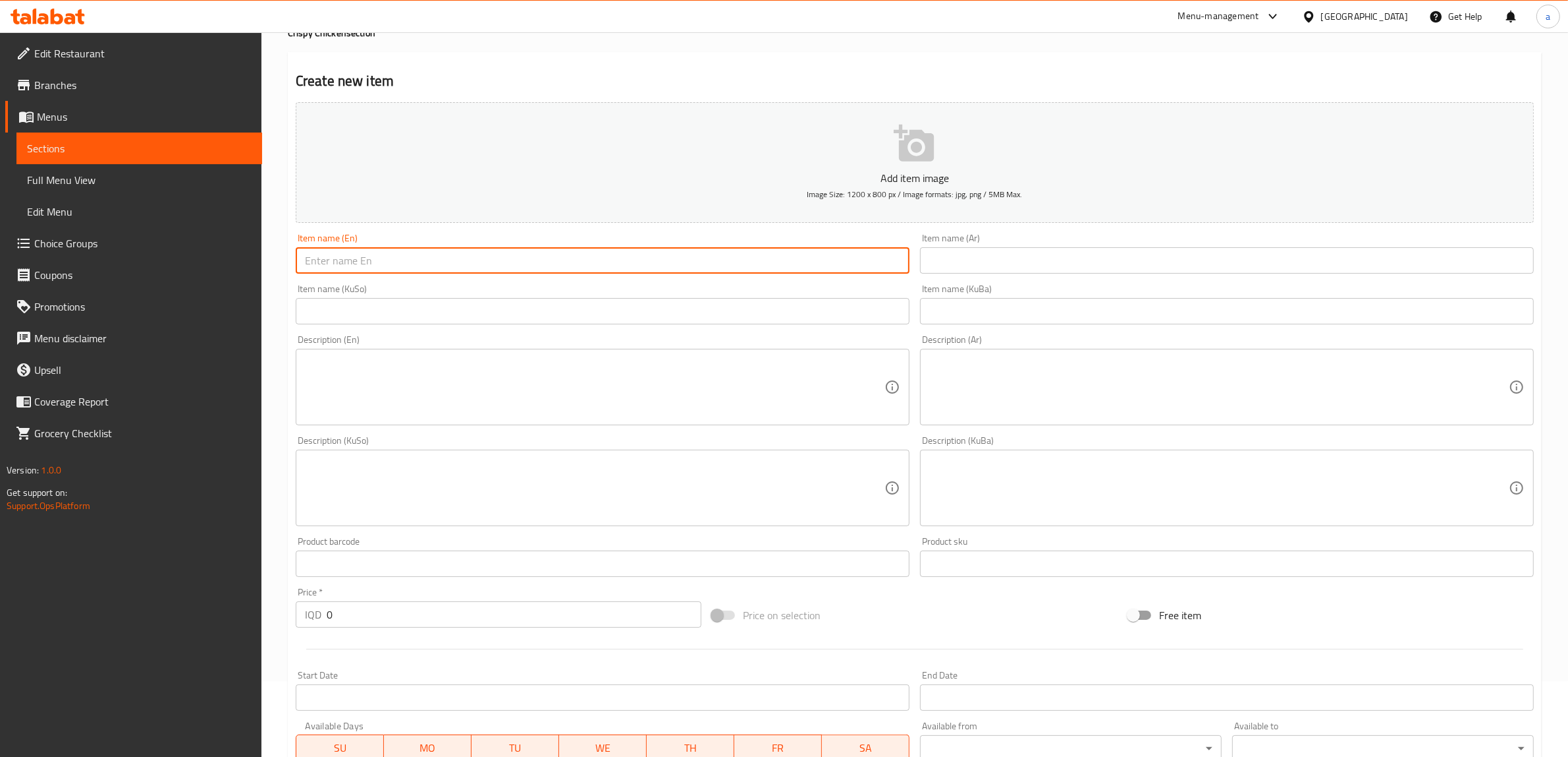
click at [393, 258] on input "text" at bounding box center [602, 259] width 614 height 26
paste input "Crispy Meal"
type input "Crispy Meal"
click at [978, 267] on input "text" at bounding box center [1226, 259] width 614 height 26
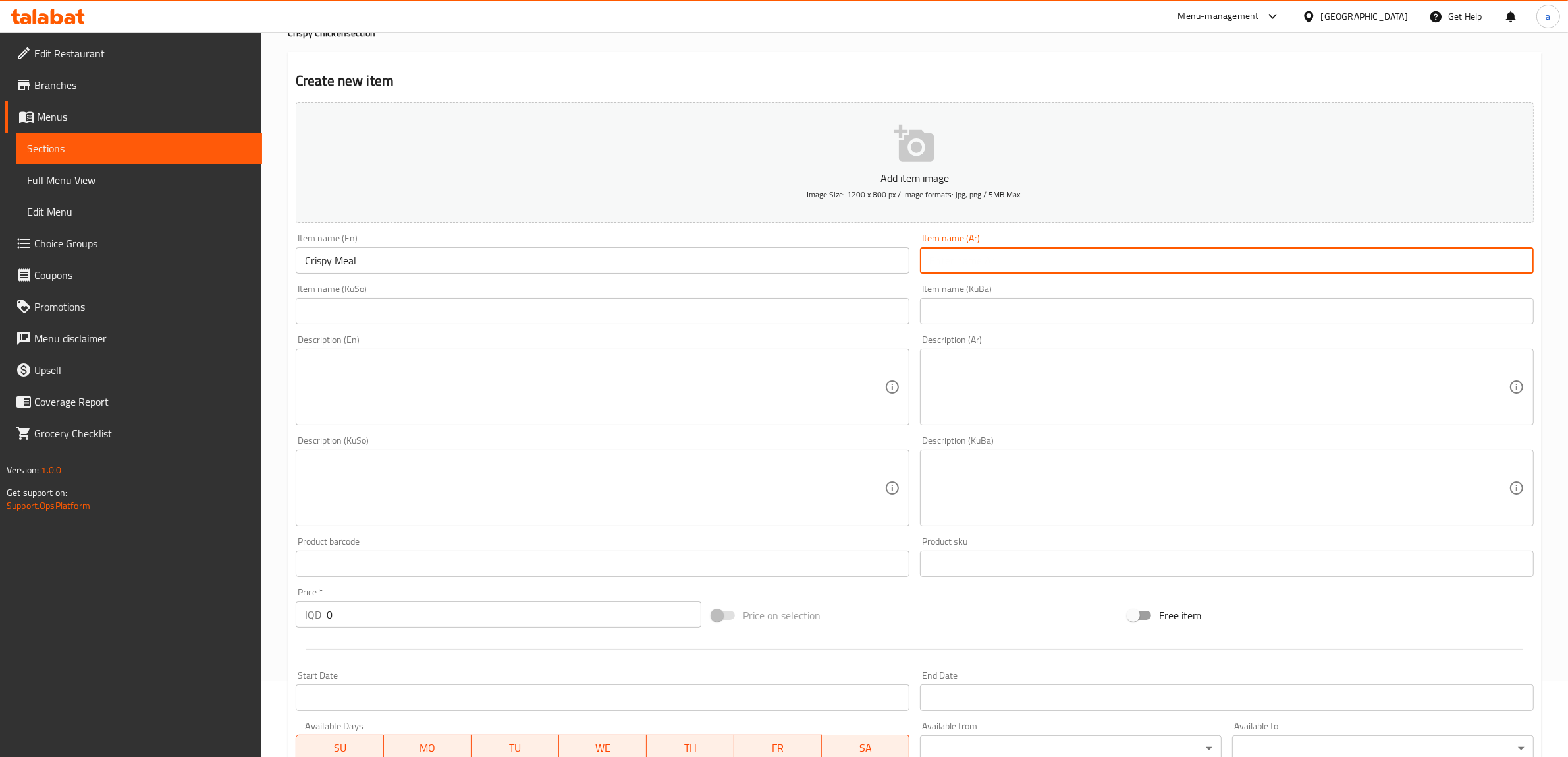
paste input "وجبة مقرمشة"
type input "وجبة مقرمشة"
click at [735, 299] on input "text" at bounding box center [602, 310] width 614 height 26
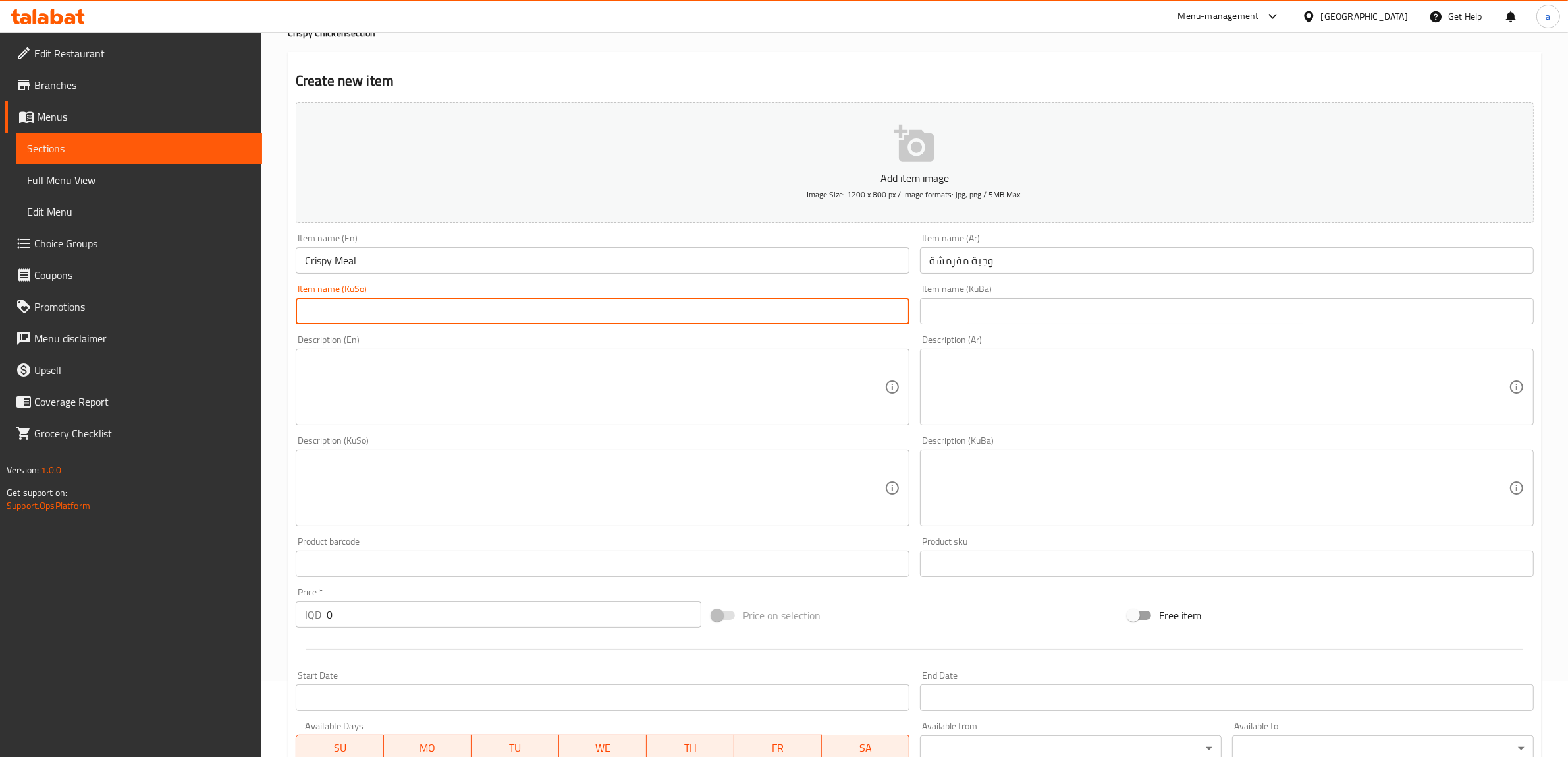
paste input "ژەمی کریسپی"
type input "ژەمی کریسپی"
drag, startPoint x: 1140, startPoint y: 318, endPoint x: 1130, endPoint y: 318, distance: 10.0
click at [1140, 318] on input "text" at bounding box center [1226, 310] width 614 height 26
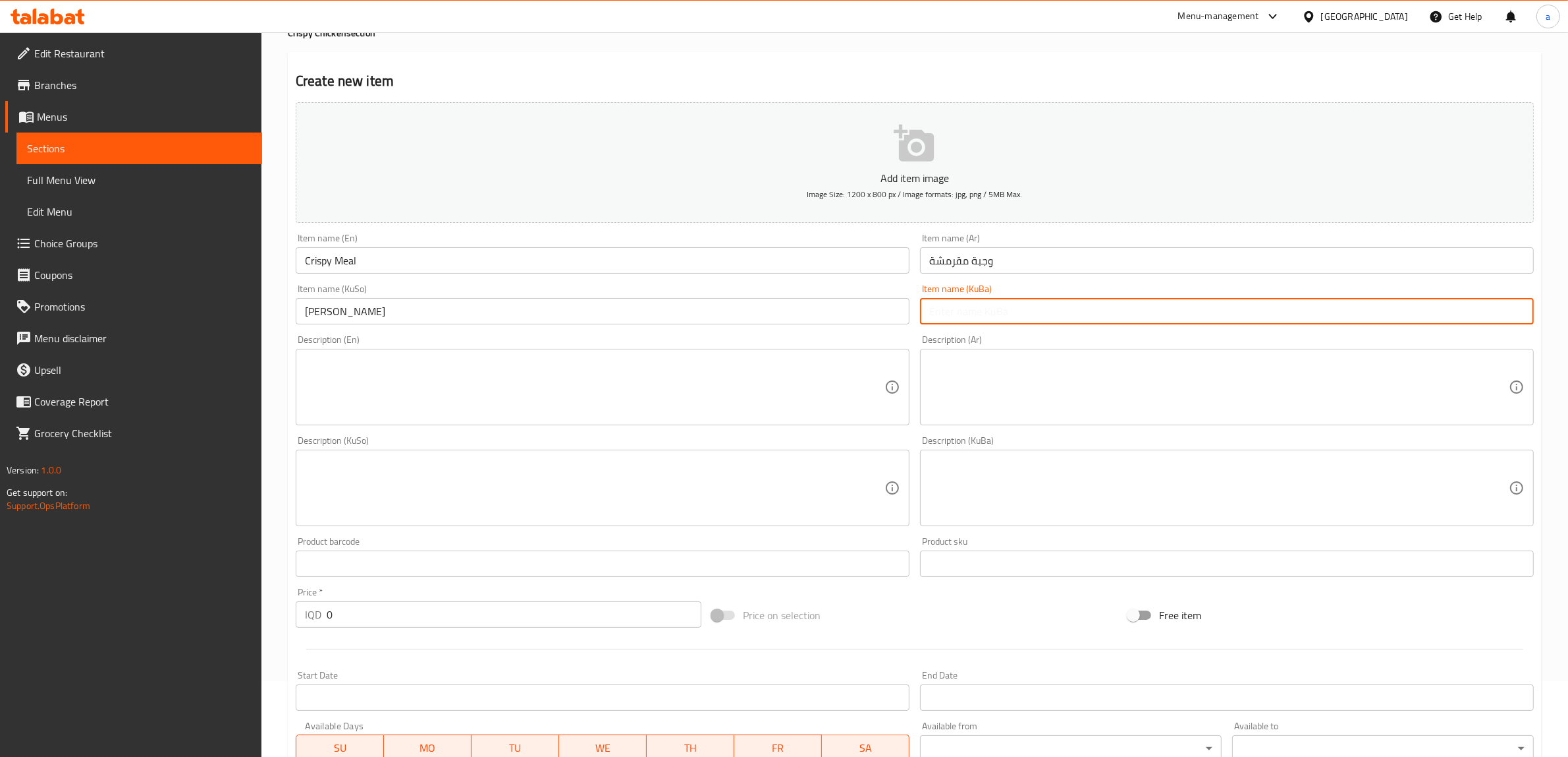
paste input "ژەمی کریسپی"
type input "ژەمی کریسپی"
click at [495, 414] on textarea at bounding box center [595, 386] width 580 height 62
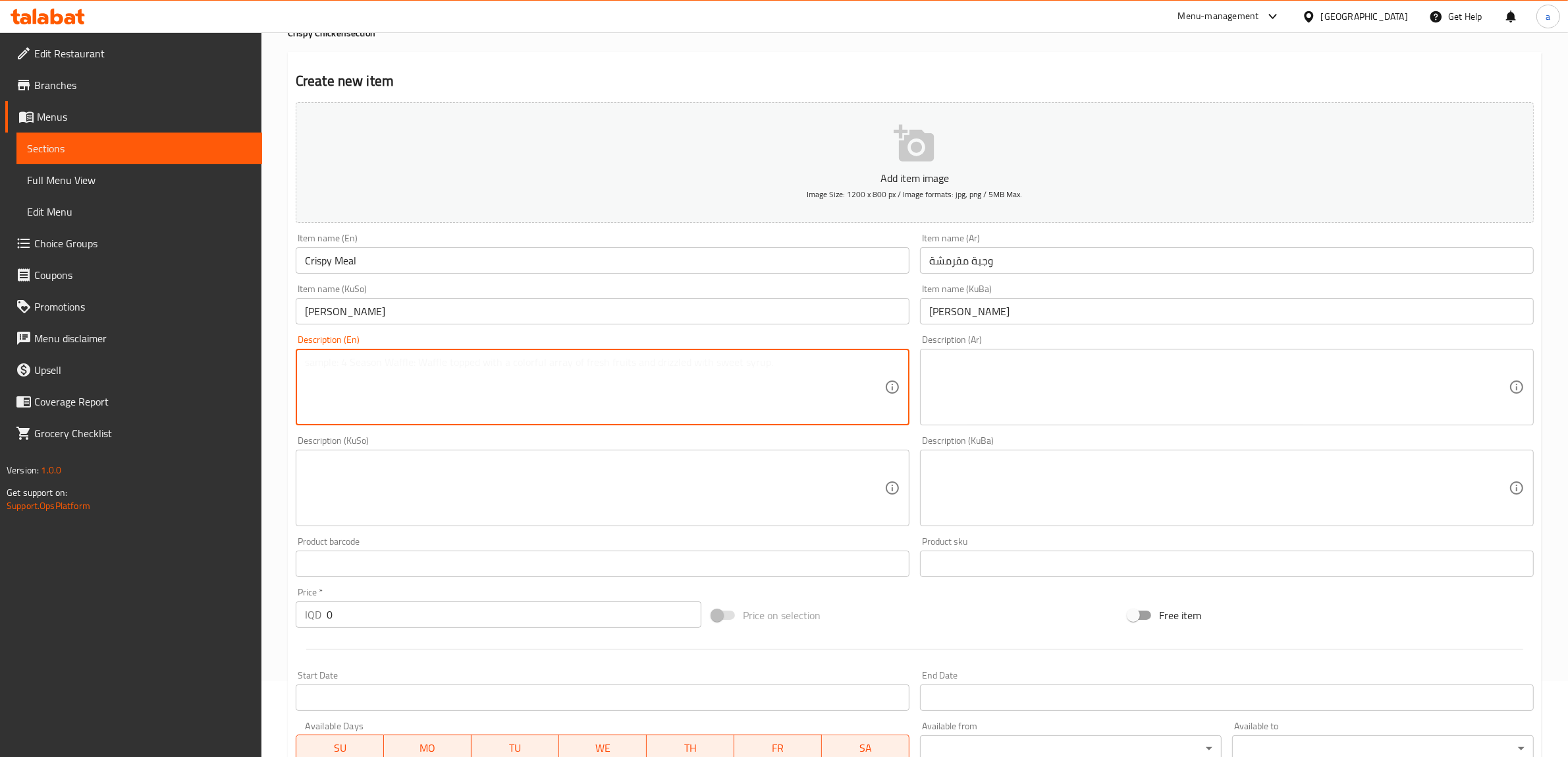
paste textarea "Crispy chicken breast, french fries, cabbages, lemon, tomato, carrot, mayo, ket…"
type textarea "Crispy chicken breast, french fries, cabbages, lemon, tomato, carrot, mayo, ket…"
click at [1104, 368] on textarea at bounding box center [1219, 386] width 580 height 62
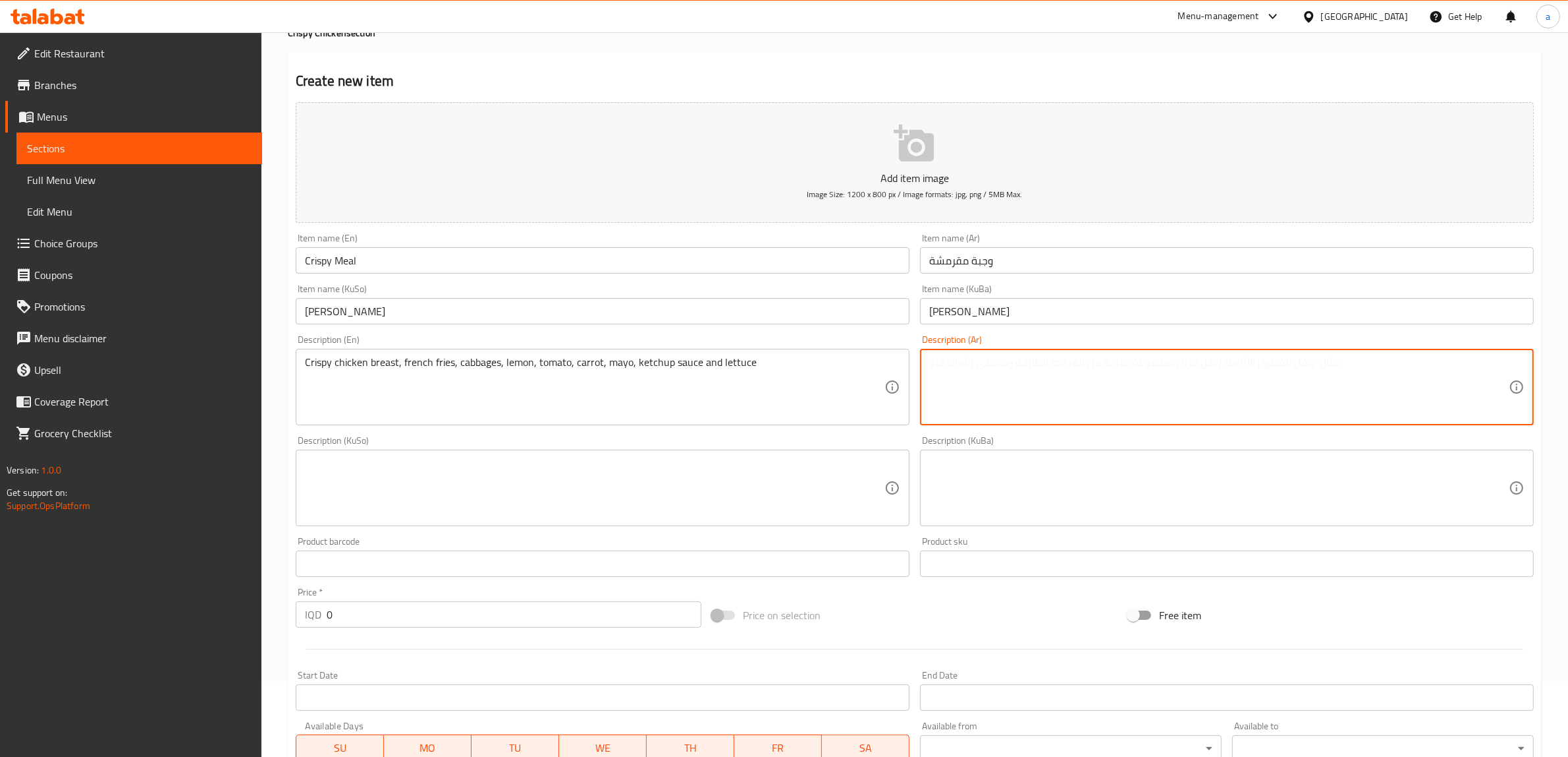
paste textarea "صدر دجاج مقرمش، بطاطا مقلية، ملفوف، ليمون، طماطم، جزر، مايونيز، صوص كاتشب وخس"
type textarea "صدر دجاج مقرمش، بطاطا مقلية، ملفوف، ليمون، طماطم، جزر، مايونيز، صوص كاتشب وخس"
click at [684, 514] on textarea at bounding box center [595, 487] width 580 height 62
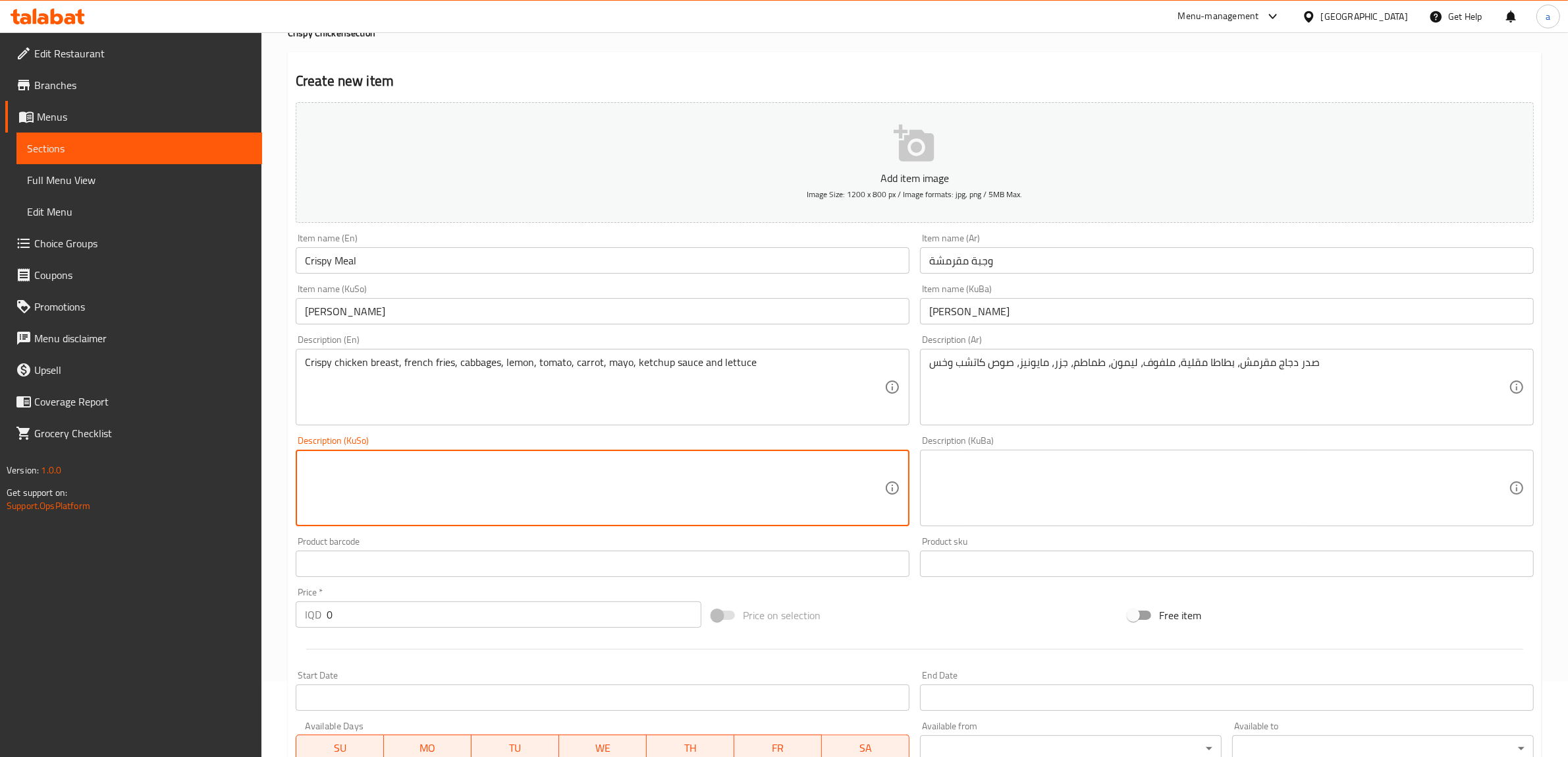
paste textarea "سنگی مریشکی کریسپی، فینگەر، کەلەم، لیمۆ، تەماتە، گێزەر، مایۆنیز، سۆسی کەچەپ و ک…"
type textarea "سنگی مریشکی کریسپی، فینگەر، کەلەم، لیمۆ، تەماتە، گێزەر، مایۆنیز، سۆسی کەچەپ و ک…"
click at [1052, 465] on textarea at bounding box center [1219, 487] width 580 height 62
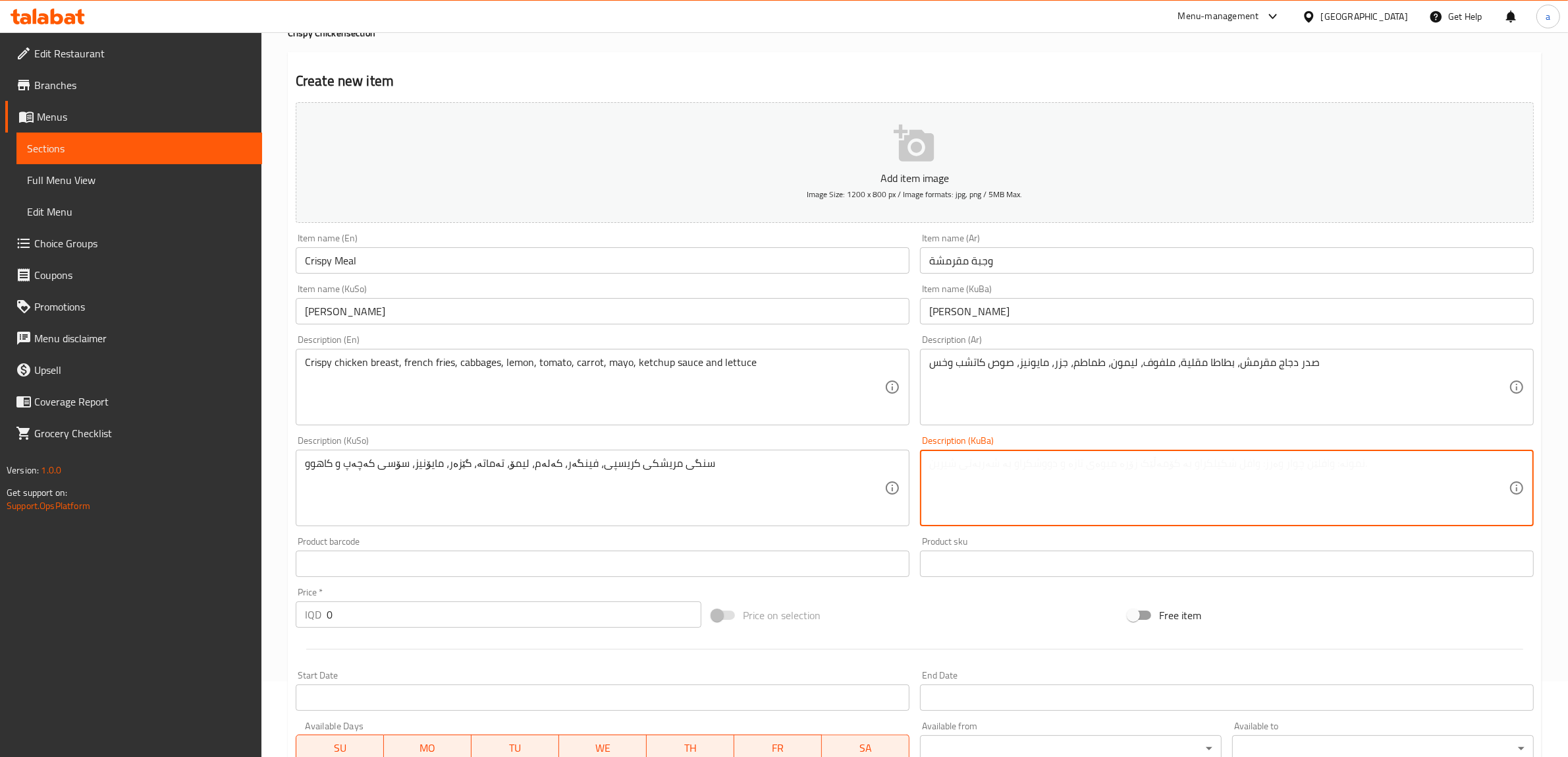
paste textarea "سنگی مریشکی کریسپی، فینگەر، کەلەم، لیمۆ، تەماتە، گێزەر، مایۆنیز، سۆسی کەچەپ و ک…"
type textarea "سنگی مریشکی کریسپی، فینگەر، کەلەم، لیمۆ، تەماتە، گێزەر، مایۆنیز، سۆسی کەچەپ و ک…"
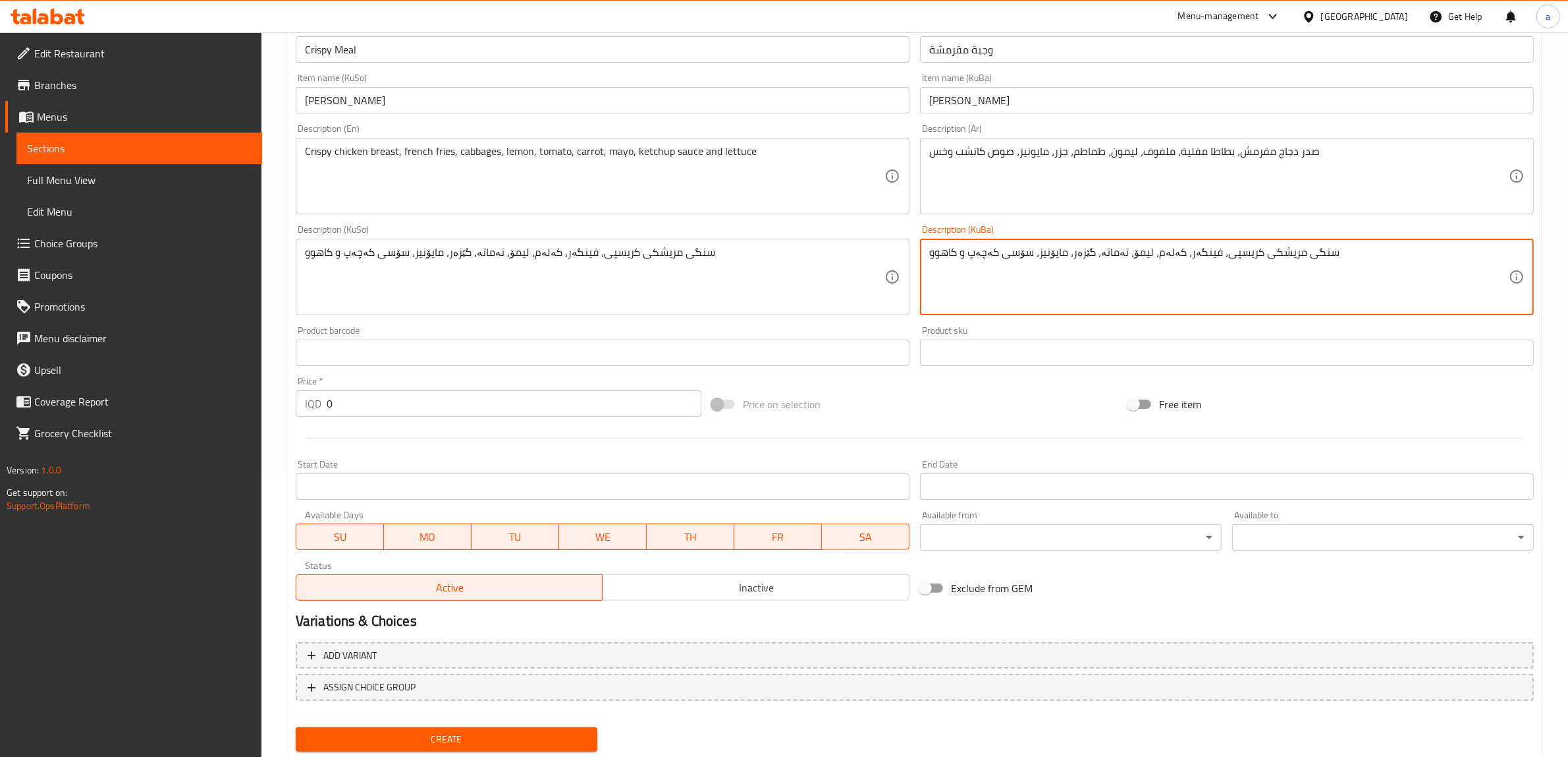
scroll to position [324, 0]
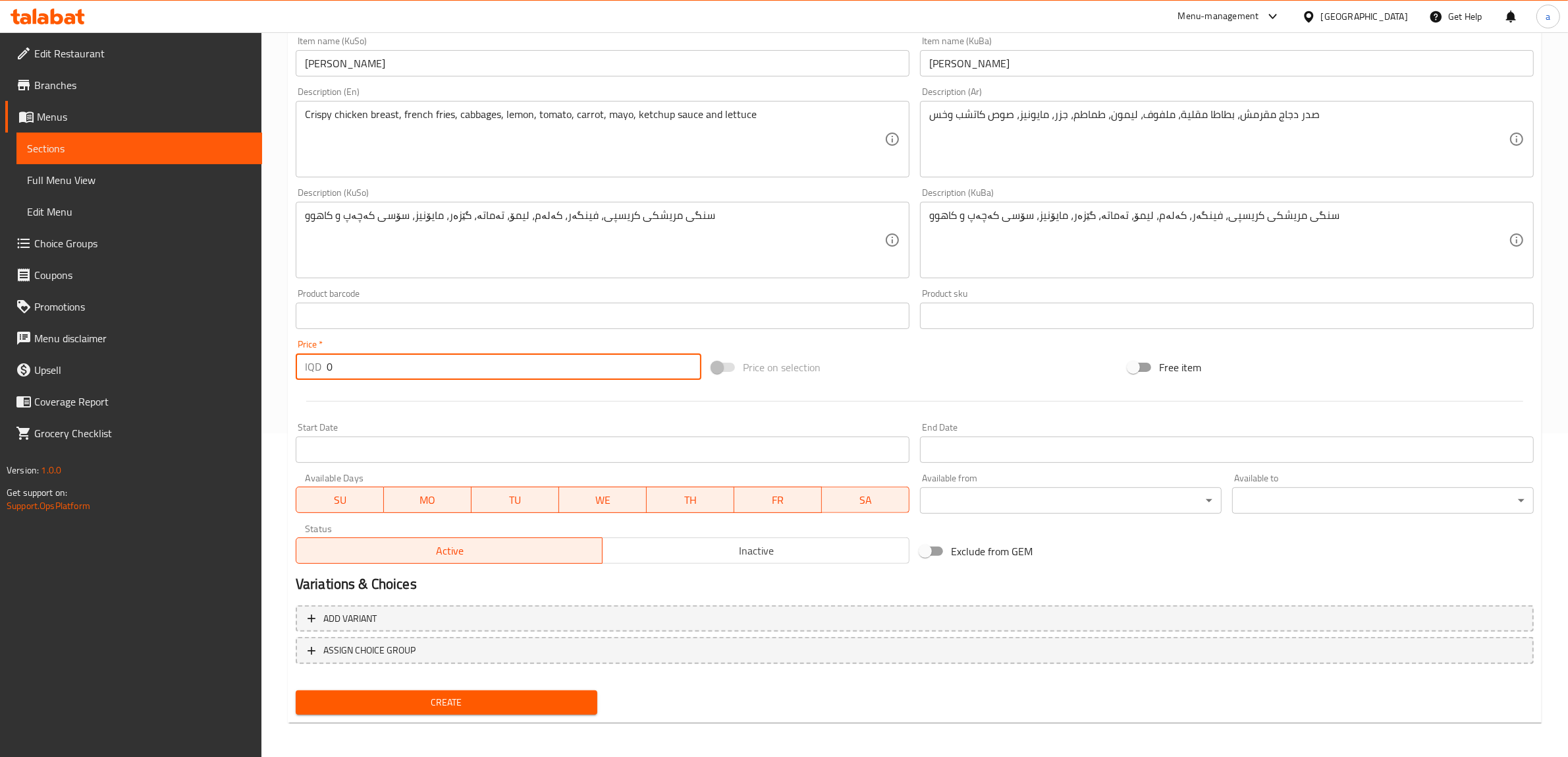
drag, startPoint x: 402, startPoint y: 363, endPoint x: 270, endPoint y: 378, distance: 132.8
click at [270, 378] on div "Home / Restaurants management / Menus / Sections / item / create Crispy Chicken…" at bounding box center [914, 234] width 1307 height 1051
paste input "400"
type input "4000"
click at [440, 696] on span "Create" at bounding box center [446, 701] width 280 height 16
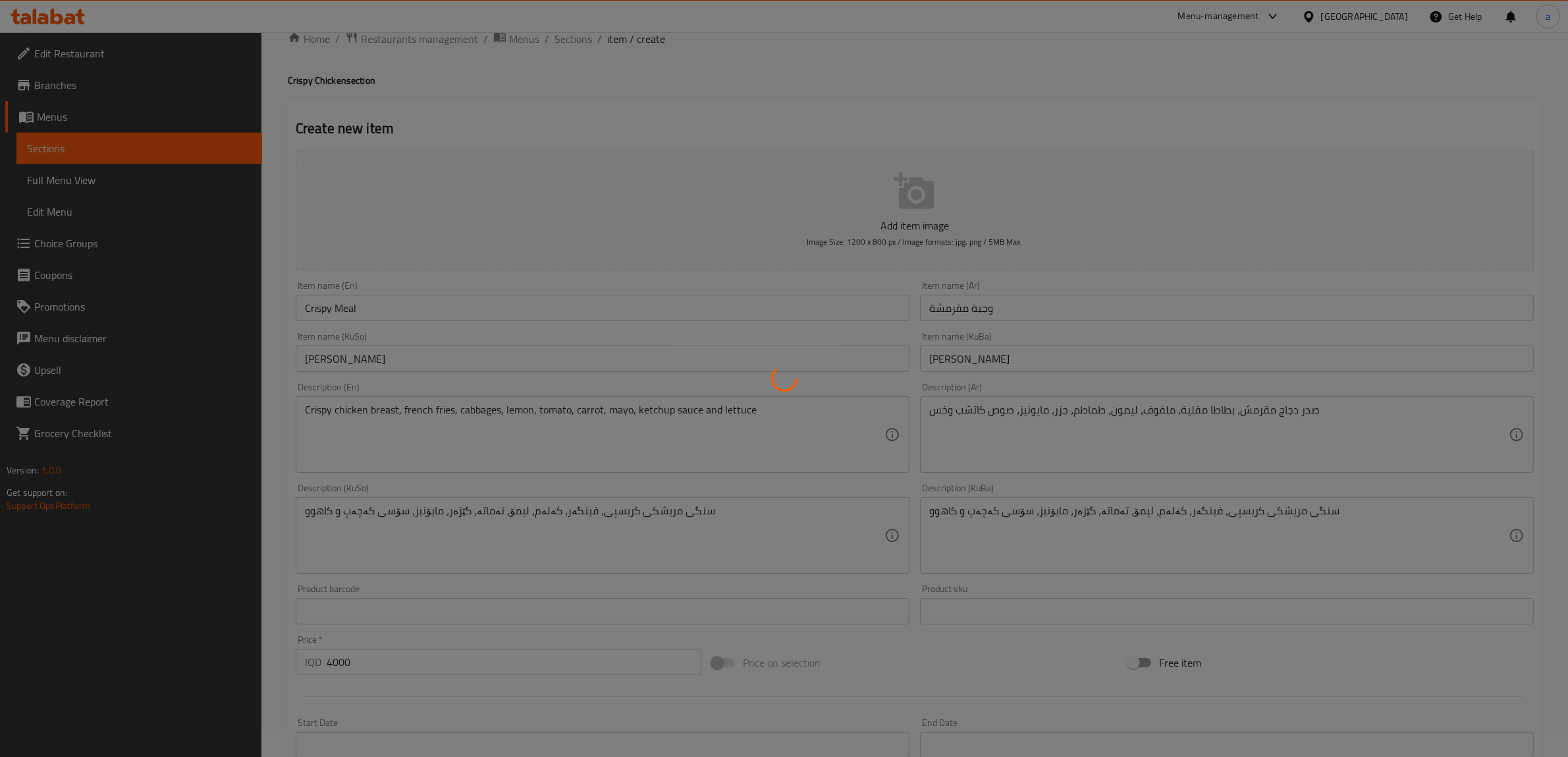
scroll to position [0, 0]
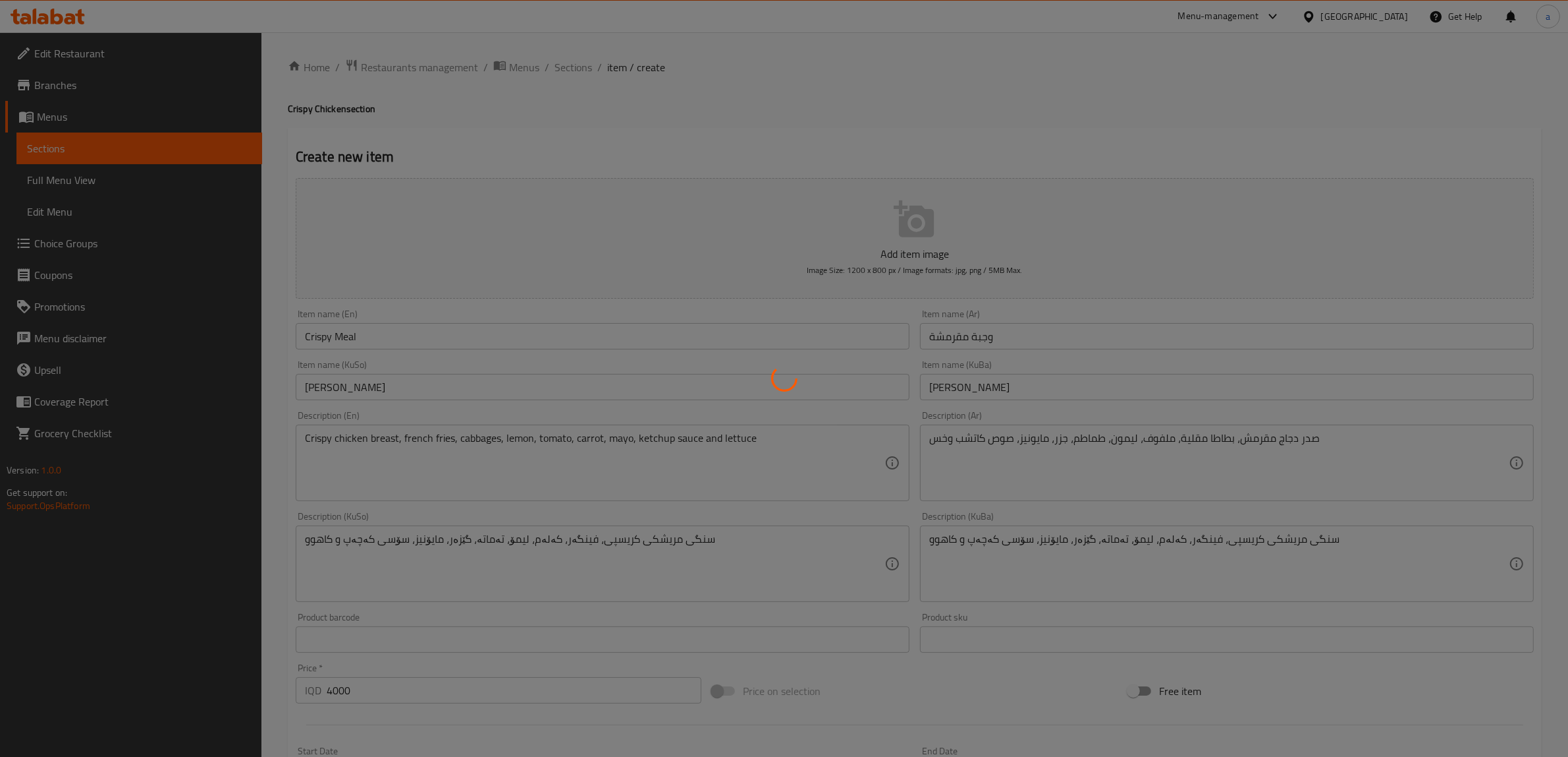
type input "0"
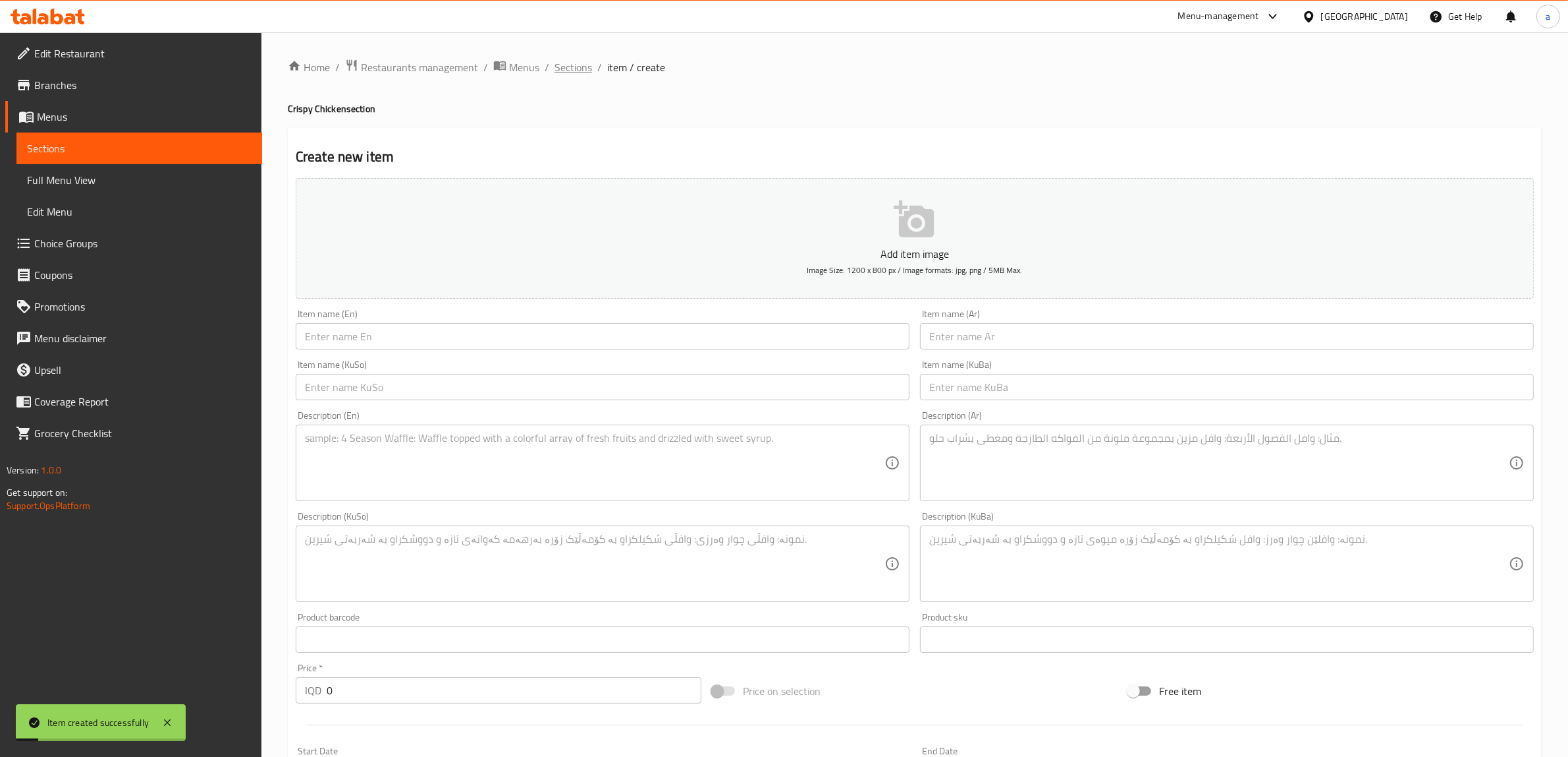
click at [562, 64] on span "Sections" at bounding box center [573, 67] width 37 height 15
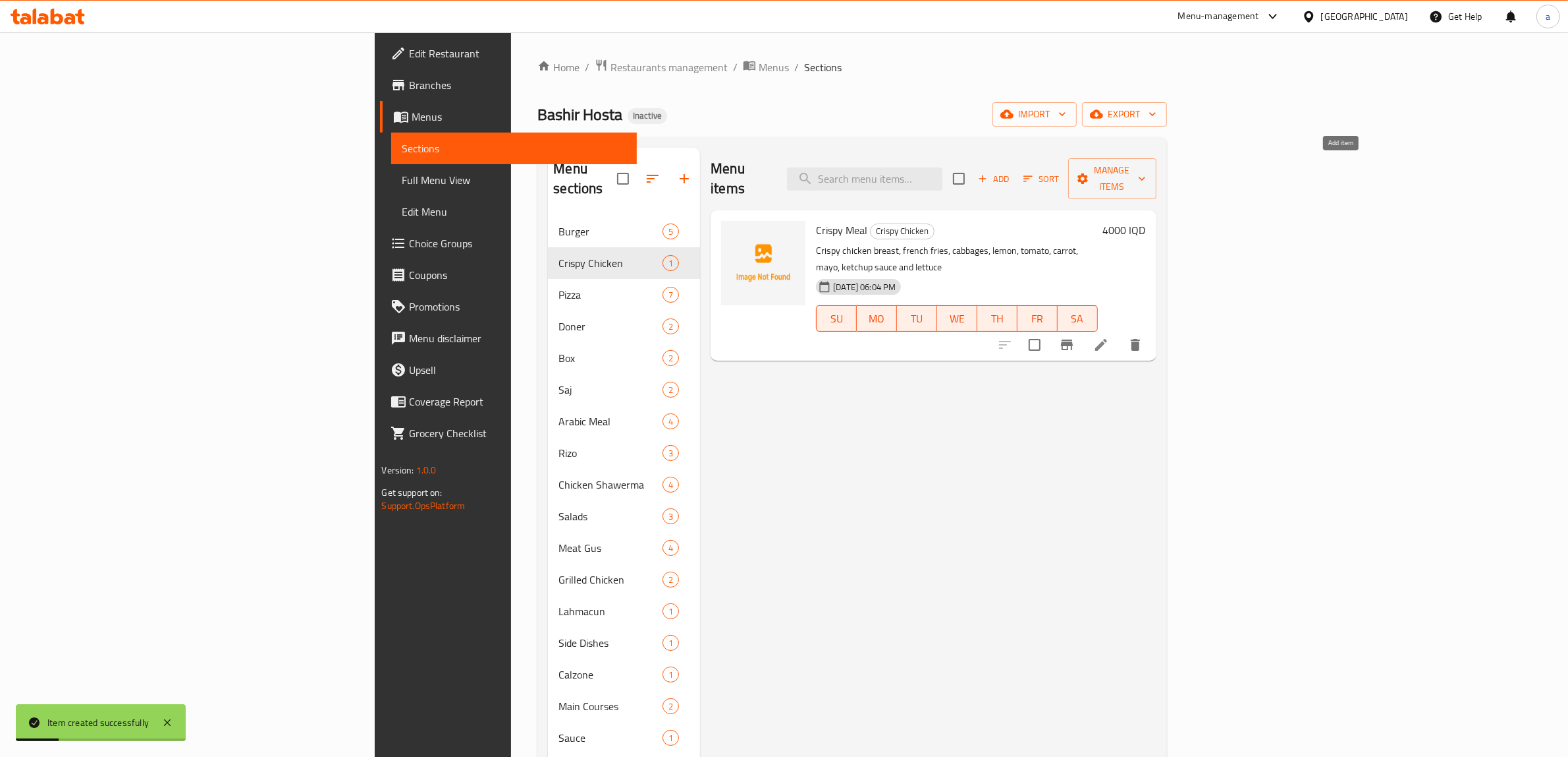
click at [1012, 173] on span "Add" at bounding box center [994, 179] width 36 height 15
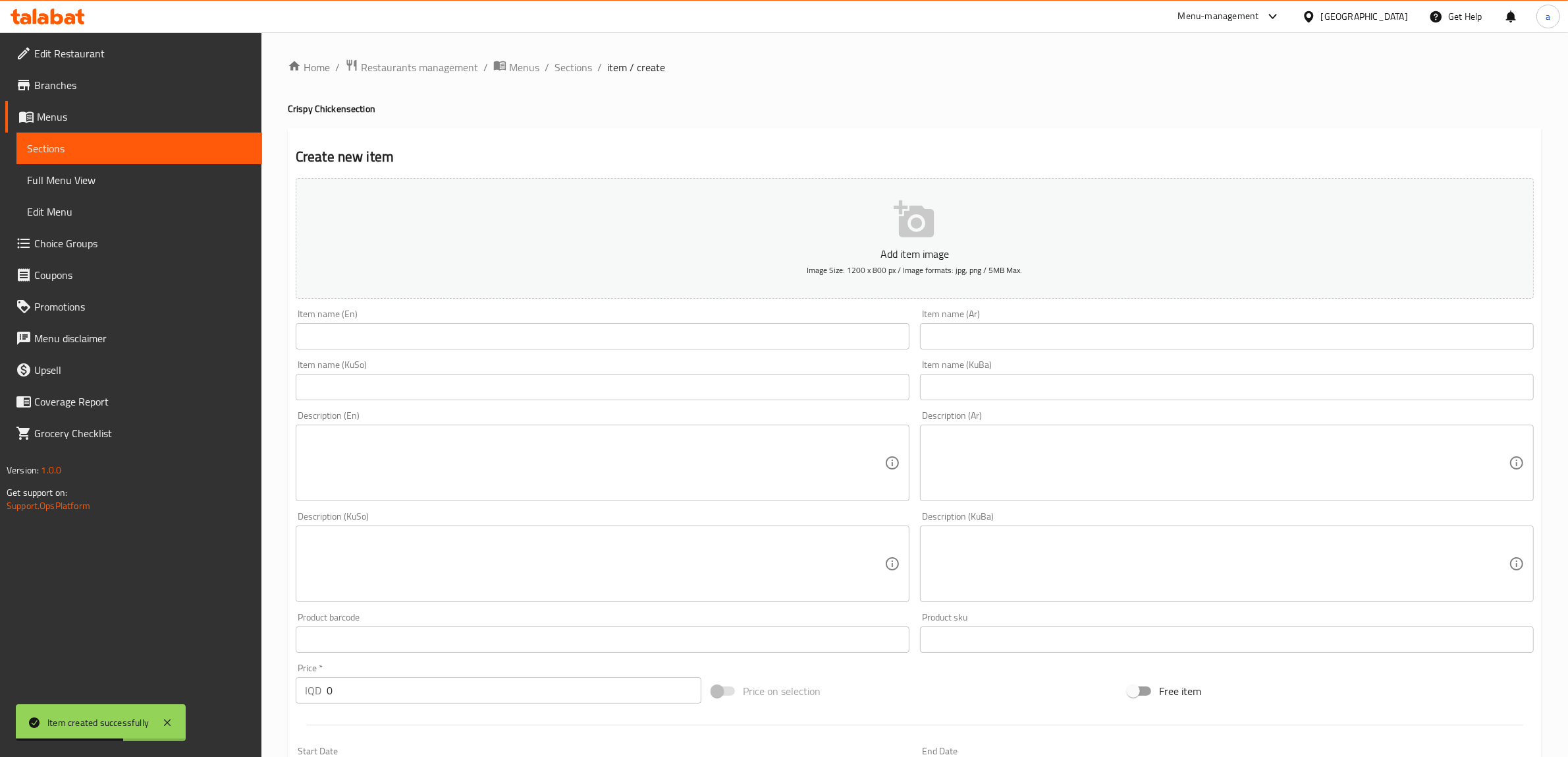
click at [652, 310] on div "Item name (En) Item name (En)" at bounding box center [602, 330] width 614 height 40
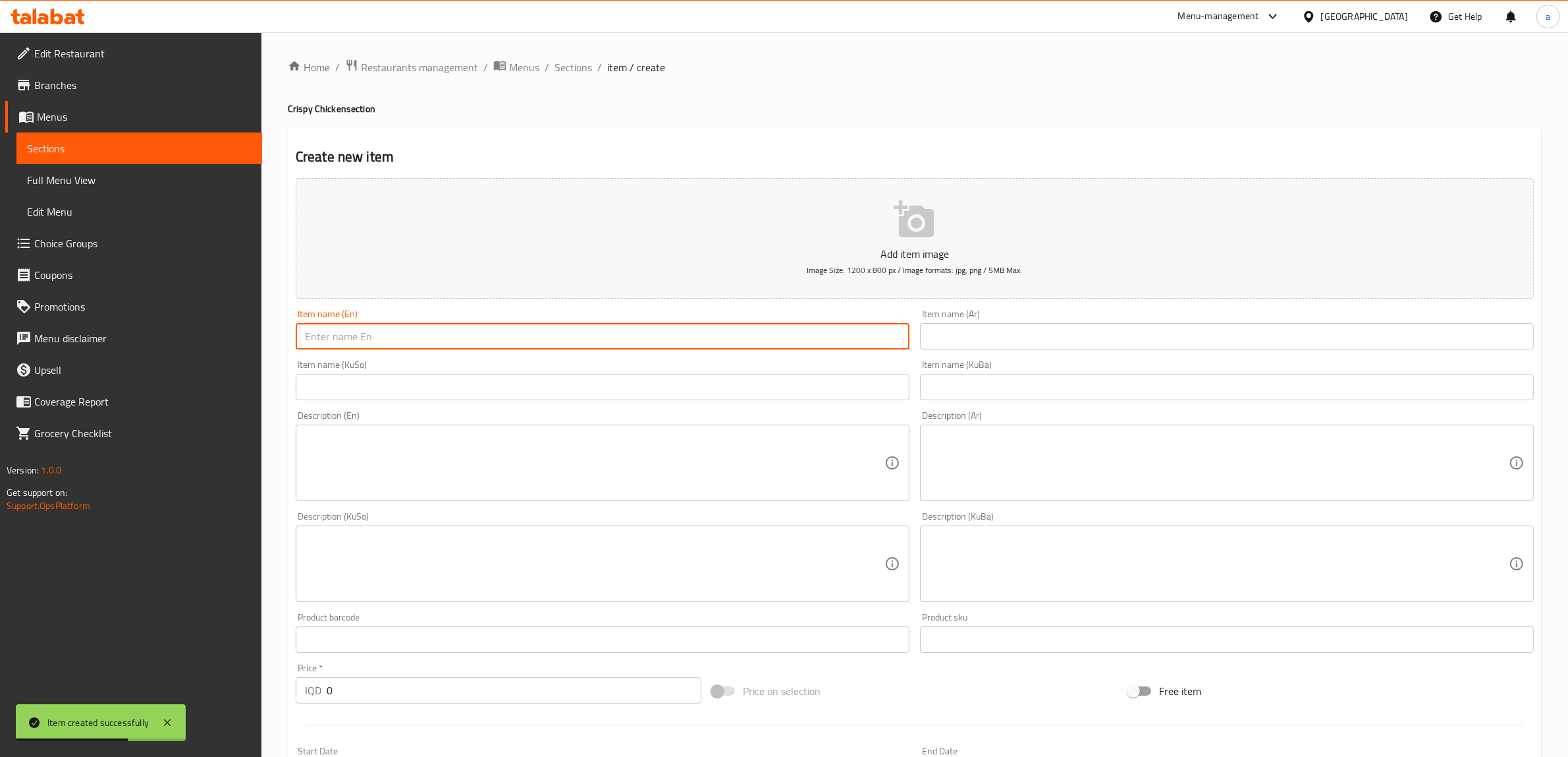
click at [637, 341] on input "text" at bounding box center [602, 335] width 614 height 26
paste input "Crispy Sandwich"
type input "Crispy Sandwich"
click at [975, 346] on input "text" at bounding box center [1226, 335] width 614 height 26
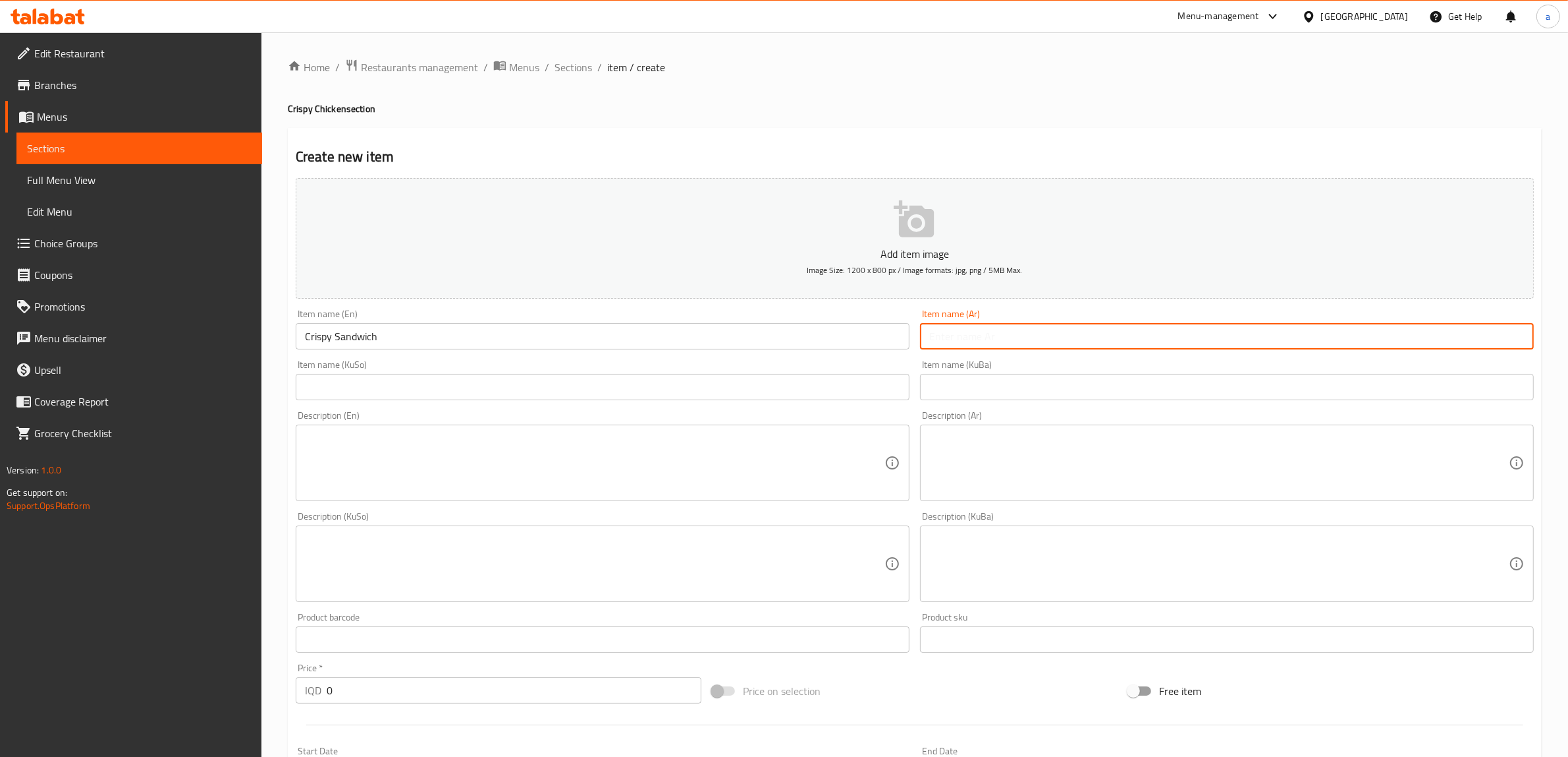
paste input "ساندويتش مقرمش"
type input "ساندويتش مقرمش"
click at [668, 422] on div "Description (En) Description (En)" at bounding box center [602, 455] width 614 height 90
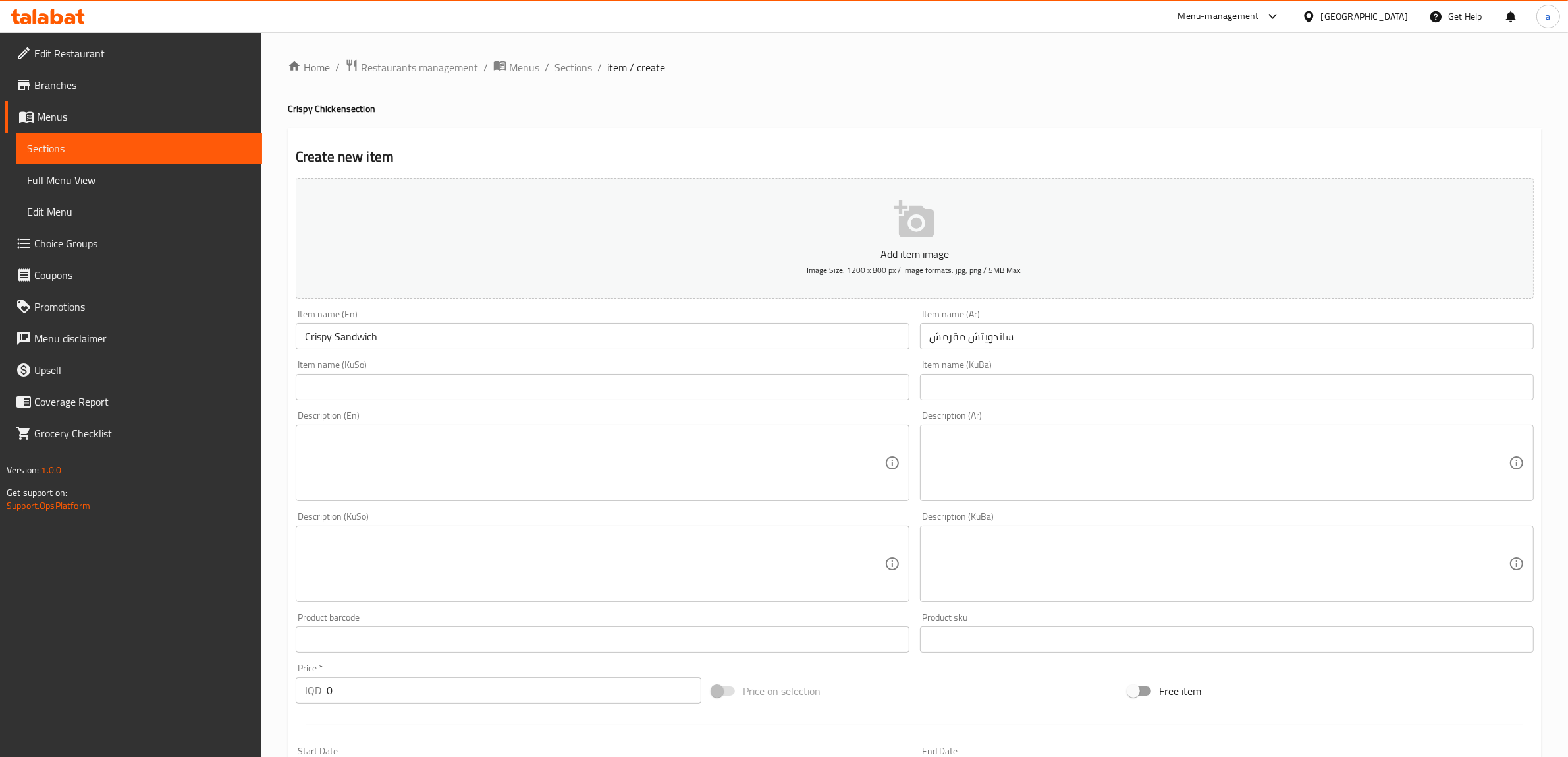
click at [664, 407] on div "Description (En) Description (En)" at bounding box center [603, 455] width 624 height 101
click at [614, 380] on input "text" at bounding box center [602, 386] width 614 height 26
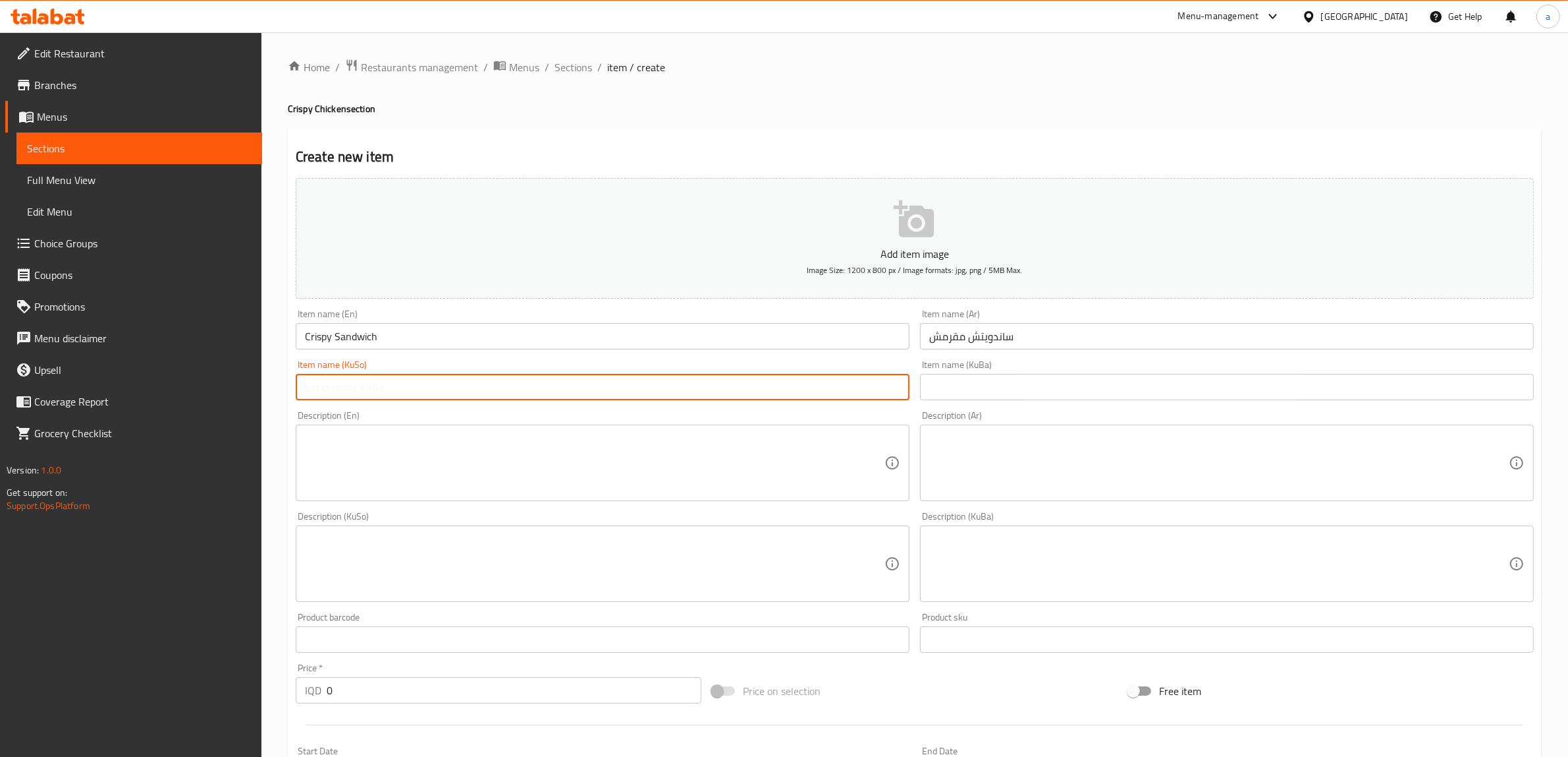
paste input "ساندویچی کریسپی"
type input "ساندویچی کریسپی"
click at [978, 406] on div "Description (Ar) Description (Ar)" at bounding box center [1227, 455] width 624 height 101
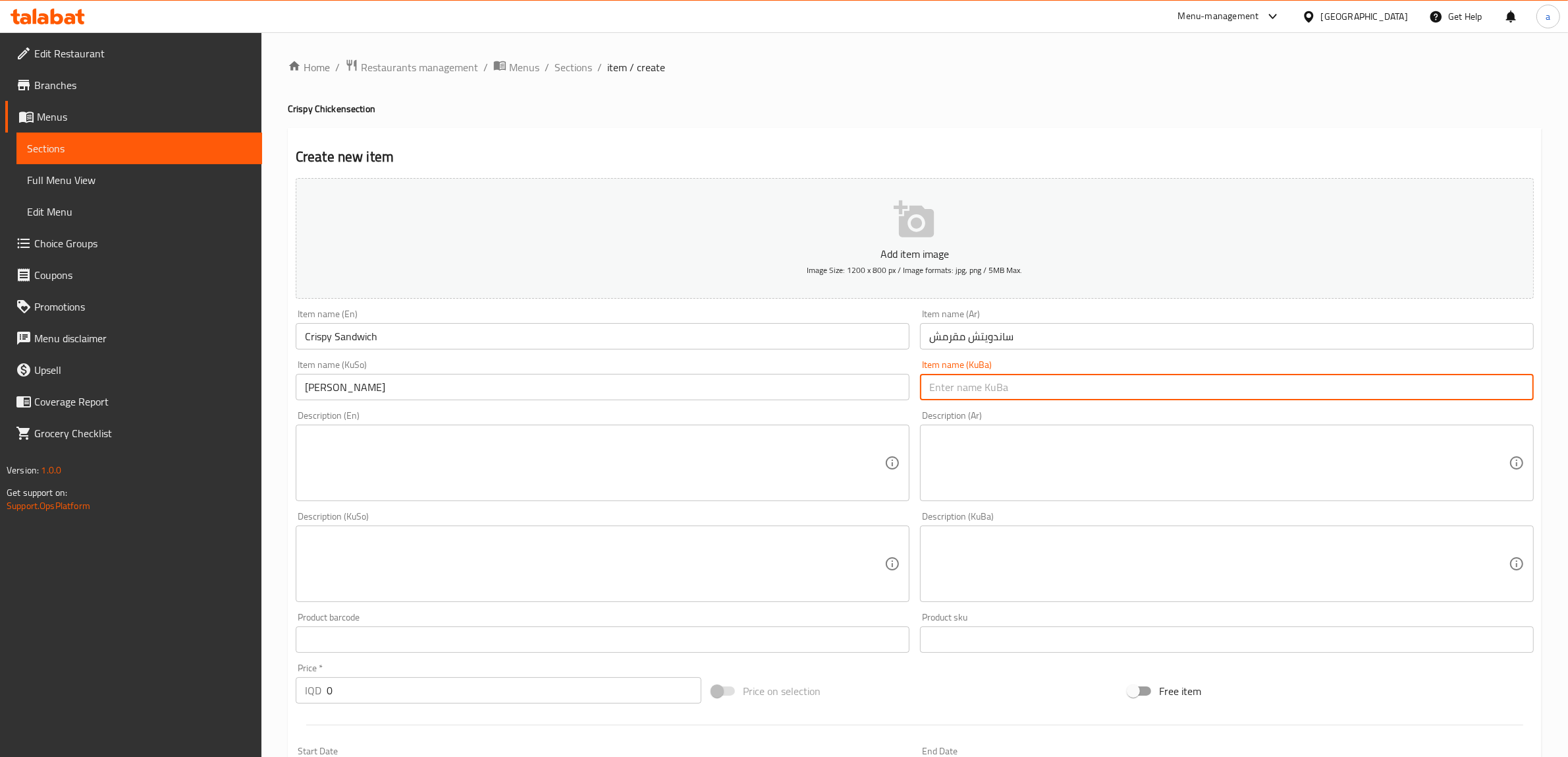
click at [973, 393] on input "text" at bounding box center [1226, 386] width 614 height 26
paste input "ساندویچی کریسپی"
type input "ساندویچی کریسپی"
click at [422, 476] on textarea at bounding box center [595, 462] width 580 height 62
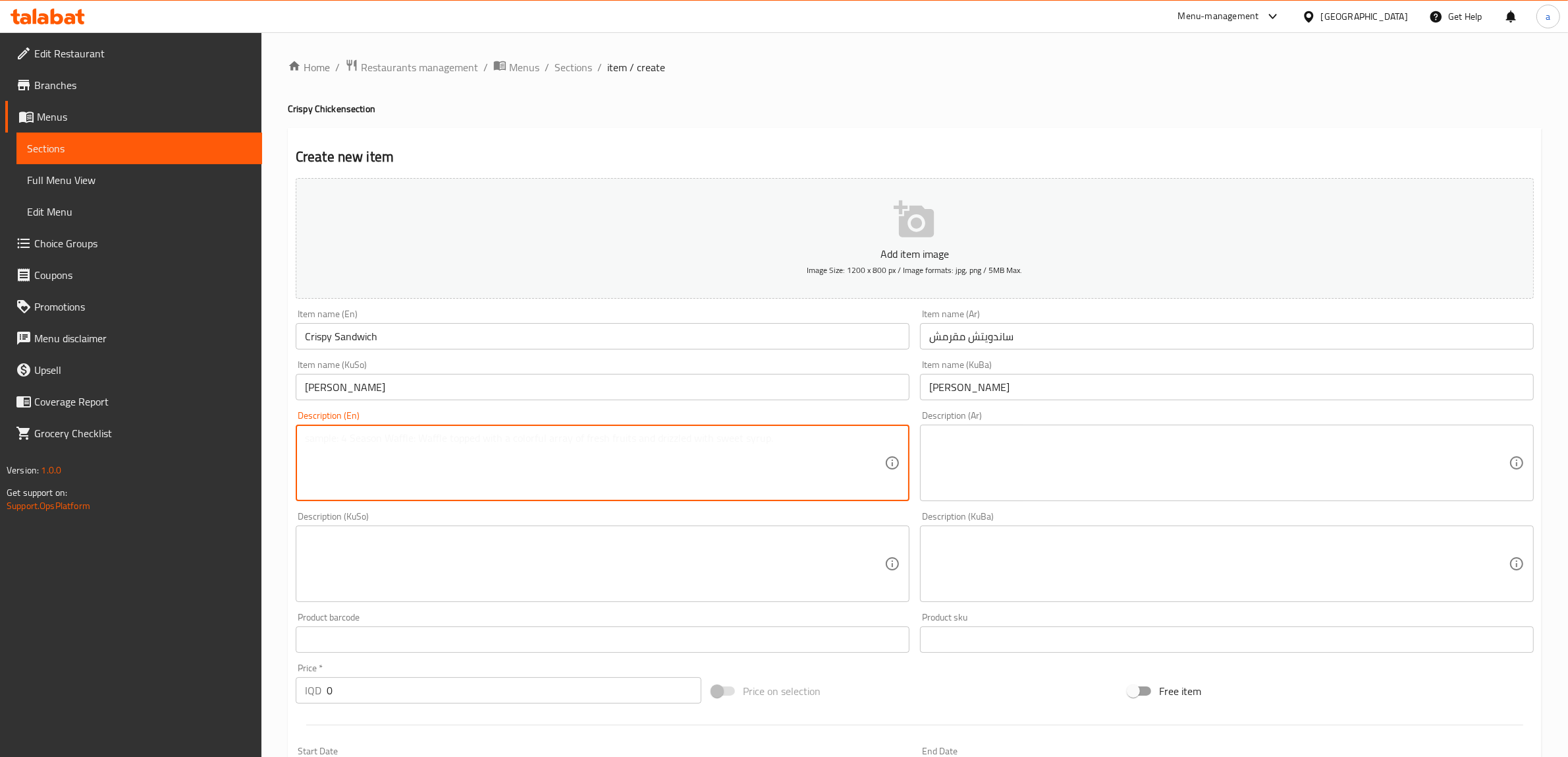
paste textarea "French fries, crispy chicken breast, samoon auto, coleslaw salad, cabbage salad…"
type textarea "French fries, crispy chicken breast, samoon auto, coleslaw salad, cabbage salad…"
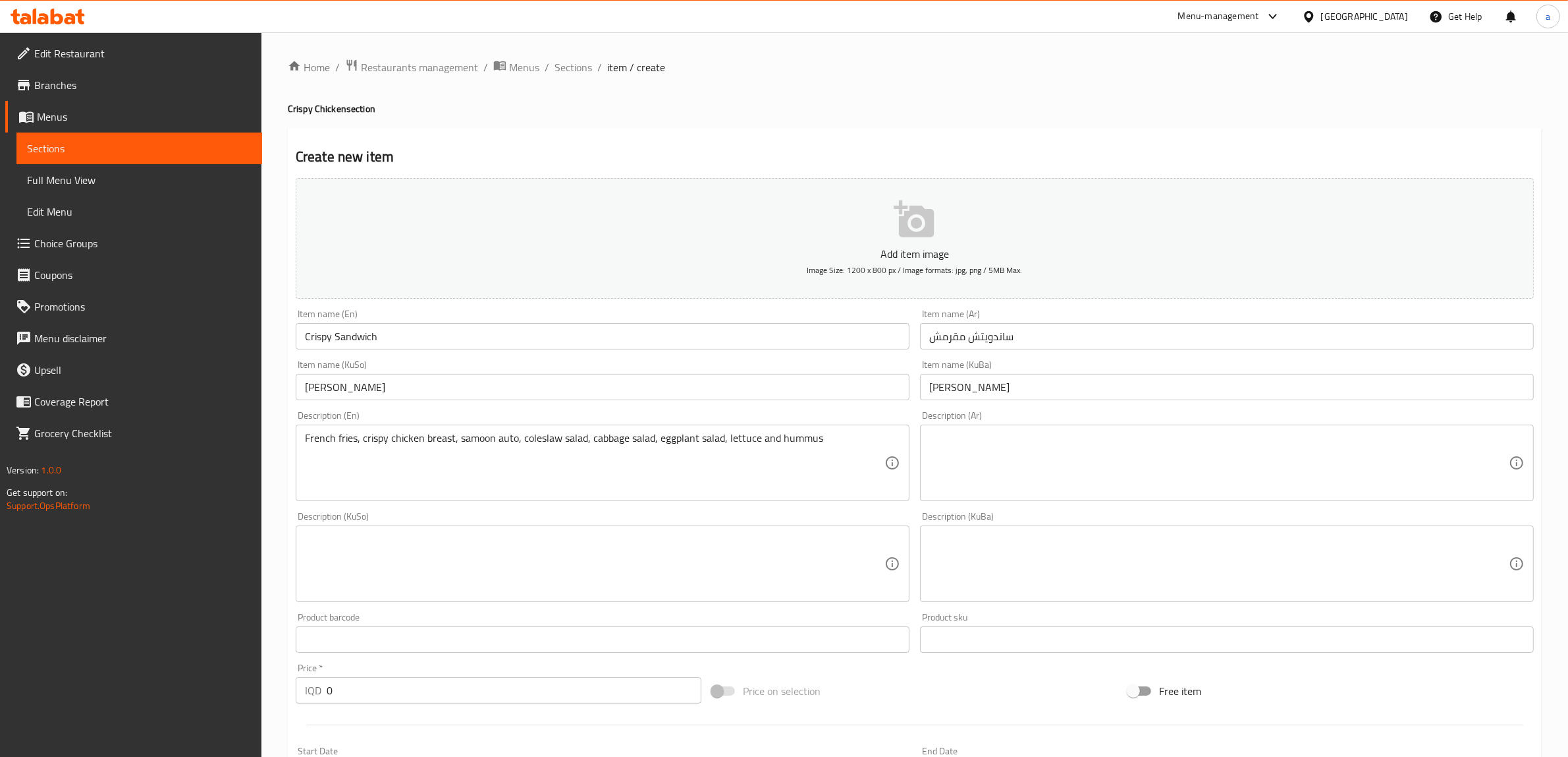
click at [964, 425] on div "Description (Ar)" at bounding box center [1226, 463] width 614 height 77
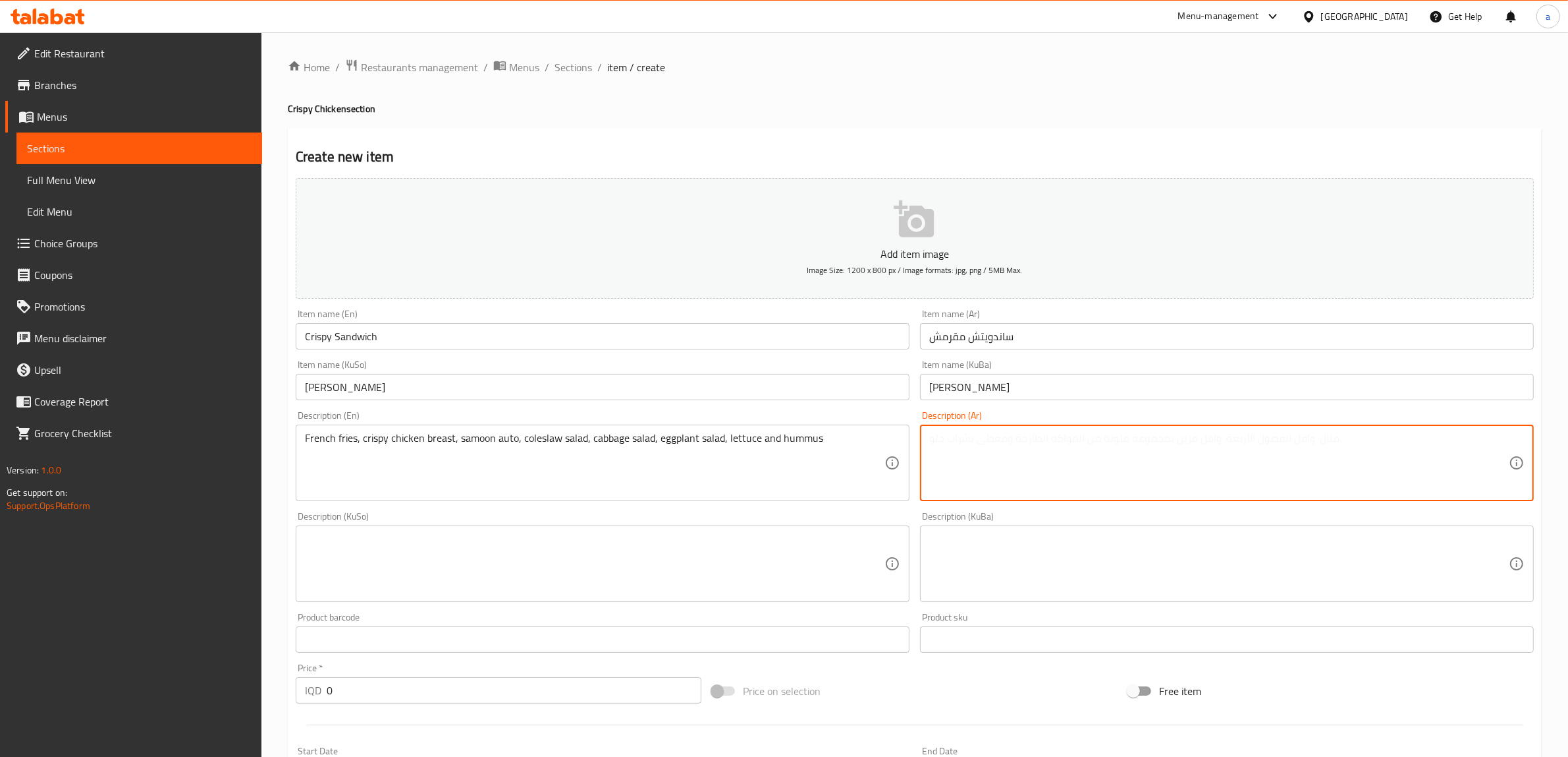
paste textarea "بطاطا مقلية، صدر دجاج مقرمش، سمون أوتو، سلطة كول سلو، سلطة ملفوف، سلطة باذنجان،…"
type textarea "بطاطا مقلية، صدر دجاج مقرمش، سمون أوتو، سلطة كول سلو، سلطة ملفوف، سلطة باذنجان،…"
click at [689, 585] on textarea at bounding box center [595, 563] width 580 height 62
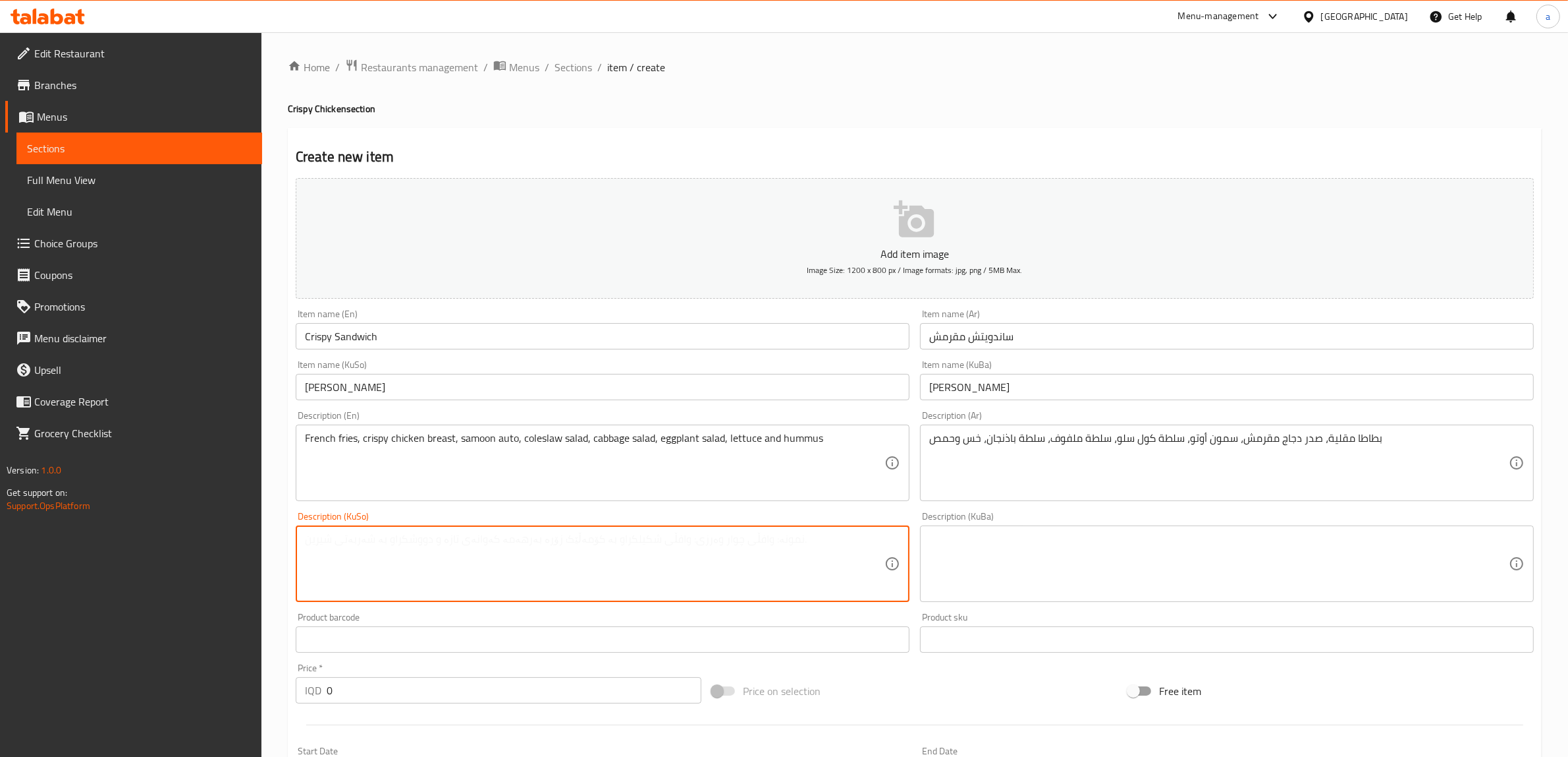
paste textarea "فینگەر، سنگی مریشکی کریسپی، سەمووی ئۆتۆ، زەڵاتەی کۆل سلۆ، زەڵاتەی کەلەم، زەڵاتە…"
type textarea "فینگەر، سنگی مریشکی کریسپی، سەمووی ئۆتۆ، زەڵاتەی کۆل سلۆ، زەڵاتەی کەلەم، زەڵاتە…"
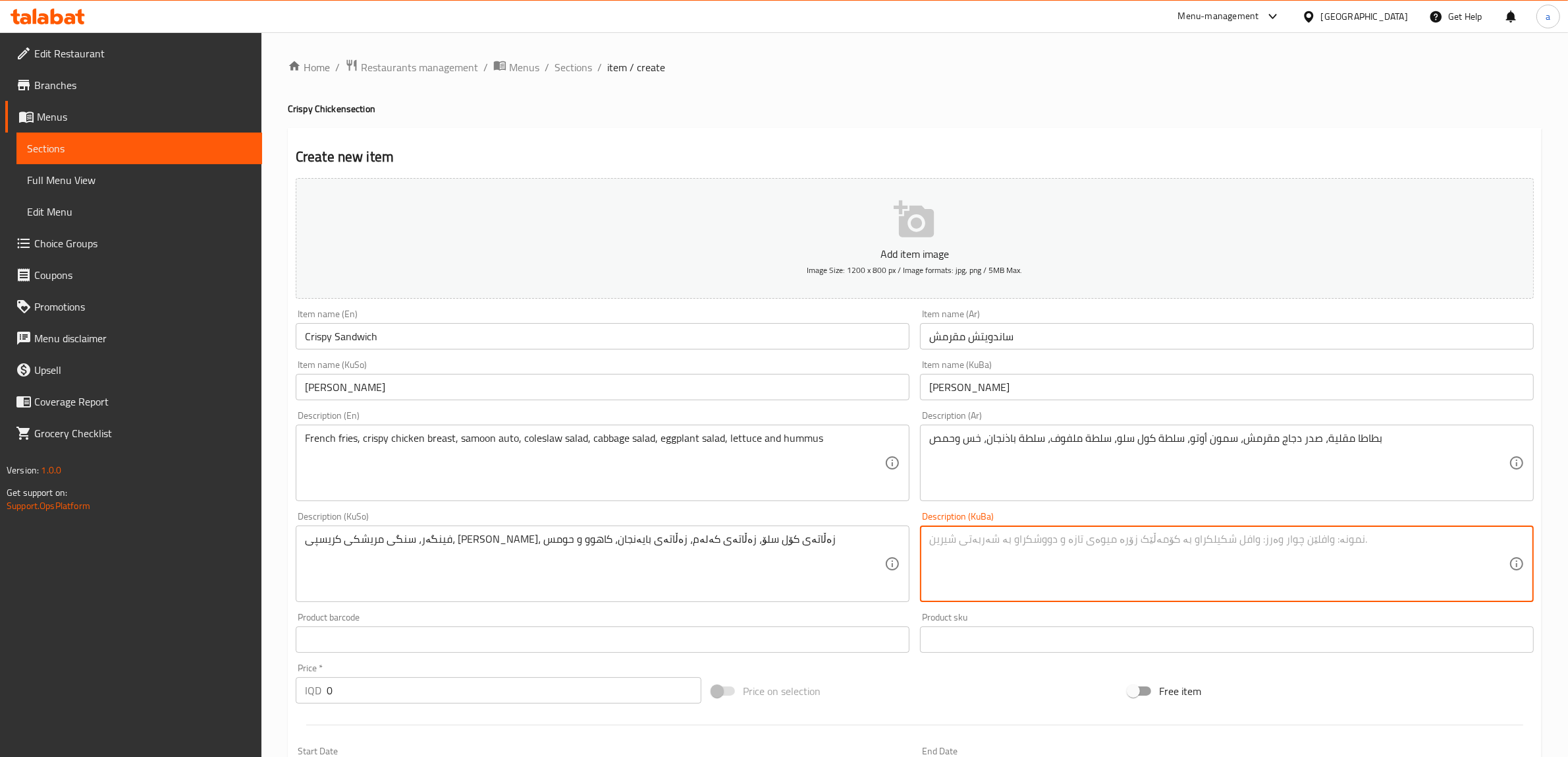
click at [1023, 574] on textarea at bounding box center [1219, 563] width 580 height 62
paste textarea "فینگەر، سنگی مریشکی کریسپی، سەمووی ئۆتۆ، زەڵاتەی کۆل سلۆ، زەڵاتەی کەلەم، زەڵاتە…"
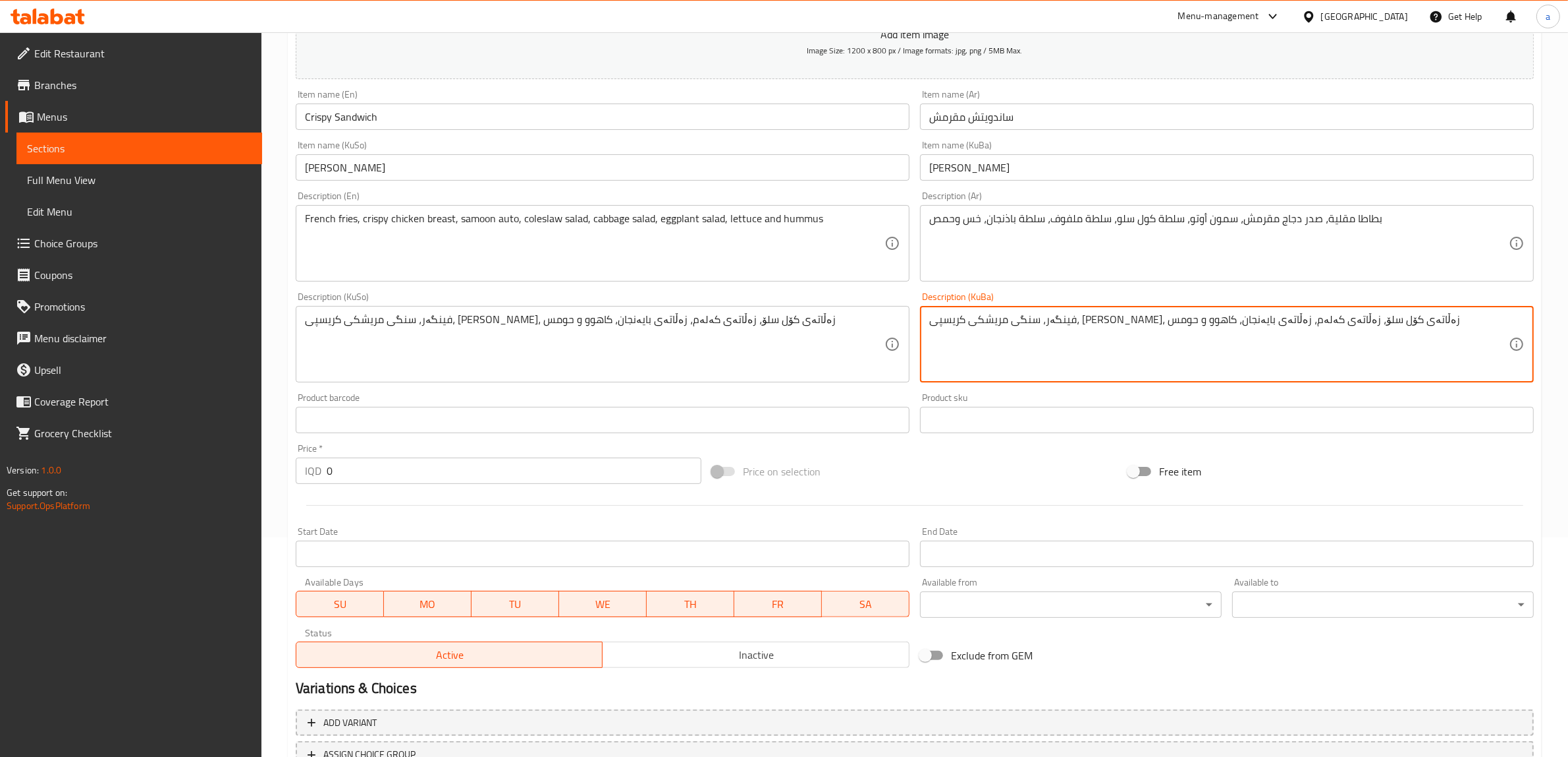
type textarea "فینگەر، سنگی مریشکی کریسپی، سەمووی ئۆتۆ، زەڵاتەی کۆل سلۆ، زەڵاتەی کەلەم، زەڵاتە…"
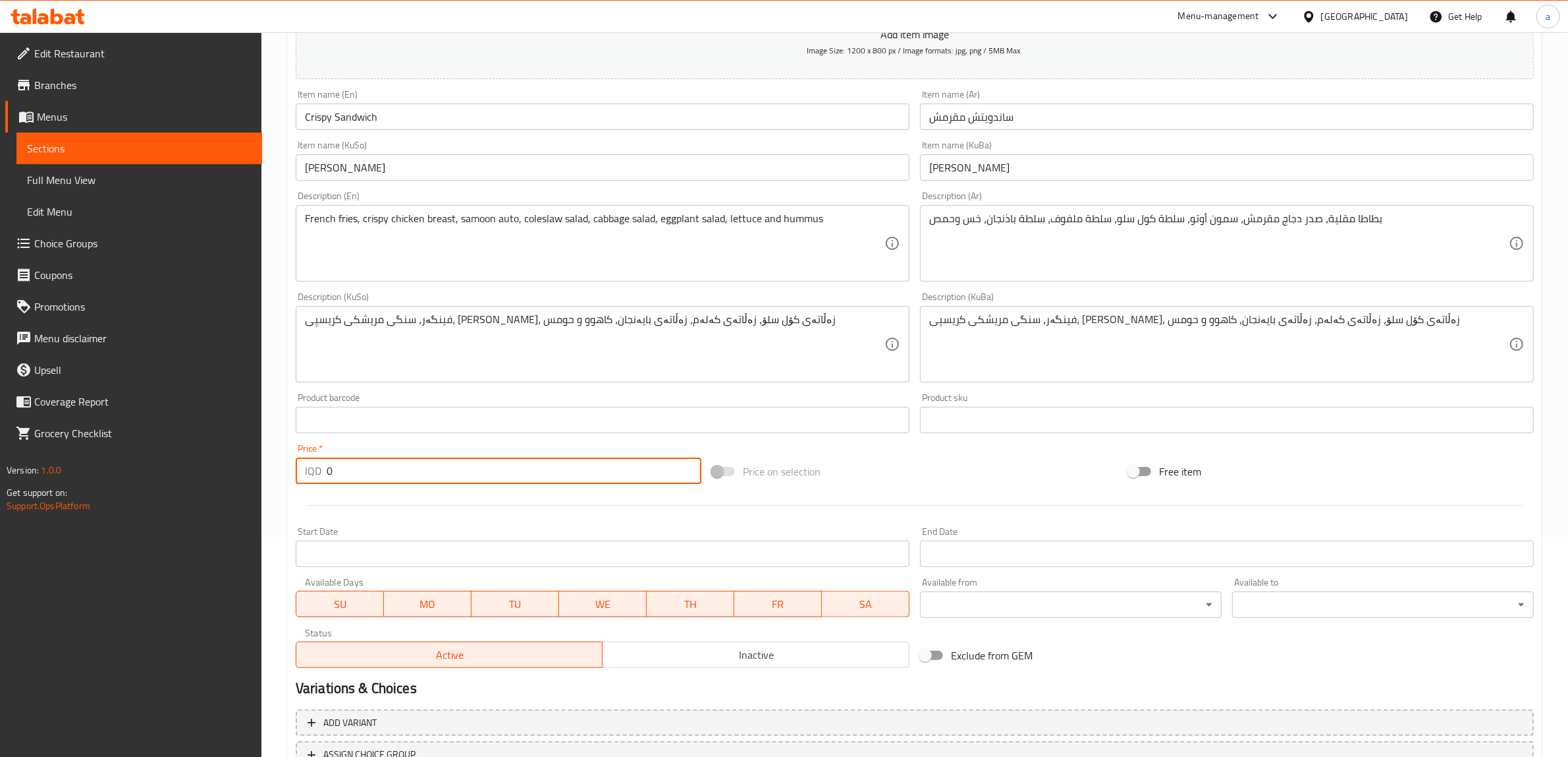
drag, startPoint x: 192, startPoint y: 488, endPoint x: 0, endPoint y: 515, distance: 193.9
click at [0, 515] on div "Edit Restaurant Branches Menus Sections Full Menu View Edit Menu Choice Groups …" at bounding box center [784, 338] width 1568 height 1051
paste input "250"
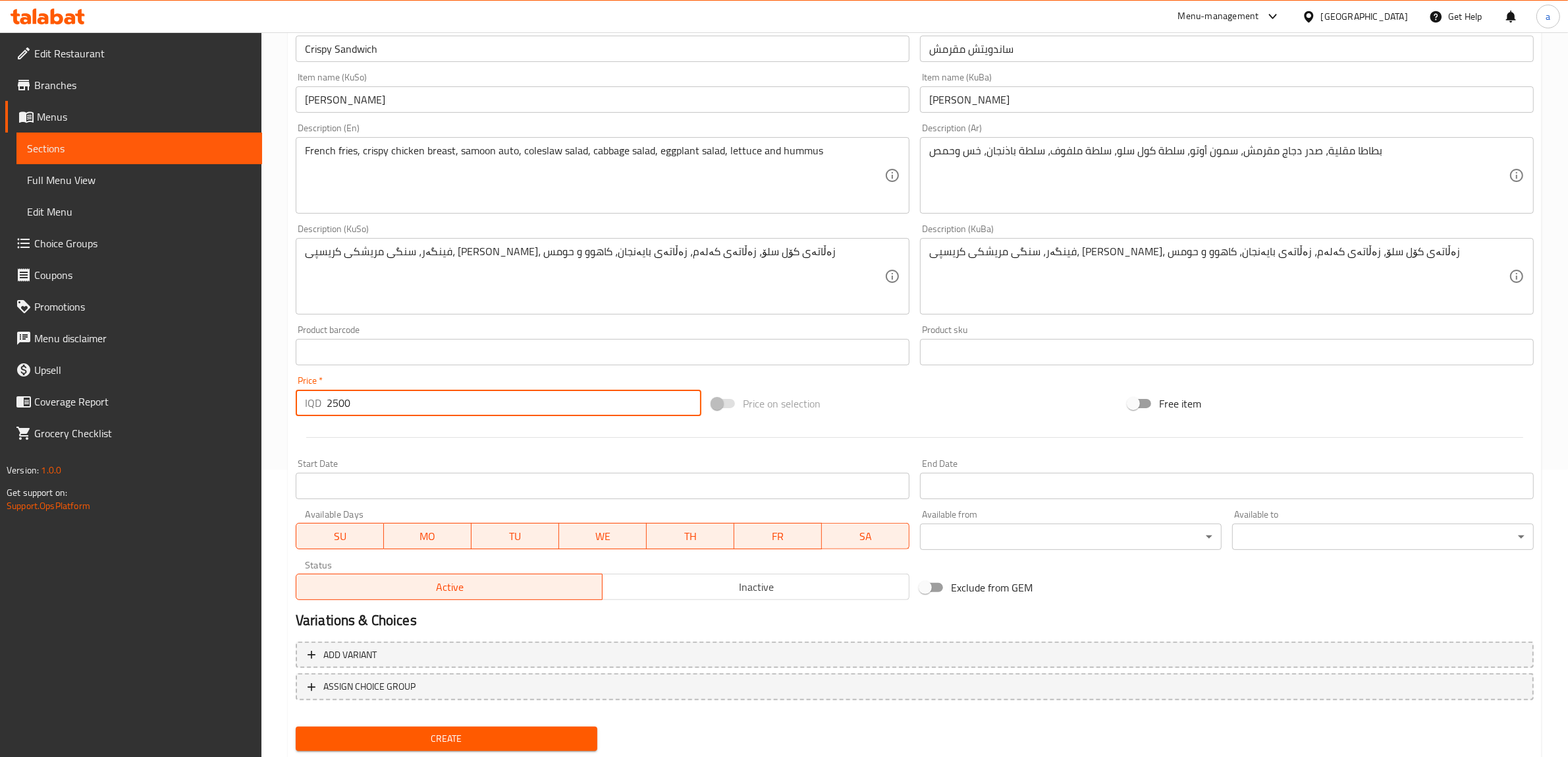
scroll to position [324, 0]
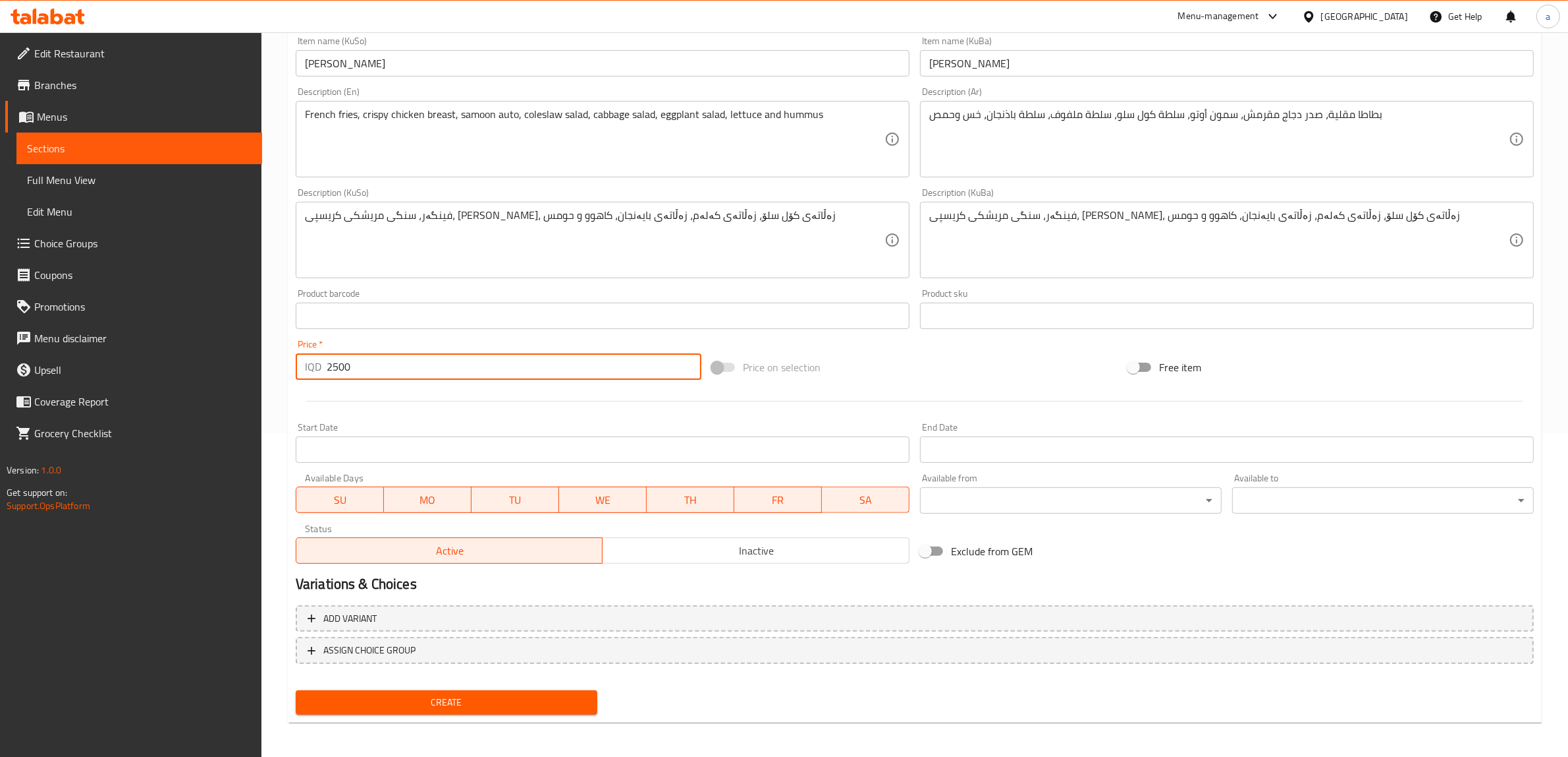
type input "2500"
click at [474, 694] on span "Create" at bounding box center [446, 701] width 280 height 16
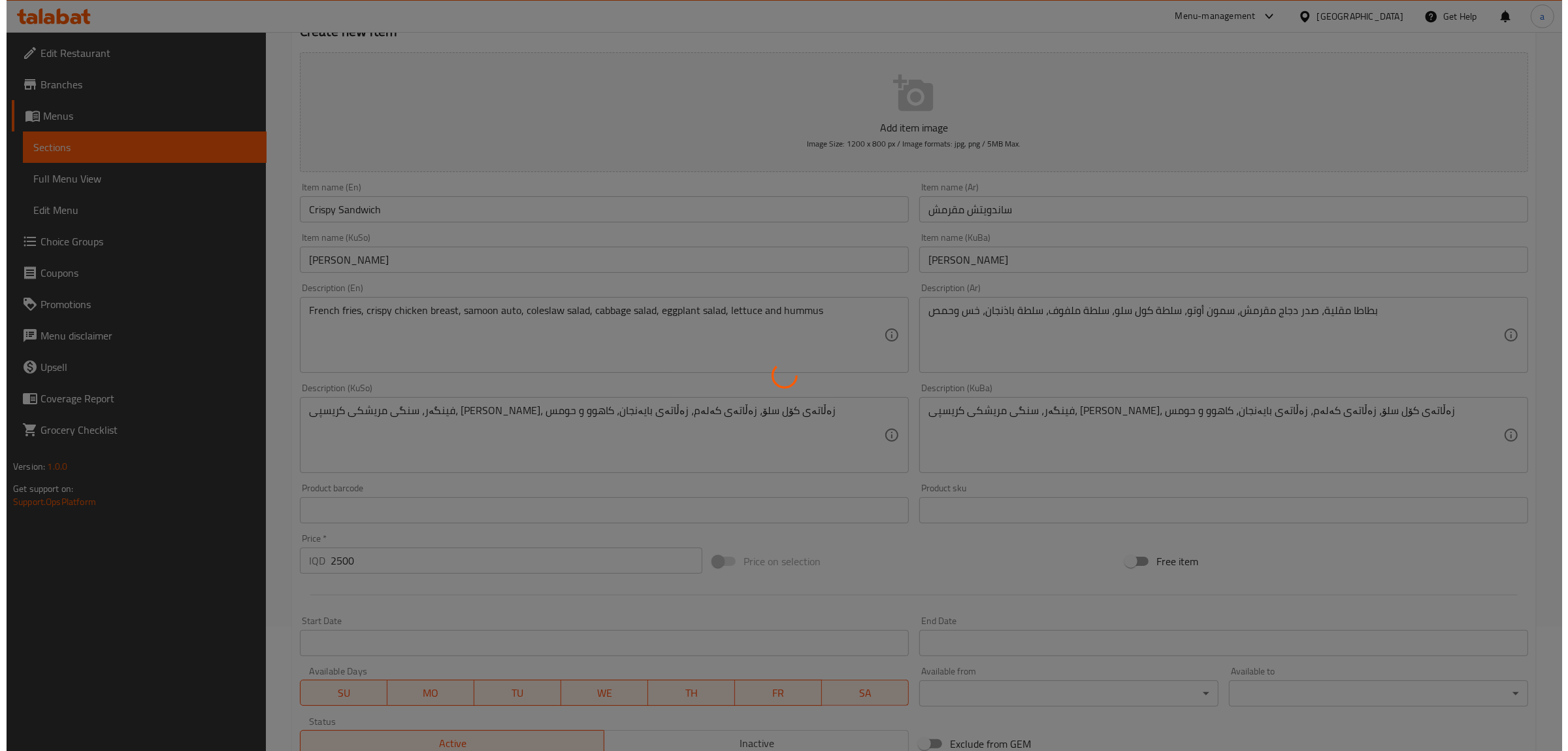
scroll to position [0, 0]
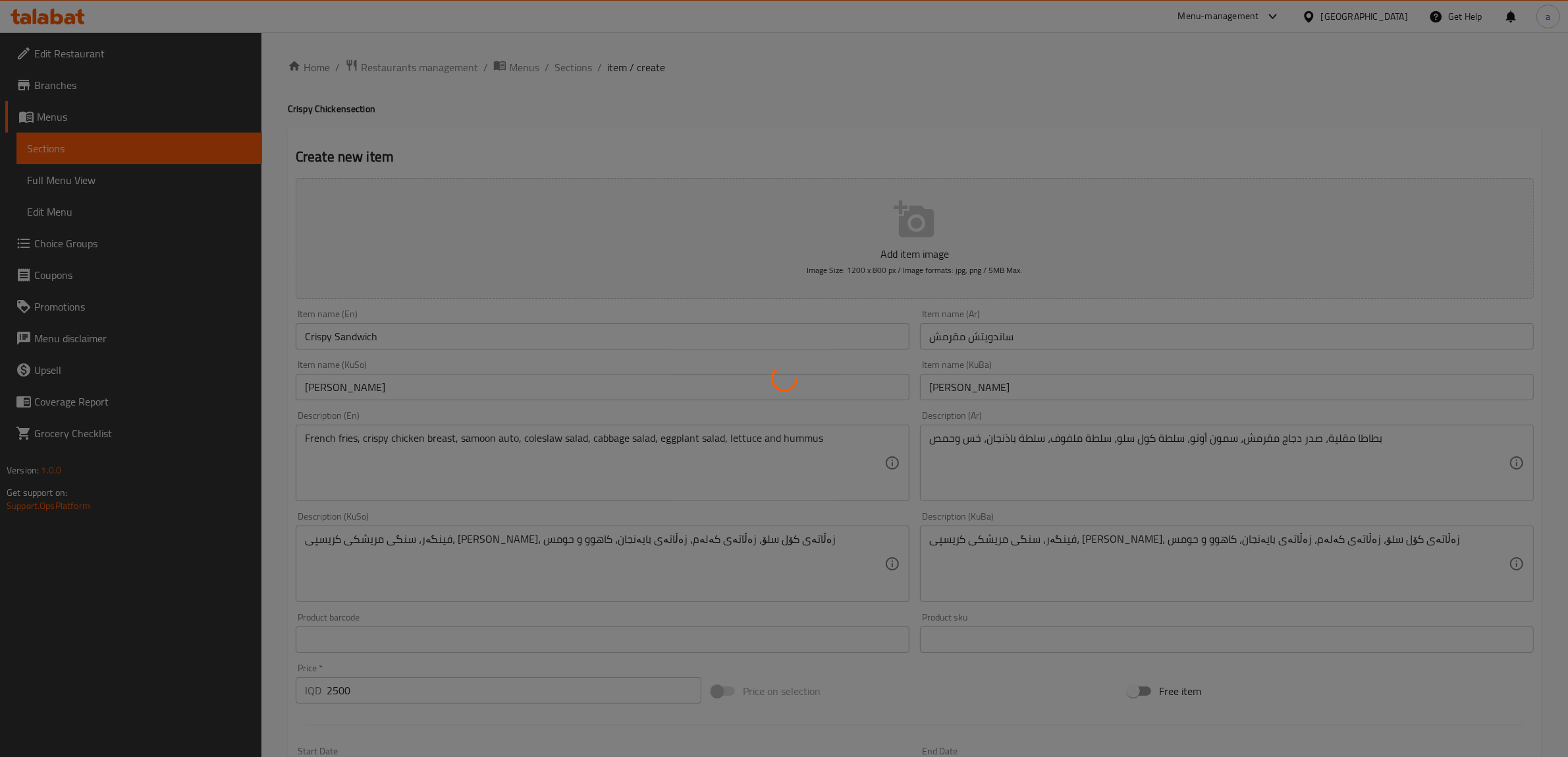
type input "0"
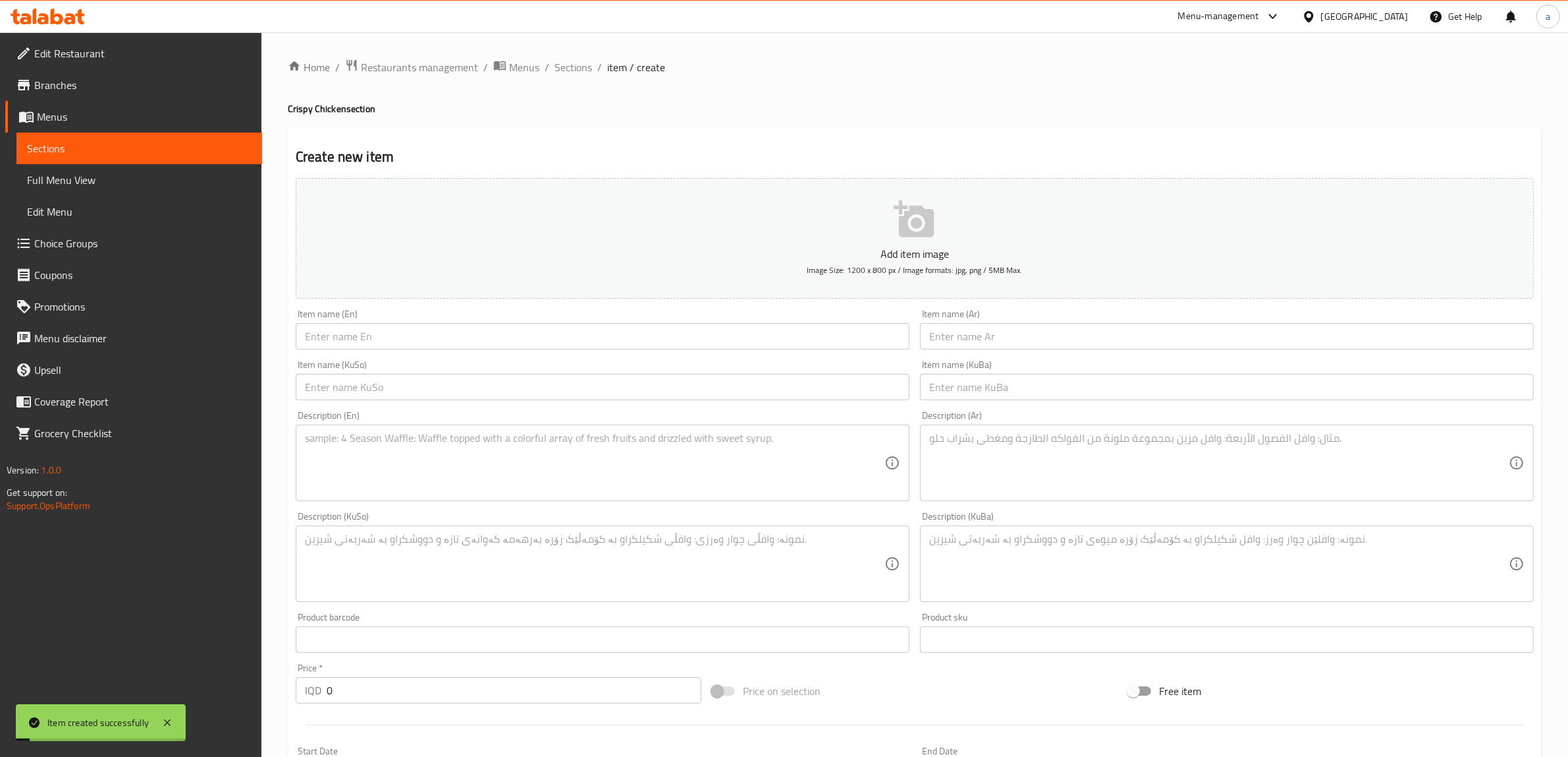
click at [591, 78] on div "Home / Restaurants management / Menus / Sections / item / create Crispy Chicken…" at bounding box center [915, 557] width 1254 height 998
click at [566, 68] on span "Sections" at bounding box center [573, 67] width 37 height 15
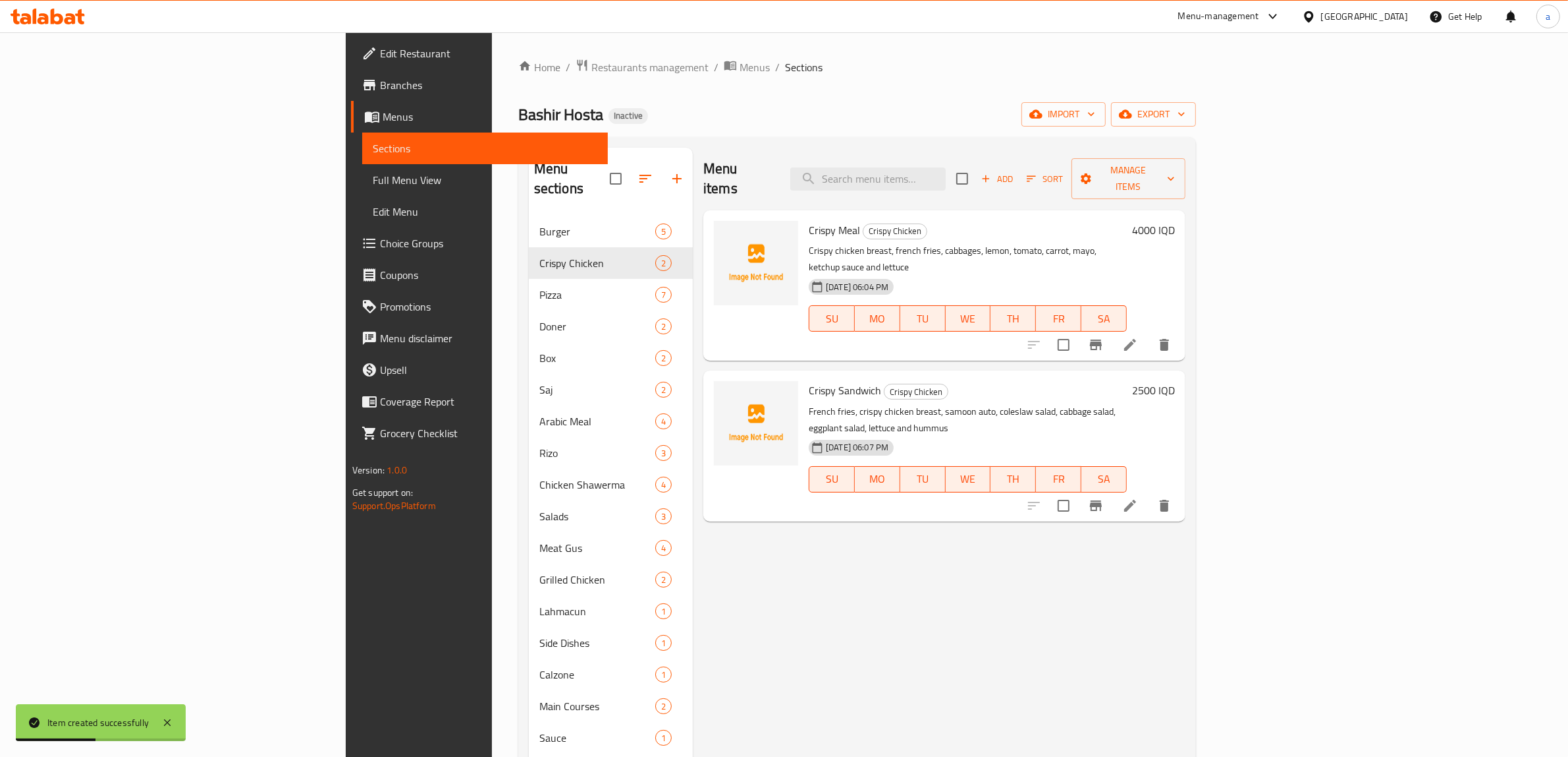
click at [808, 220] on span "Crispy Meal" at bounding box center [834, 230] width 52 height 20
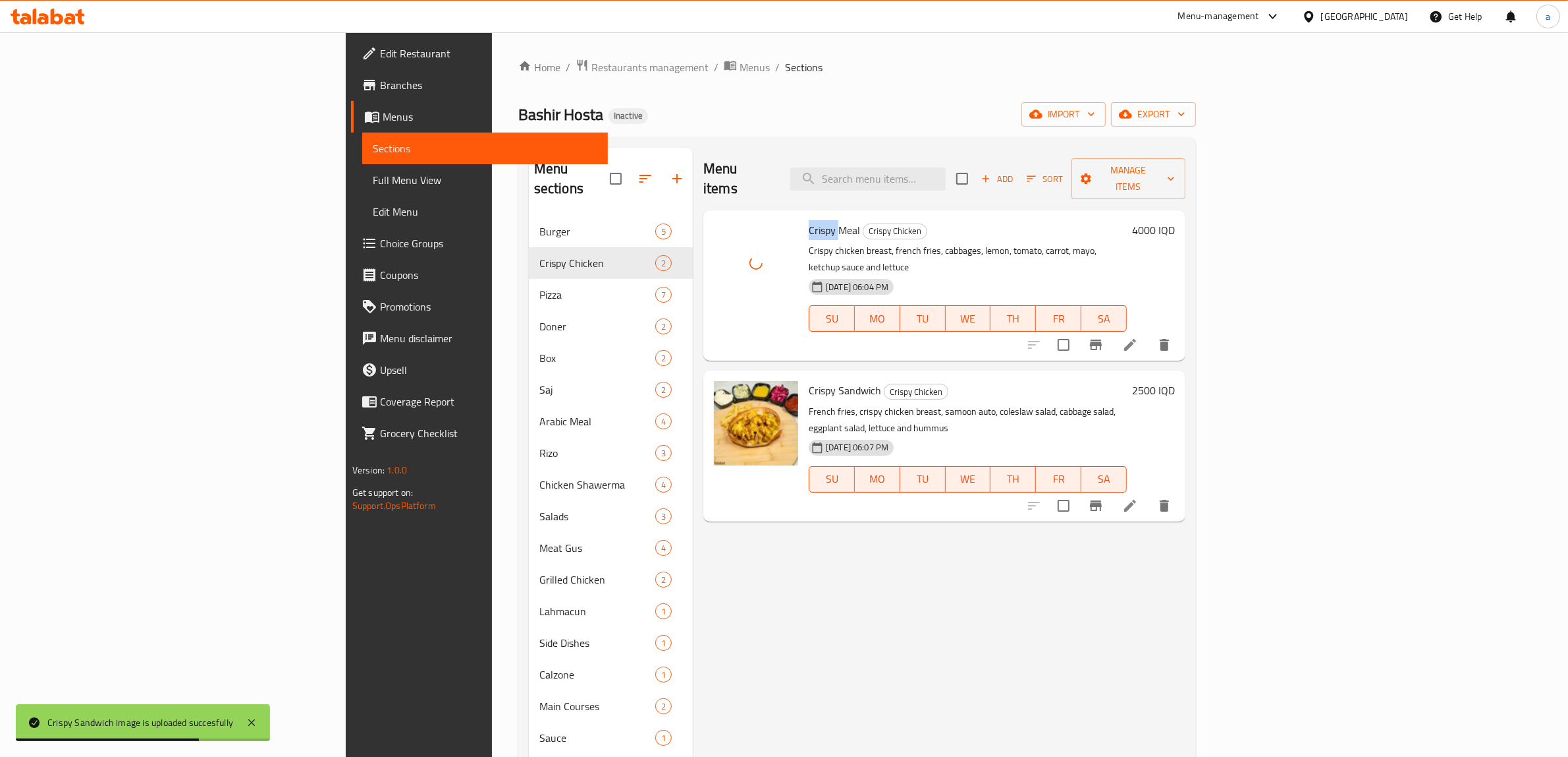
click at [362, 192] on link "Full Menu View" at bounding box center [485, 180] width 246 height 32
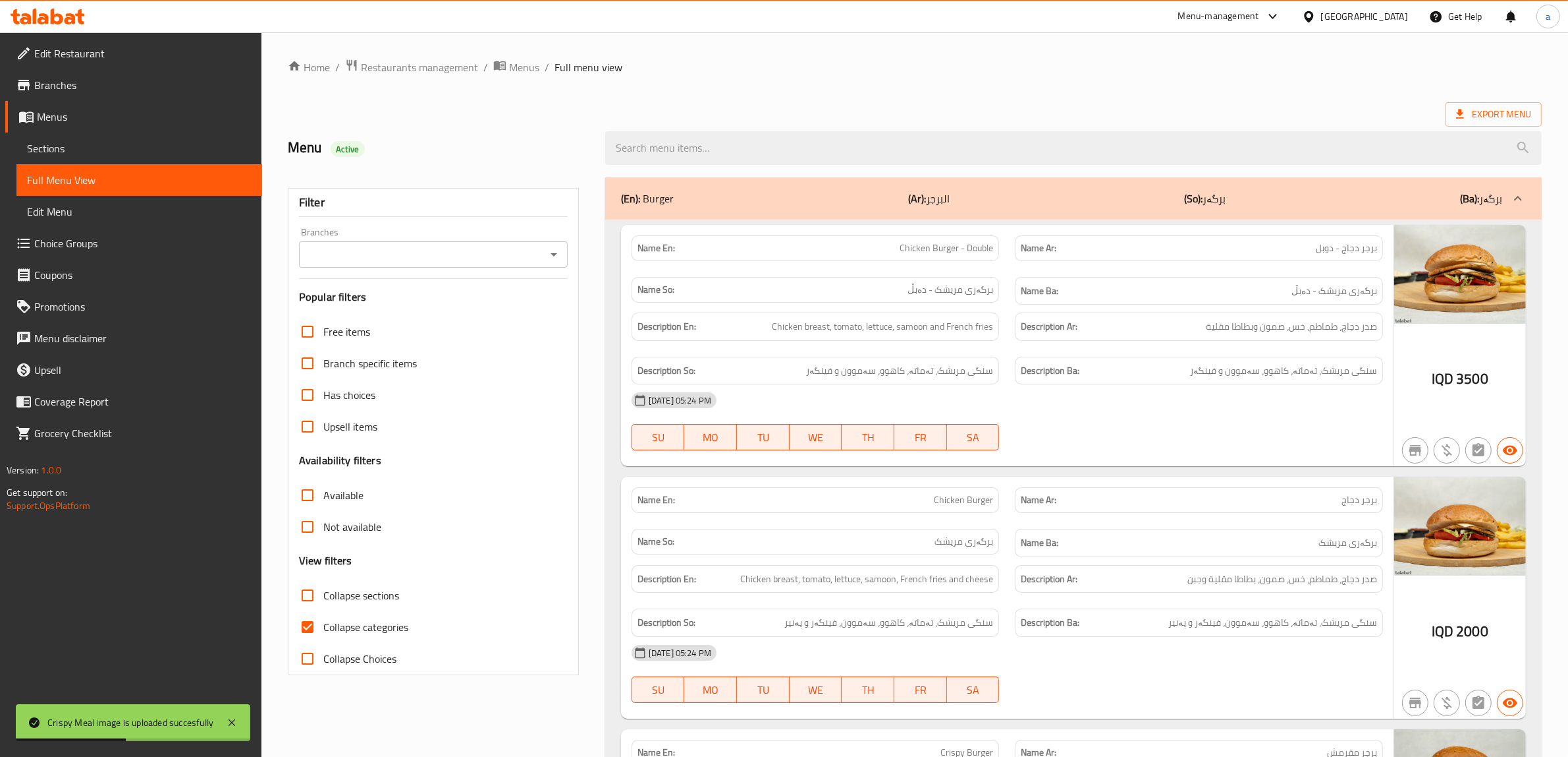
drag, startPoint x: 570, startPoint y: 248, endPoint x: 560, endPoint y: 254, distance: 11.7
click at [565, 252] on div "Filter Branches Branches Popular filters Free items Branch specific items Has c…" at bounding box center [433, 431] width 291 height 487
click at [555, 255] on icon "Open" at bounding box center [554, 255] width 15 height 15
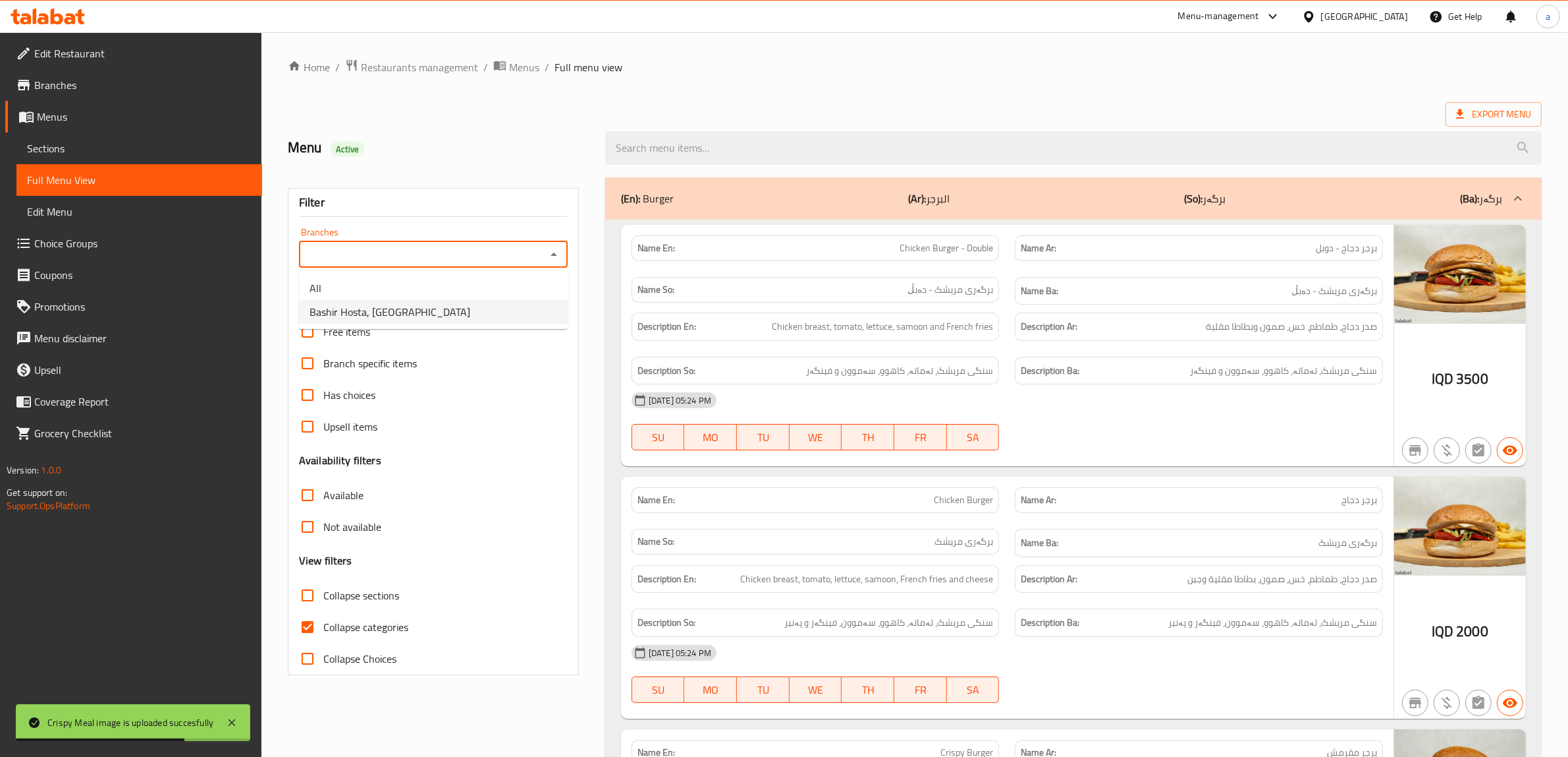
click at [394, 294] on li "All" at bounding box center [433, 287] width 269 height 24
click at [557, 252] on icon "Open" at bounding box center [554, 255] width 15 height 15
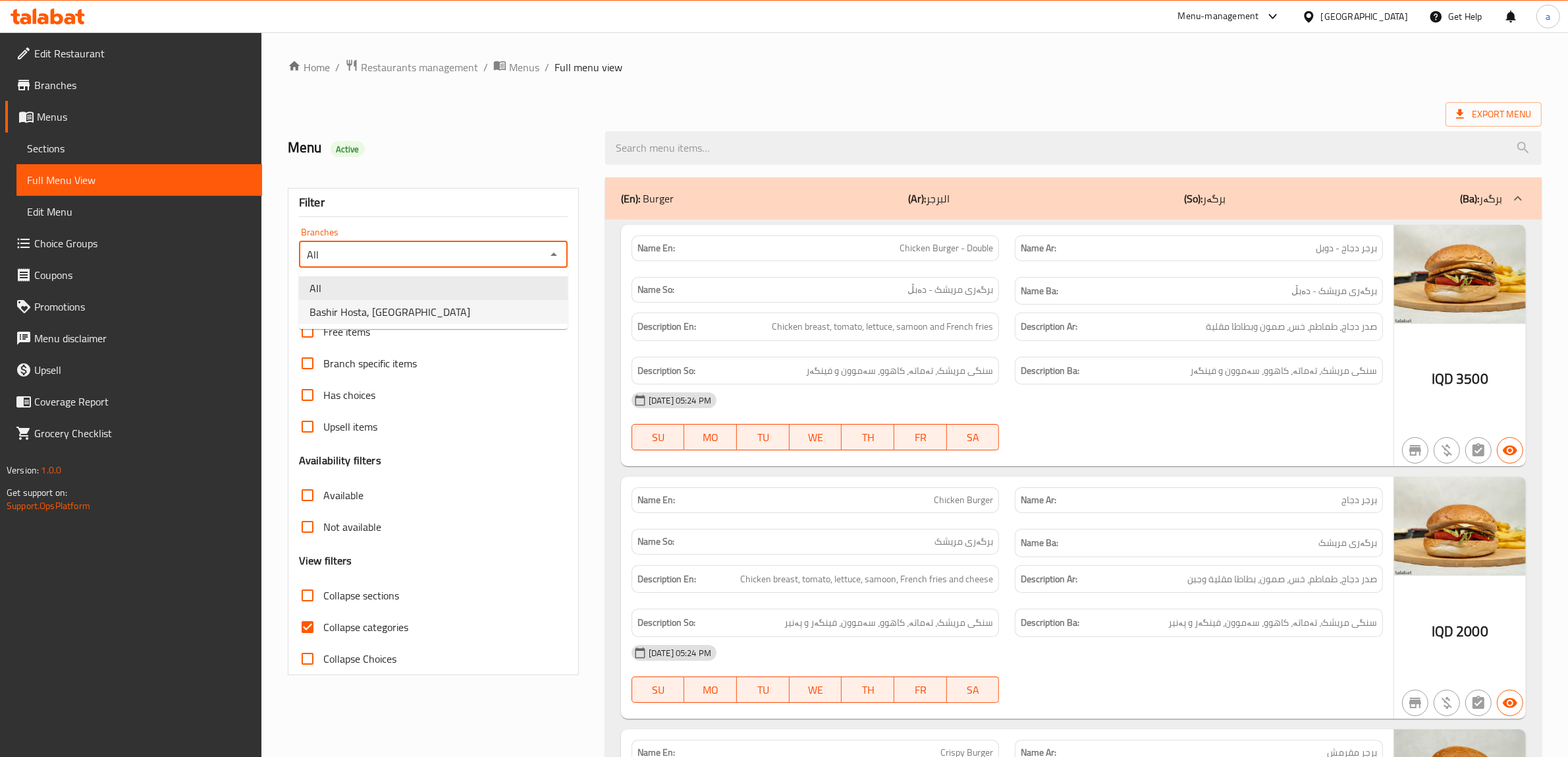
click at [511, 314] on li "Bashir Hosta, KRO Street" at bounding box center [433, 311] width 269 height 24
type input "Bashir Hosta, KRO Street"
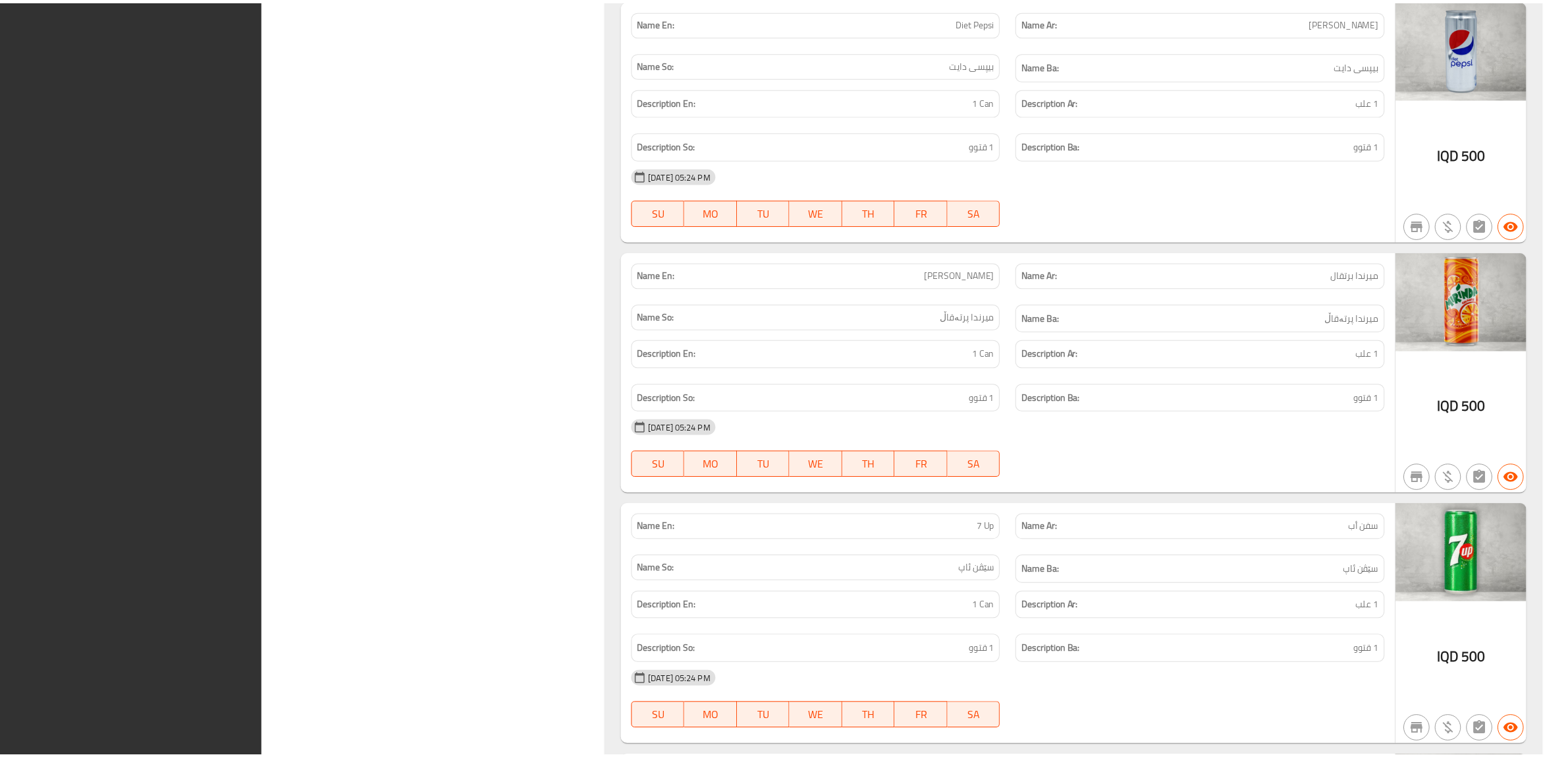
scroll to position [14628, 0]
